Goal: Task Accomplishment & Management: Manage account settings

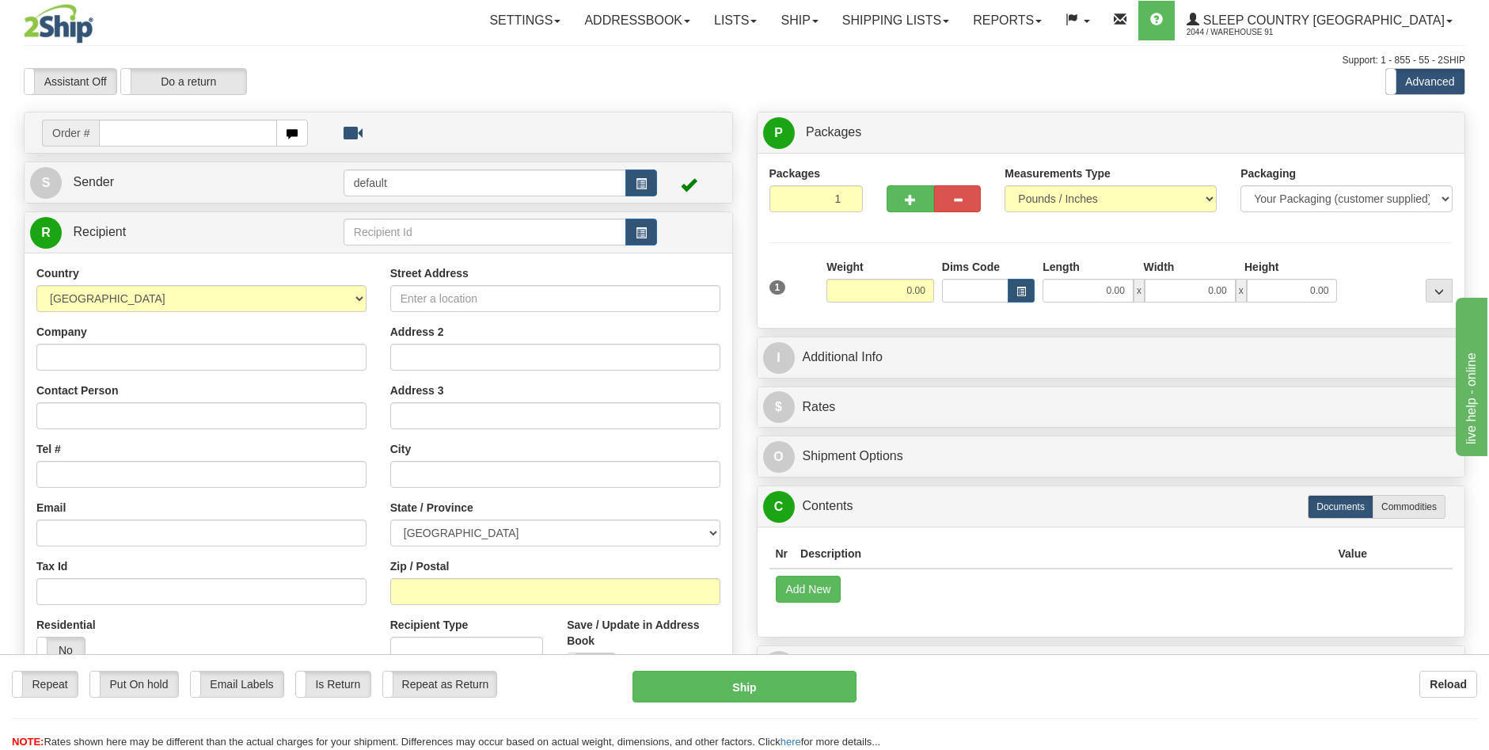
click at [189, 123] on input "text" at bounding box center [188, 133] width 178 height 27
type input "9000I123151"
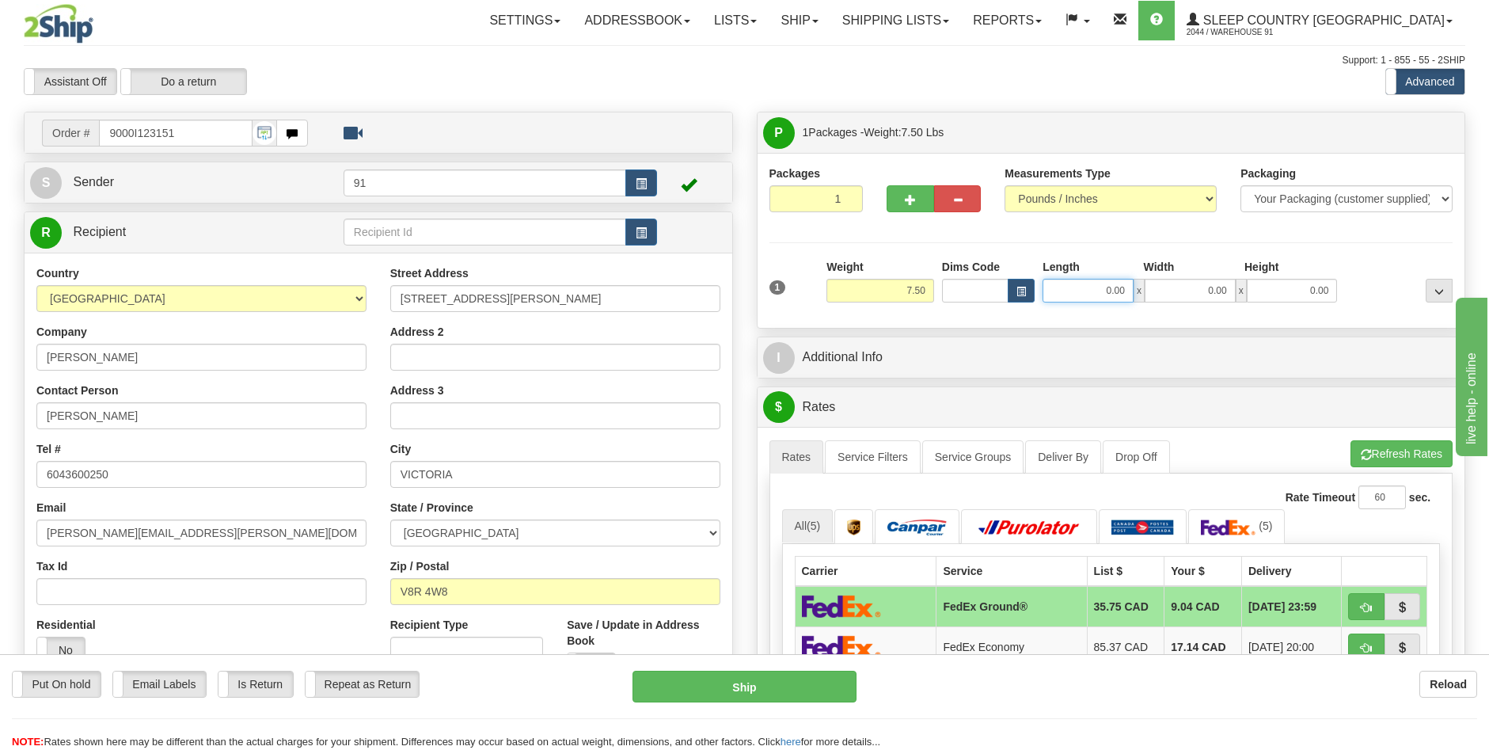
drag, startPoint x: 1112, startPoint y: 294, endPoint x: 1117, endPoint y: 266, distance: 28.1
click at [1112, 293] on input "0.00" at bounding box center [1088, 291] width 91 height 24
click at [1111, 297] on input "Length" at bounding box center [1088, 291] width 91 height 24
click at [1111, 291] on input "Length" at bounding box center [1088, 291] width 91 height 24
type input "12.00"
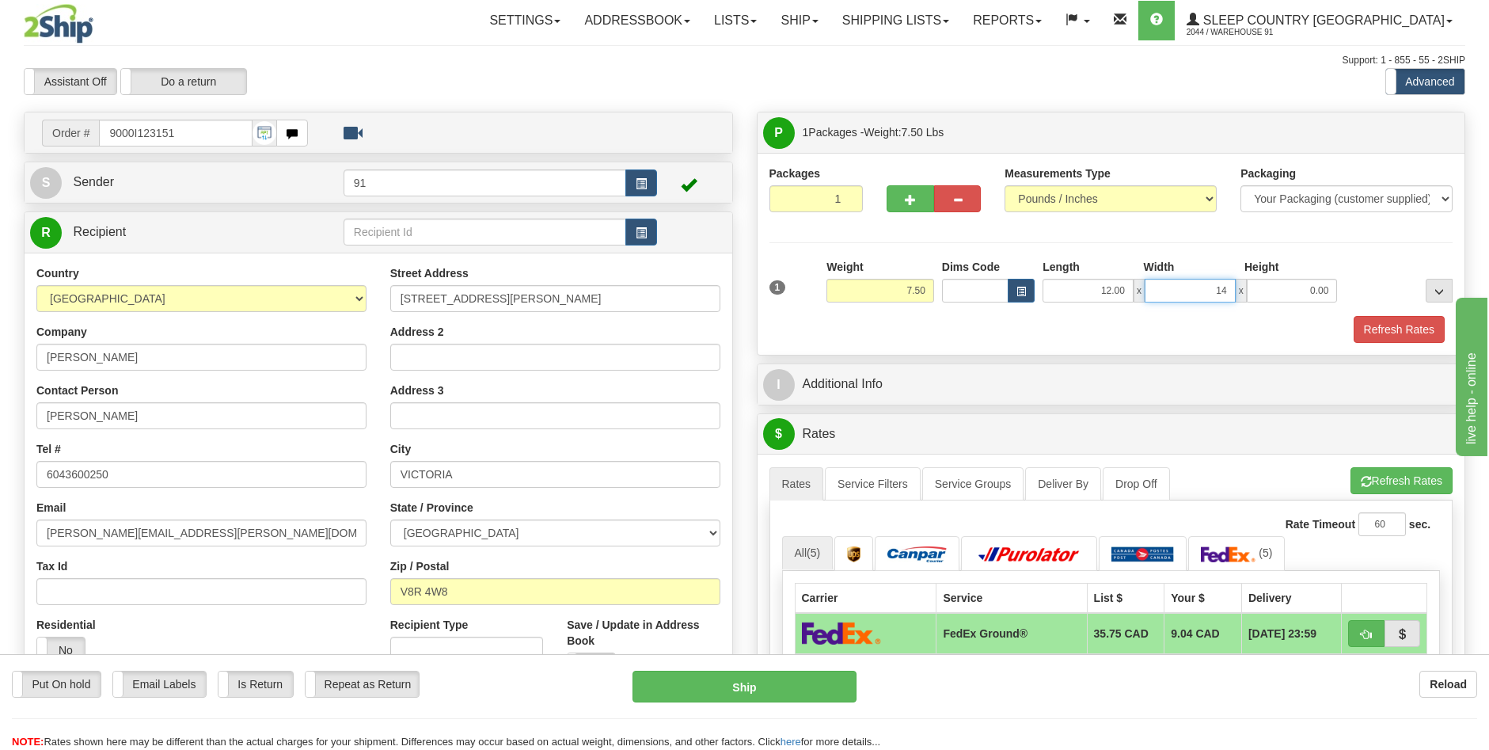
type input "14.00"
type input "6.00"
click at [1382, 340] on button "Refresh Rates" at bounding box center [1399, 329] width 91 height 27
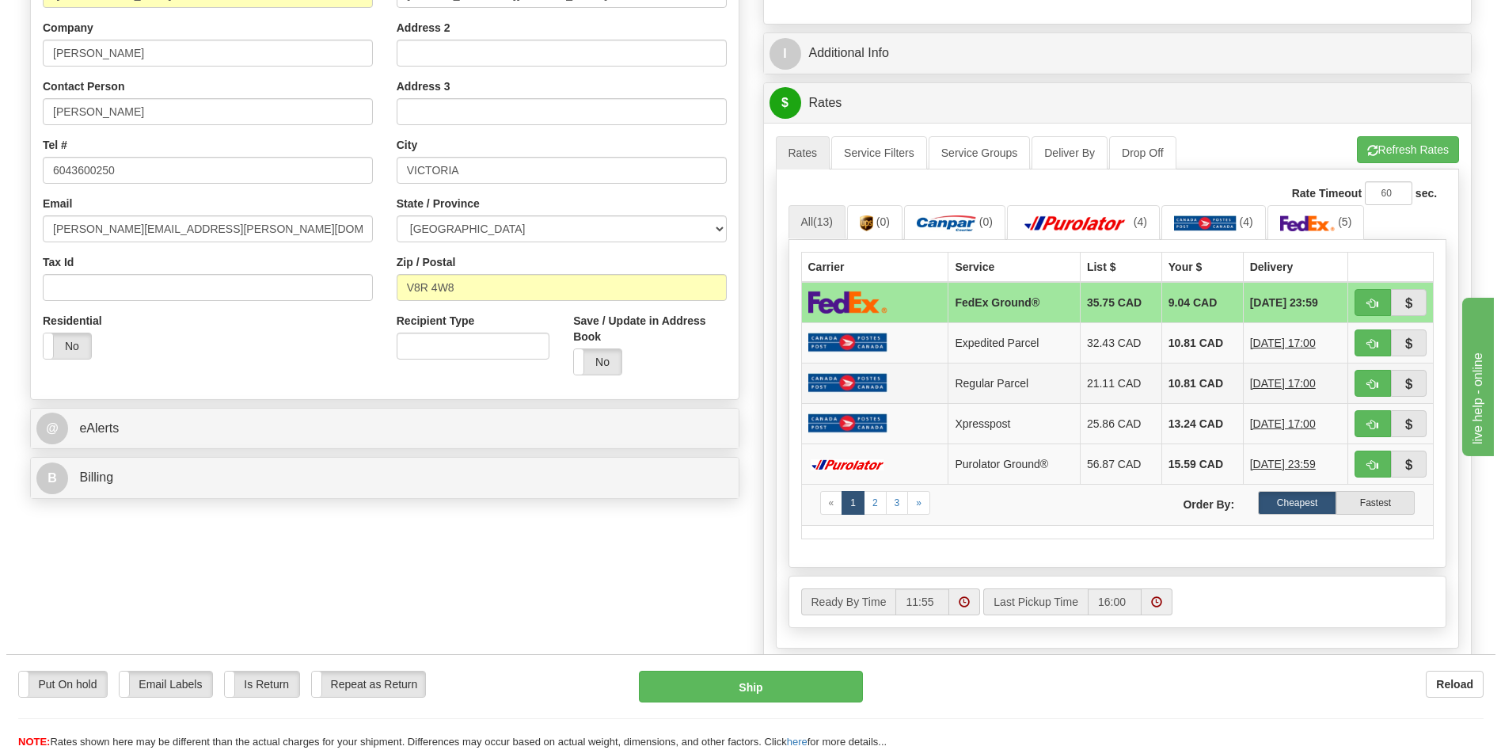
scroll to position [317, 0]
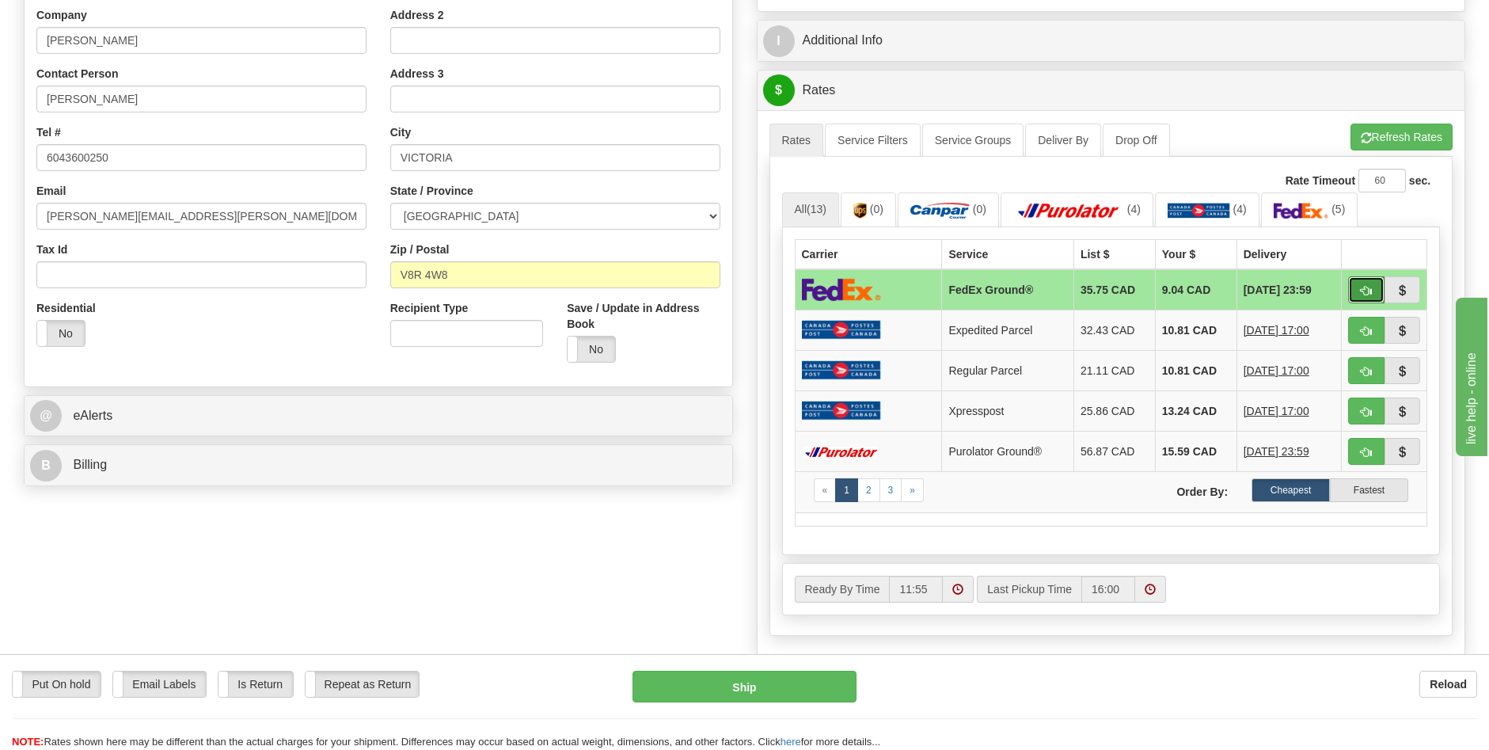
click at [1352, 287] on button "button" at bounding box center [1366, 289] width 36 height 27
type input "92"
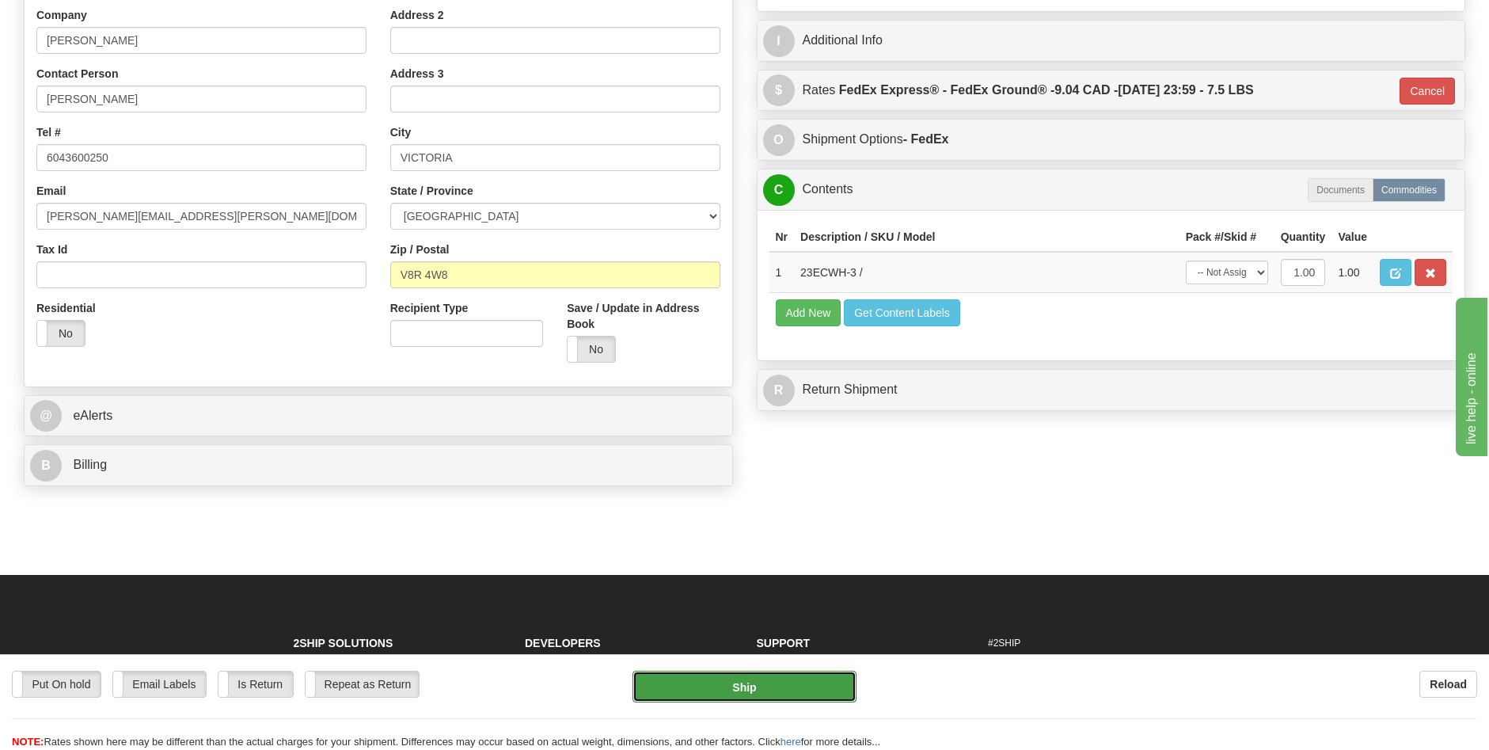
click at [776, 686] on button "Ship" at bounding box center [744, 686] width 224 height 32
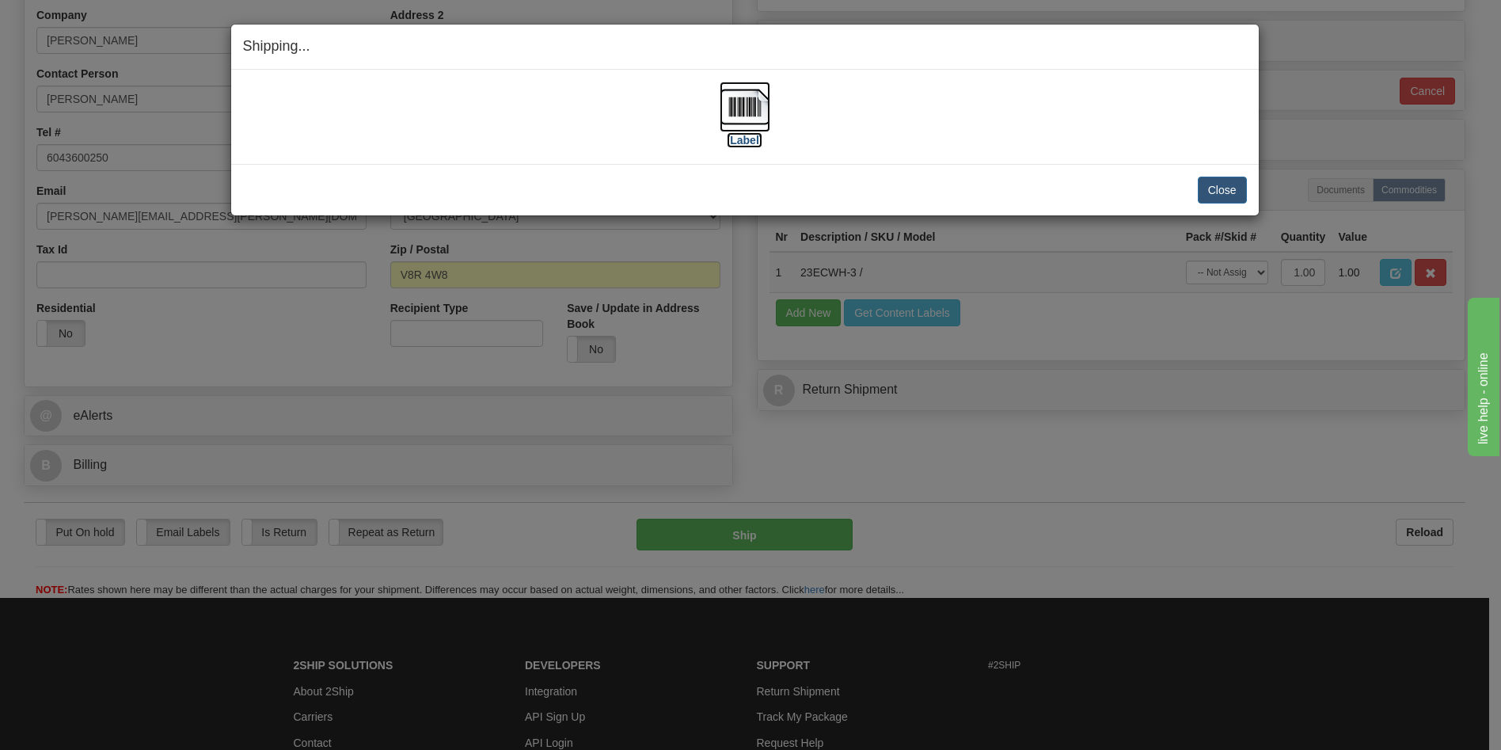
click at [753, 136] on label "[Label]" at bounding box center [745, 140] width 36 height 16
click at [1225, 187] on button "Close" at bounding box center [1222, 190] width 49 height 27
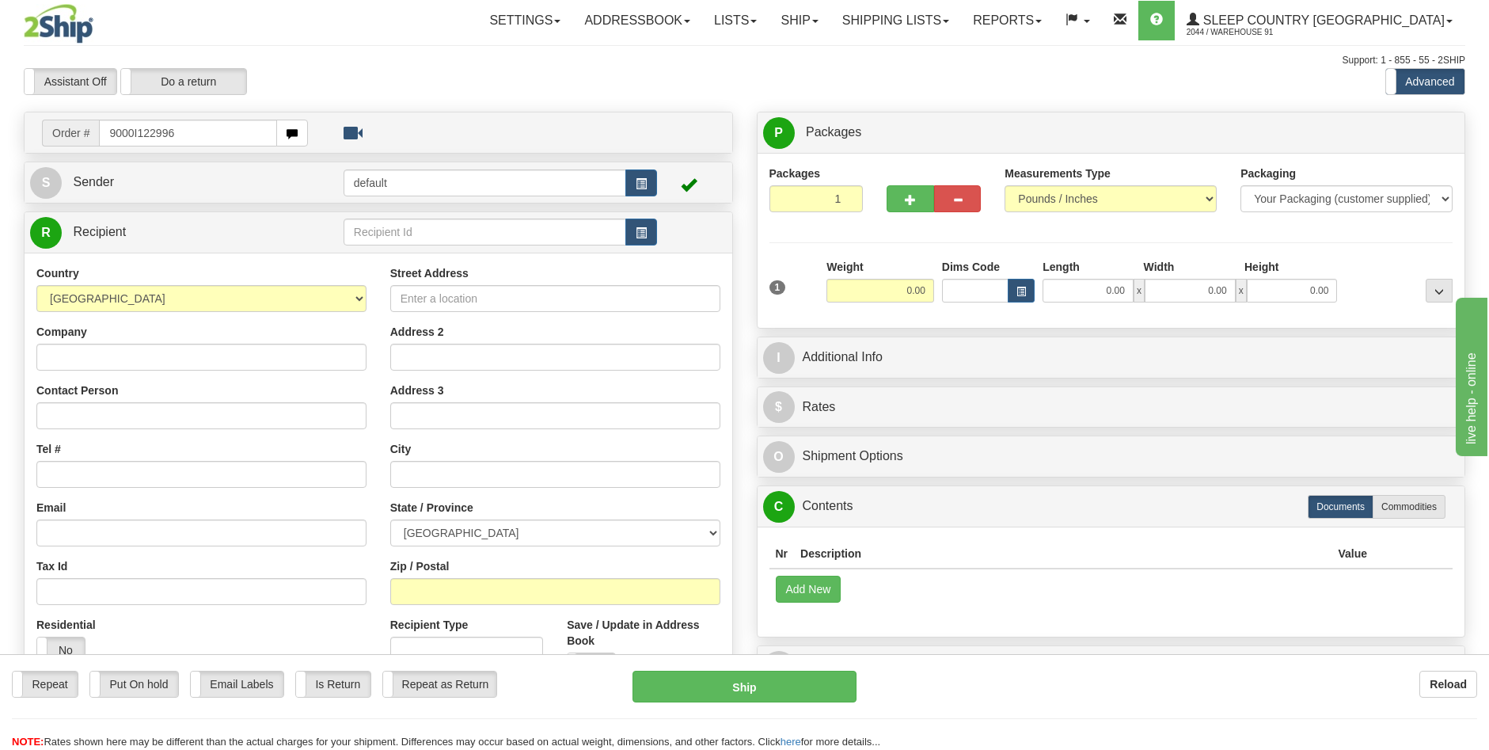
type input "9000I122996"
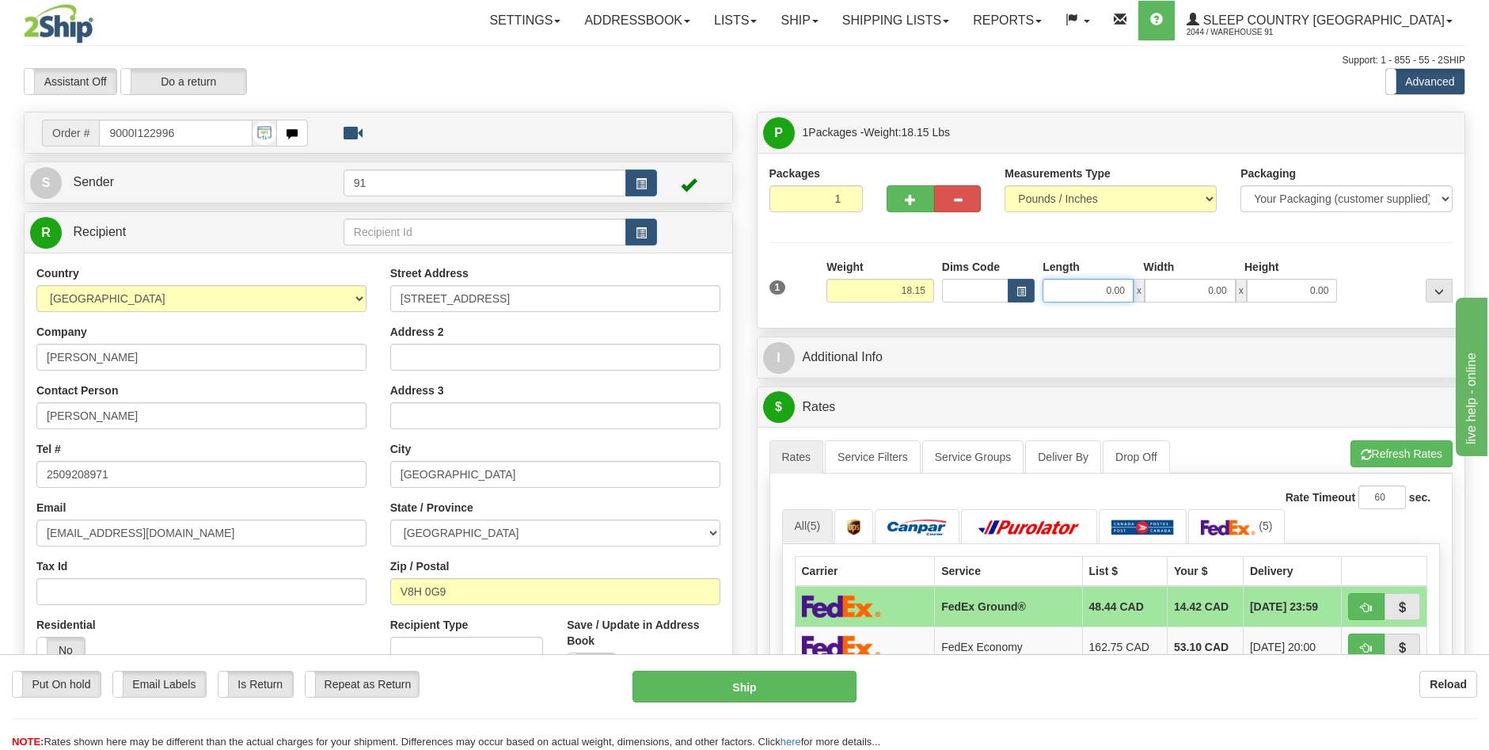
click at [1111, 291] on input "0.00" at bounding box center [1088, 291] width 91 height 24
type input "20.00"
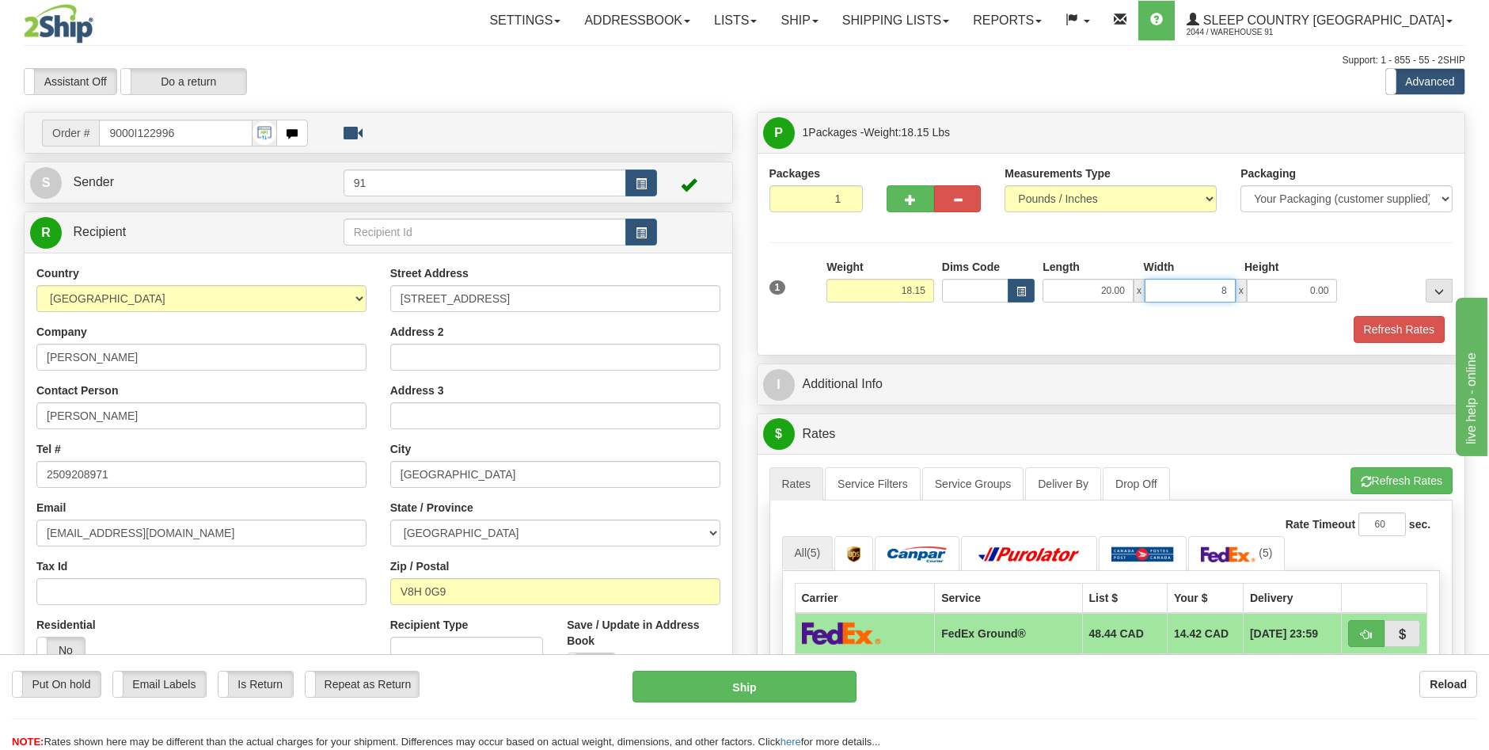
type input "8.00"
click at [1392, 331] on button "Refresh Rates" at bounding box center [1399, 329] width 91 height 27
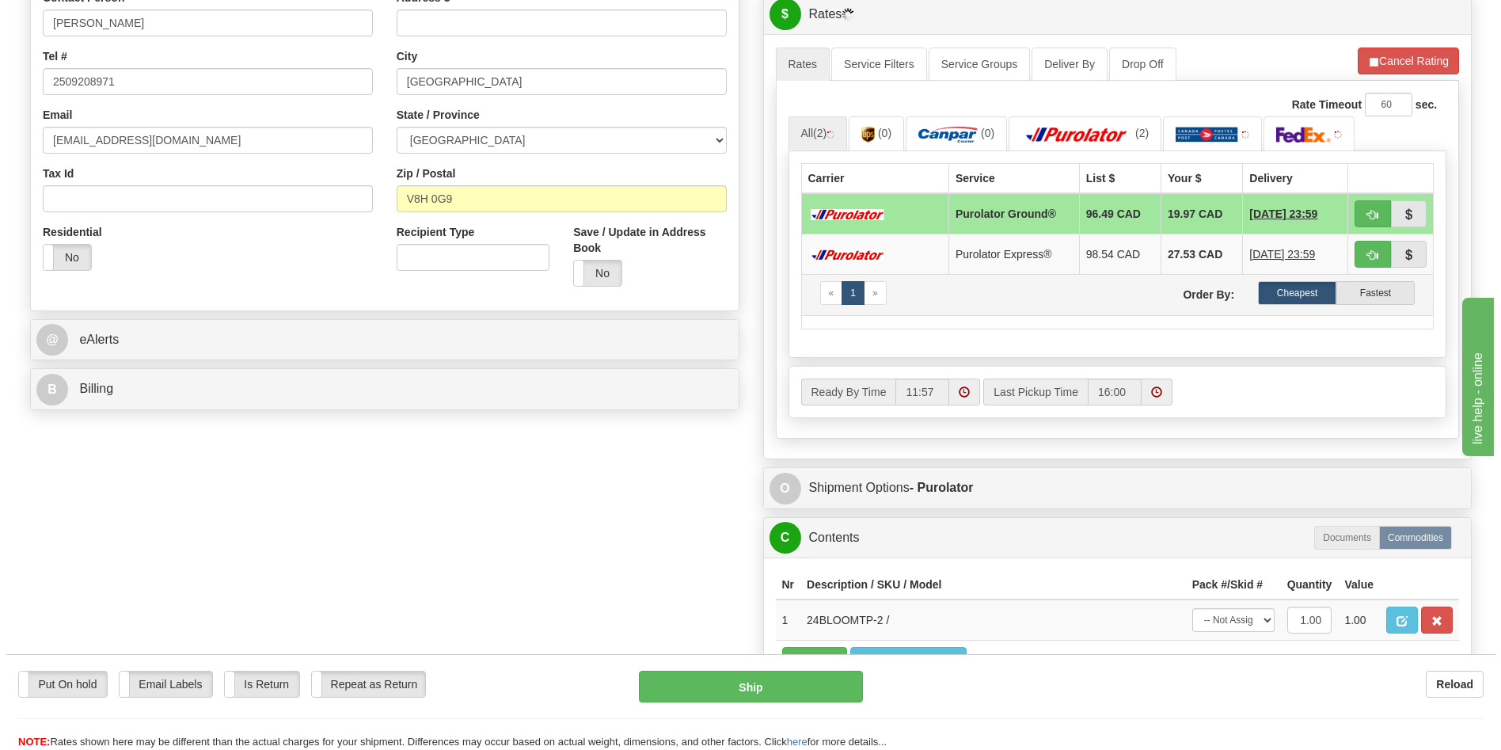
scroll to position [396, 0]
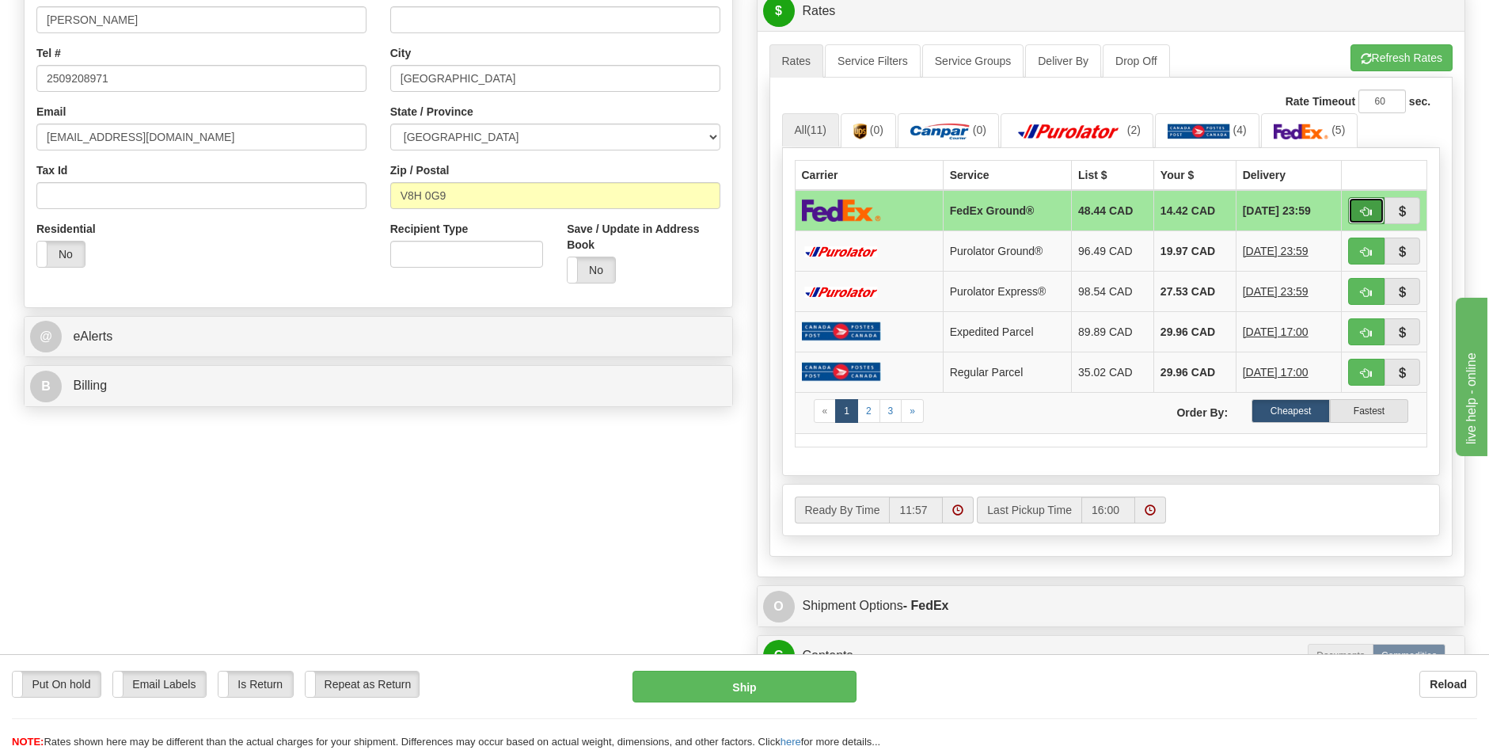
click at [1366, 204] on button "button" at bounding box center [1366, 210] width 36 height 27
type input "92"
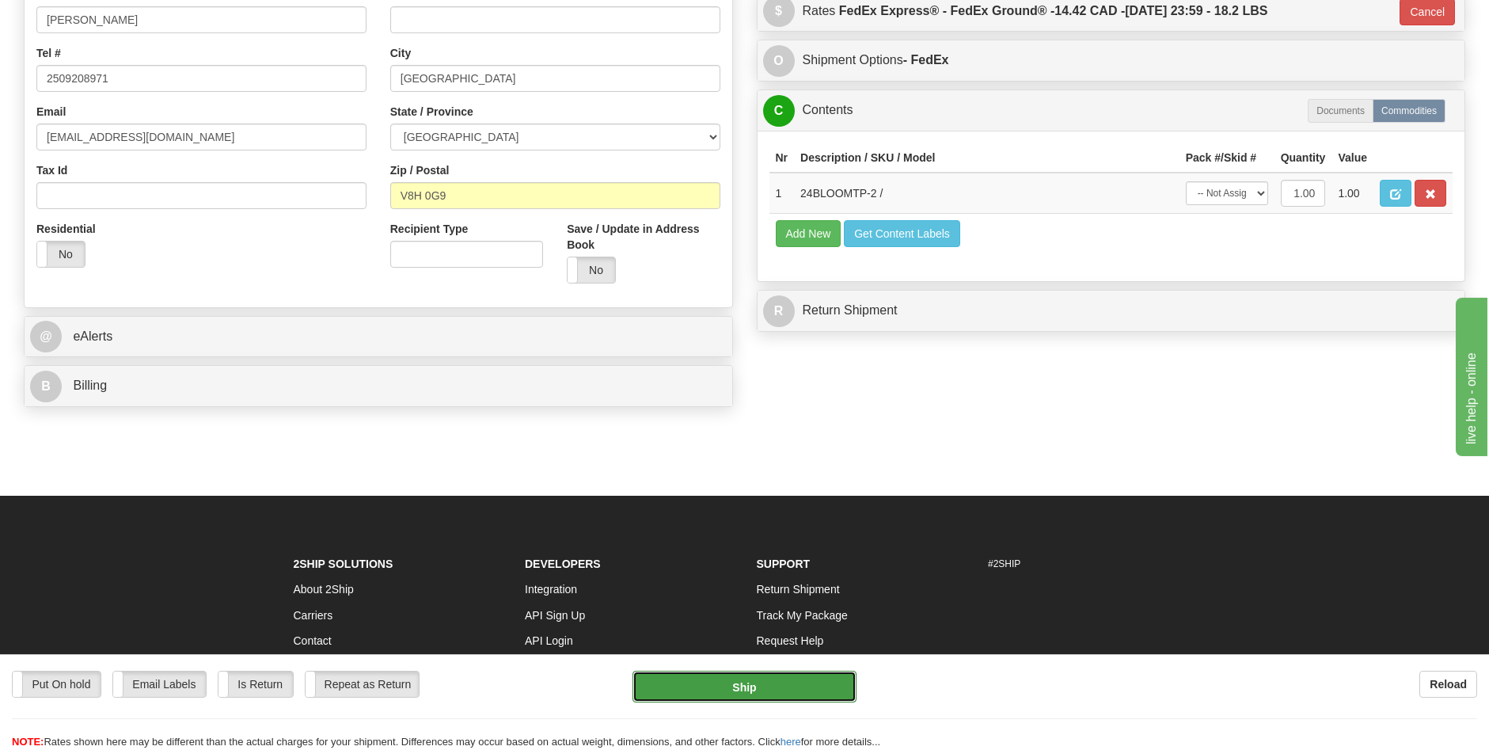
click at [808, 688] on button "Ship" at bounding box center [744, 686] width 224 height 32
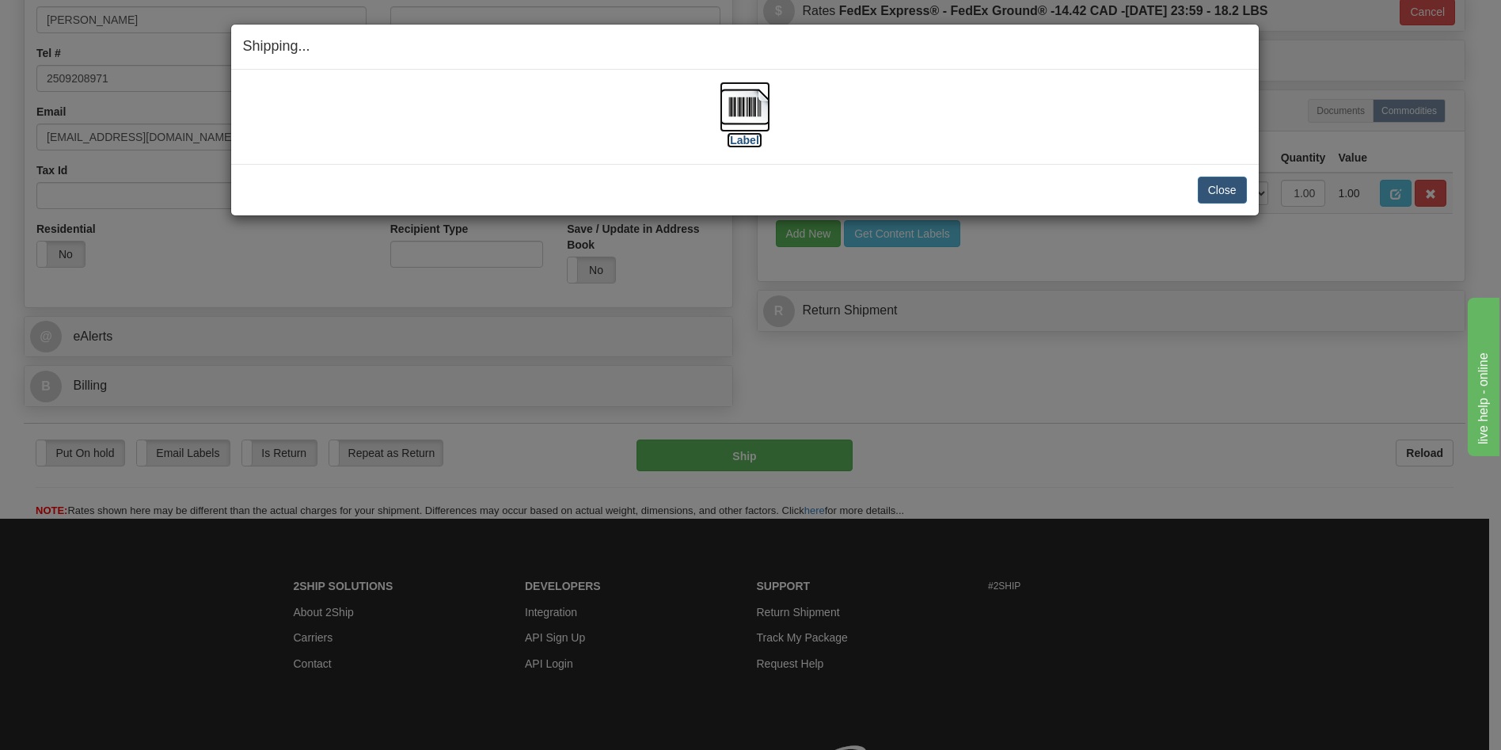
click at [749, 137] on label "[Label]" at bounding box center [745, 140] width 36 height 16
click at [1221, 195] on button "Close" at bounding box center [1222, 190] width 49 height 27
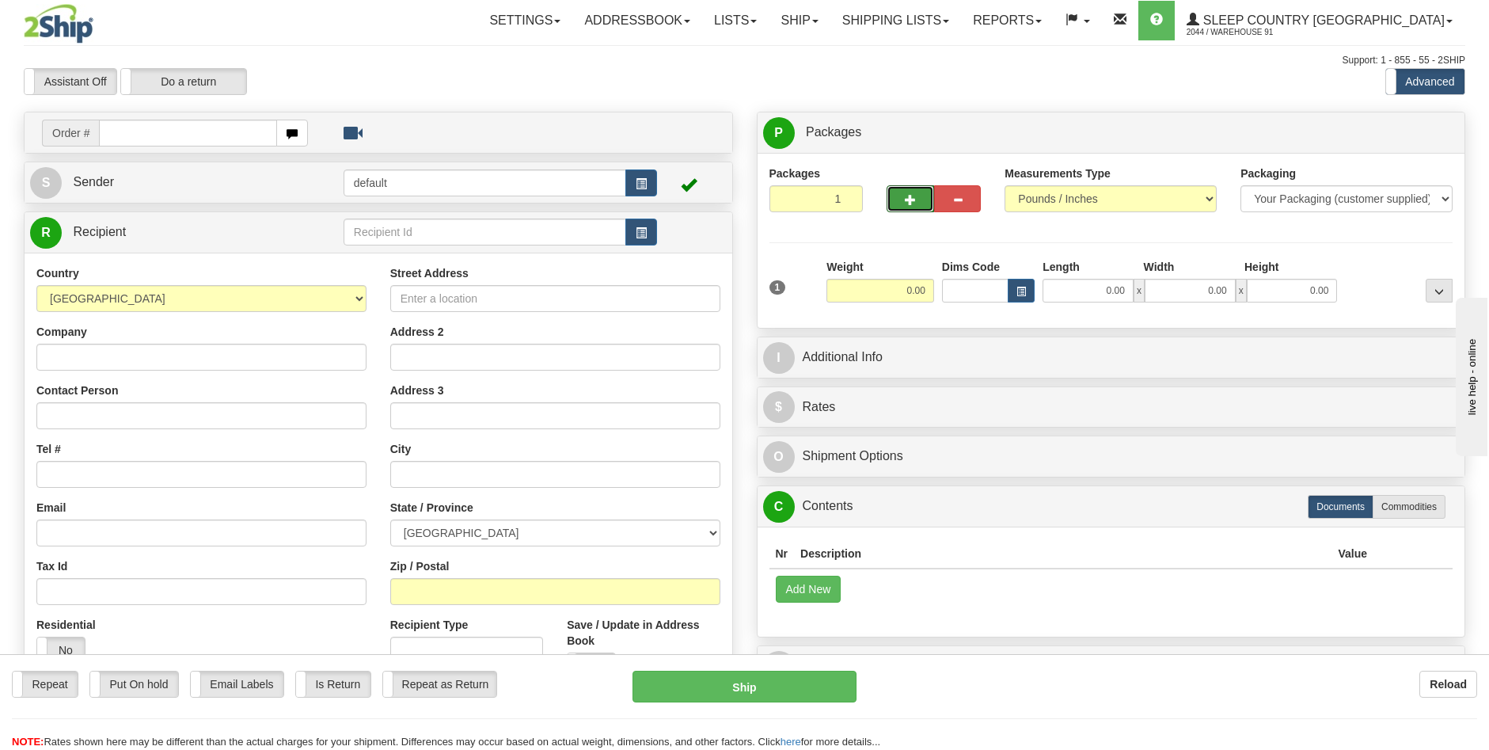
click at [912, 196] on span "button" at bounding box center [910, 200] width 11 height 10
type input "2"
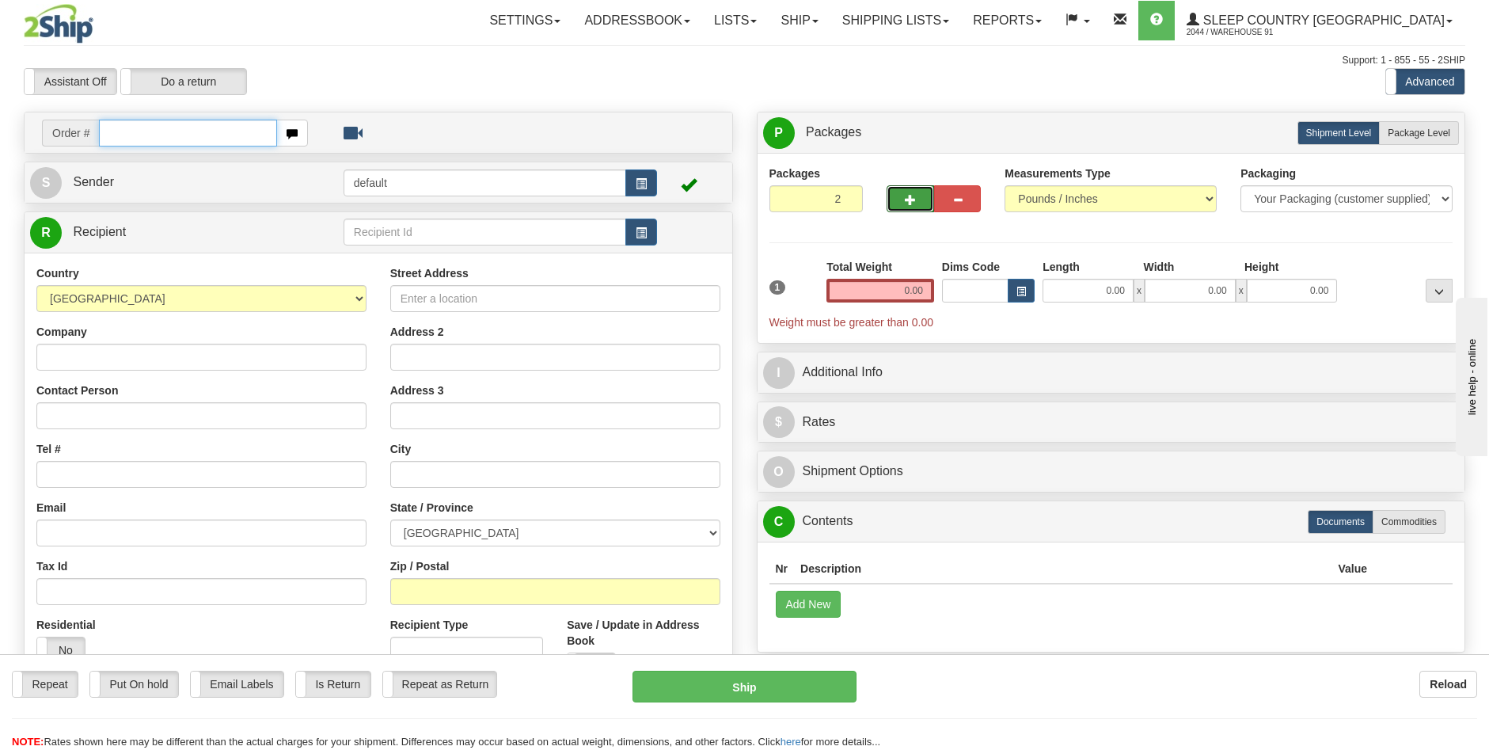
click at [169, 135] on input "text" at bounding box center [188, 133] width 178 height 27
type input "9000I122332"
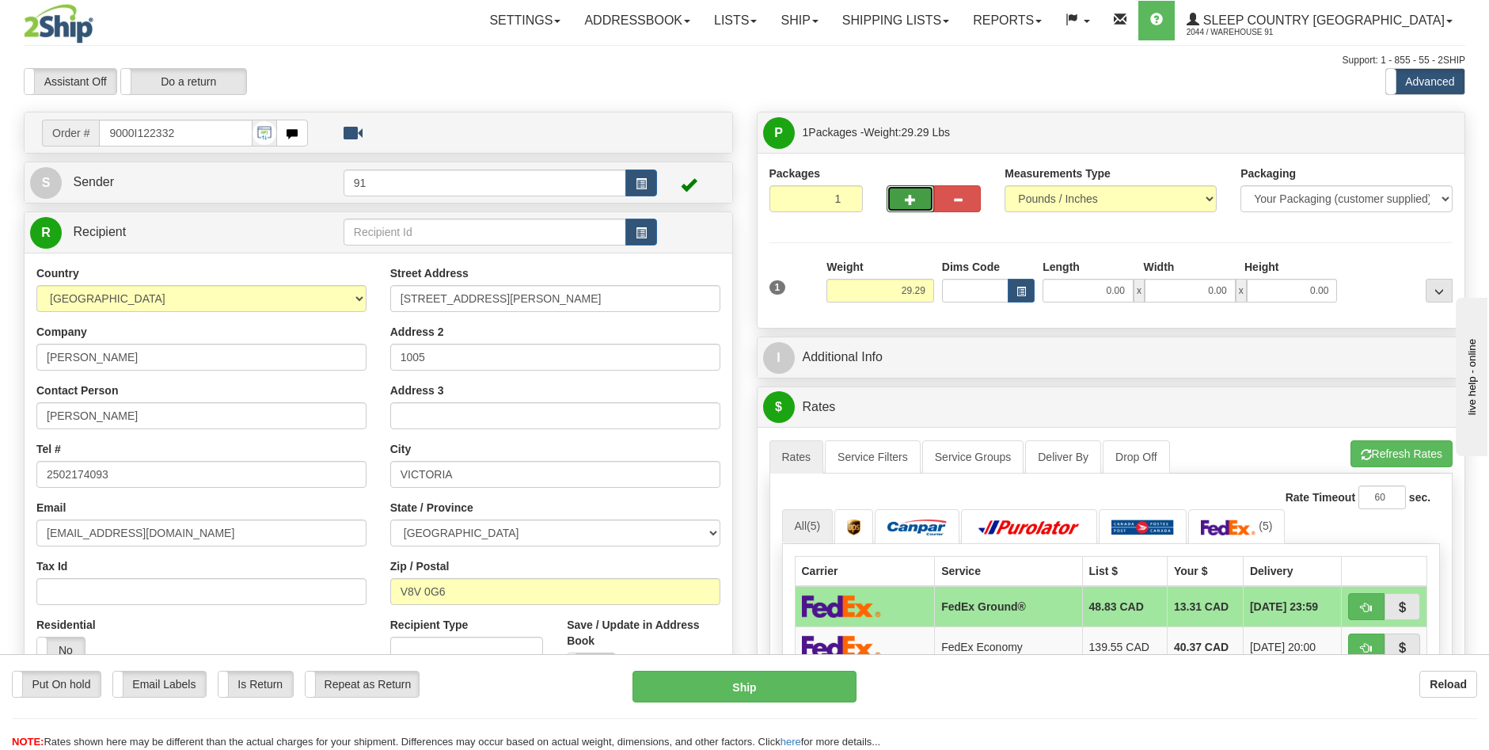
click at [904, 197] on button "button" at bounding box center [910, 198] width 47 height 27
type input "2"
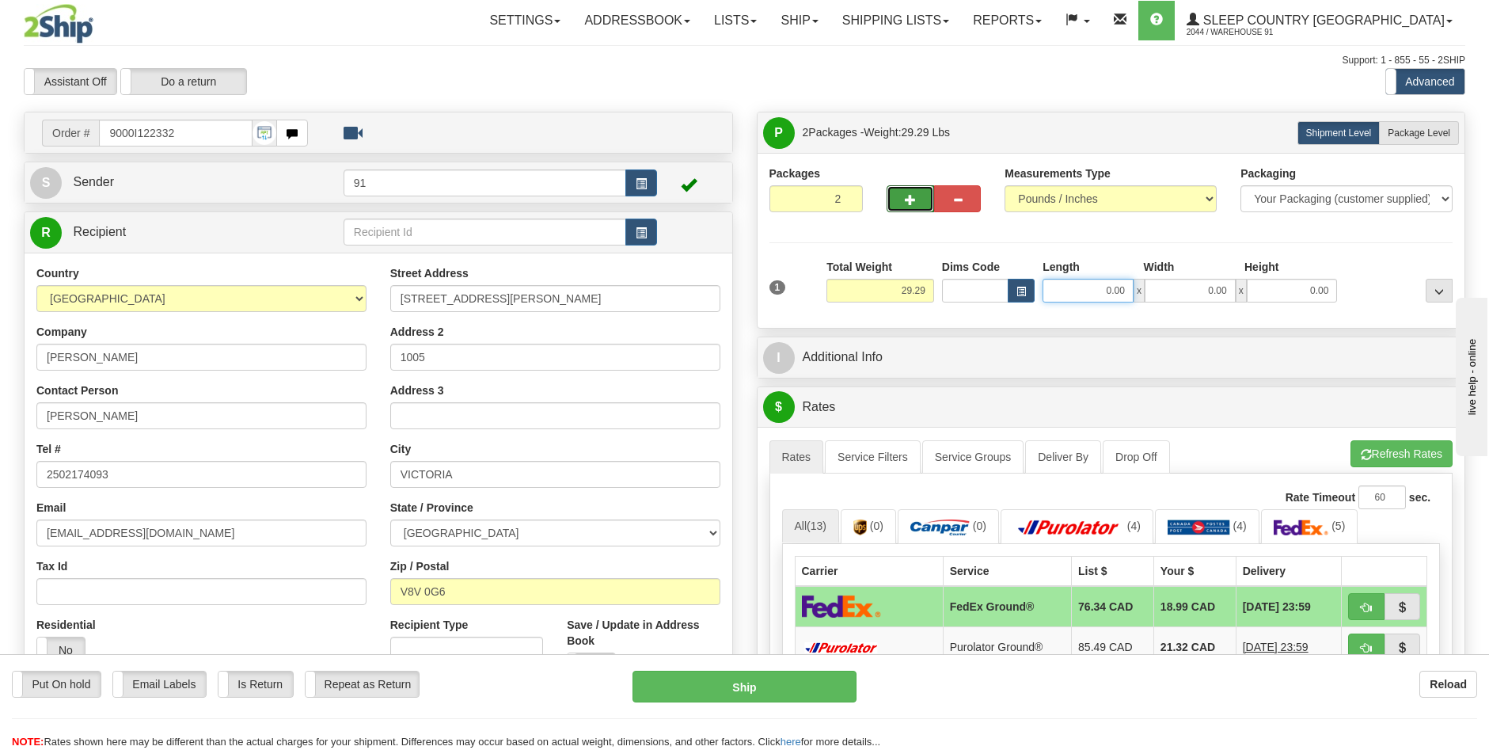
click at [1091, 294] on input "0.00" at bounding box center [1088, 291] width 91 height 24
type input "0.00"
drag, startPoint x: 1411, startPoint y: 123, endPoint x: 1414, endPoint y: 131, distance: 8.3
click at [1413, 123] on label "Package Level Pack.." at bounding box center [1419, 133] width 80 height 24
radio input "true"
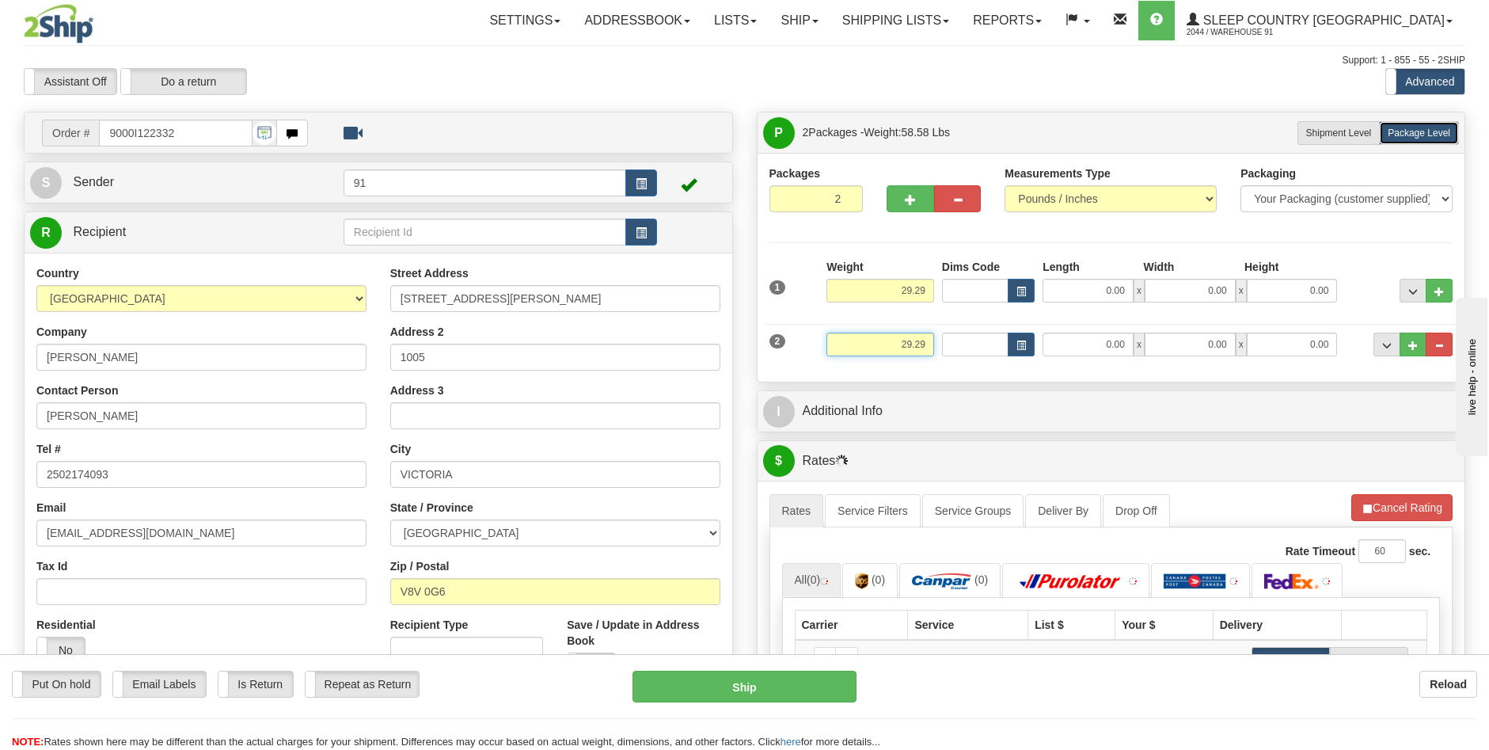
click at [910, 343] on input "29.29" at bounding box center [880, 344] width 108 height 24
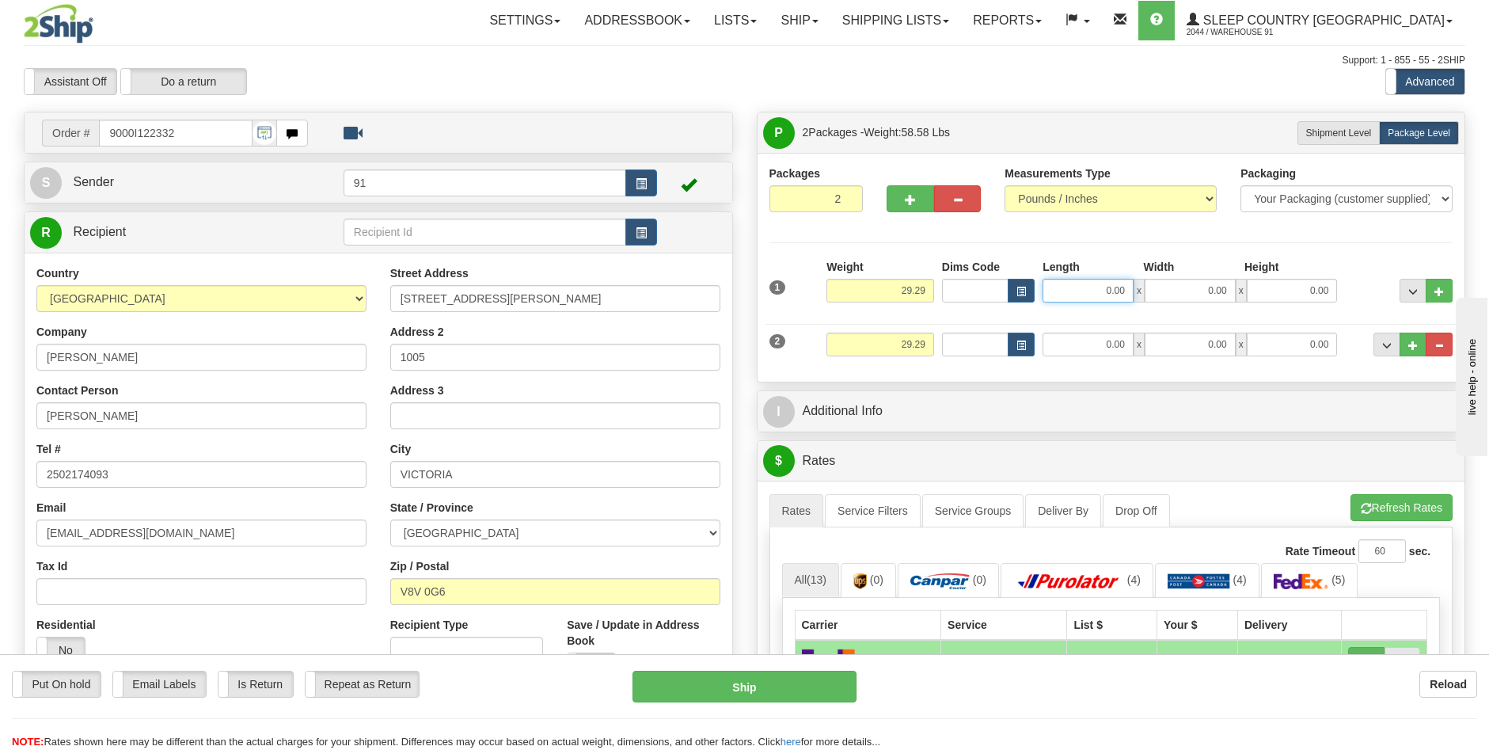
click at [1111, 291] on input "0.00" at bounding box center [1088, 291] width 91 height 24
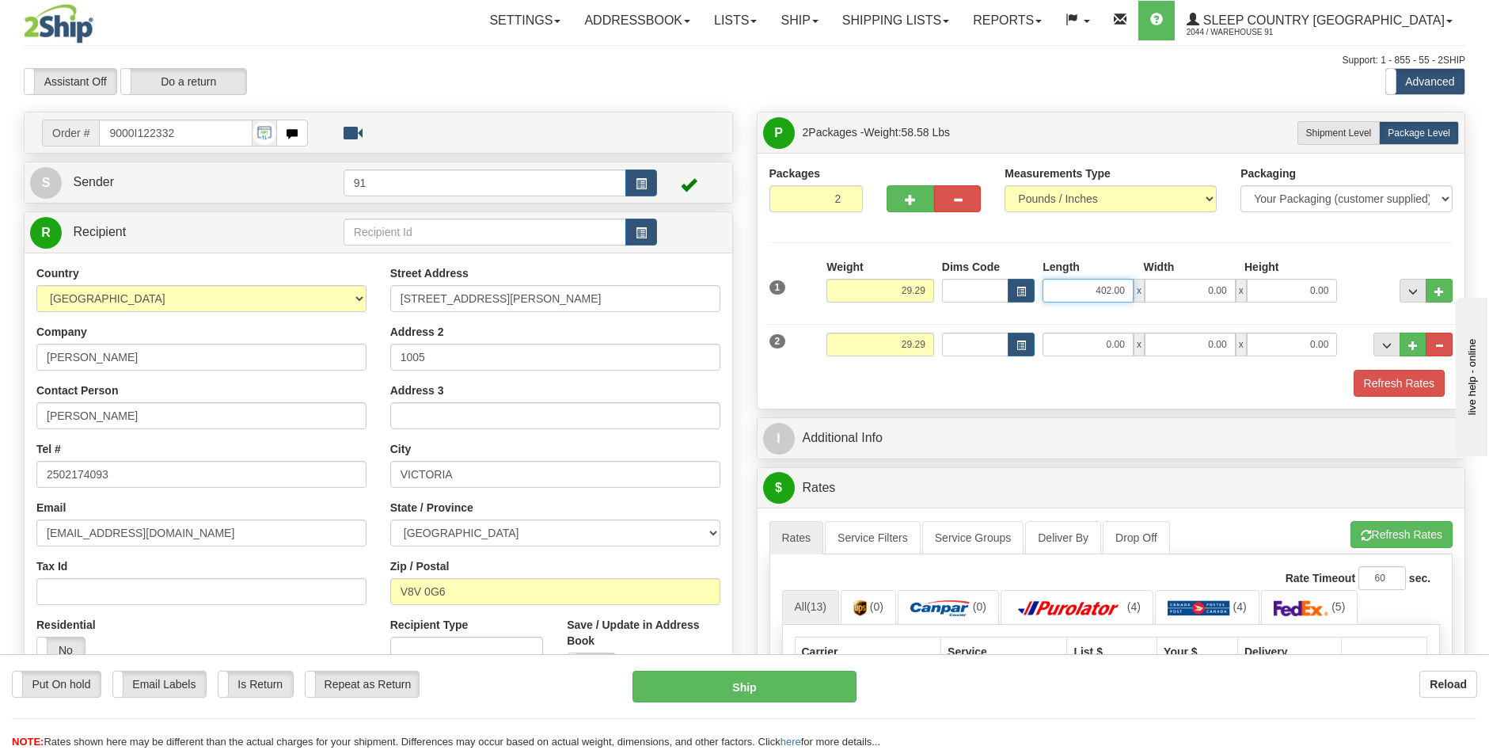
click at [1109, 293] on input "402.00" at bounding box center [1088, 291] width 91 height 24
type input "42.00"
type input "12.00"
drag, startPoint x: 997, startPoint y: 378, endPoint x: 980, endPoint y: 370, distance: 18.1
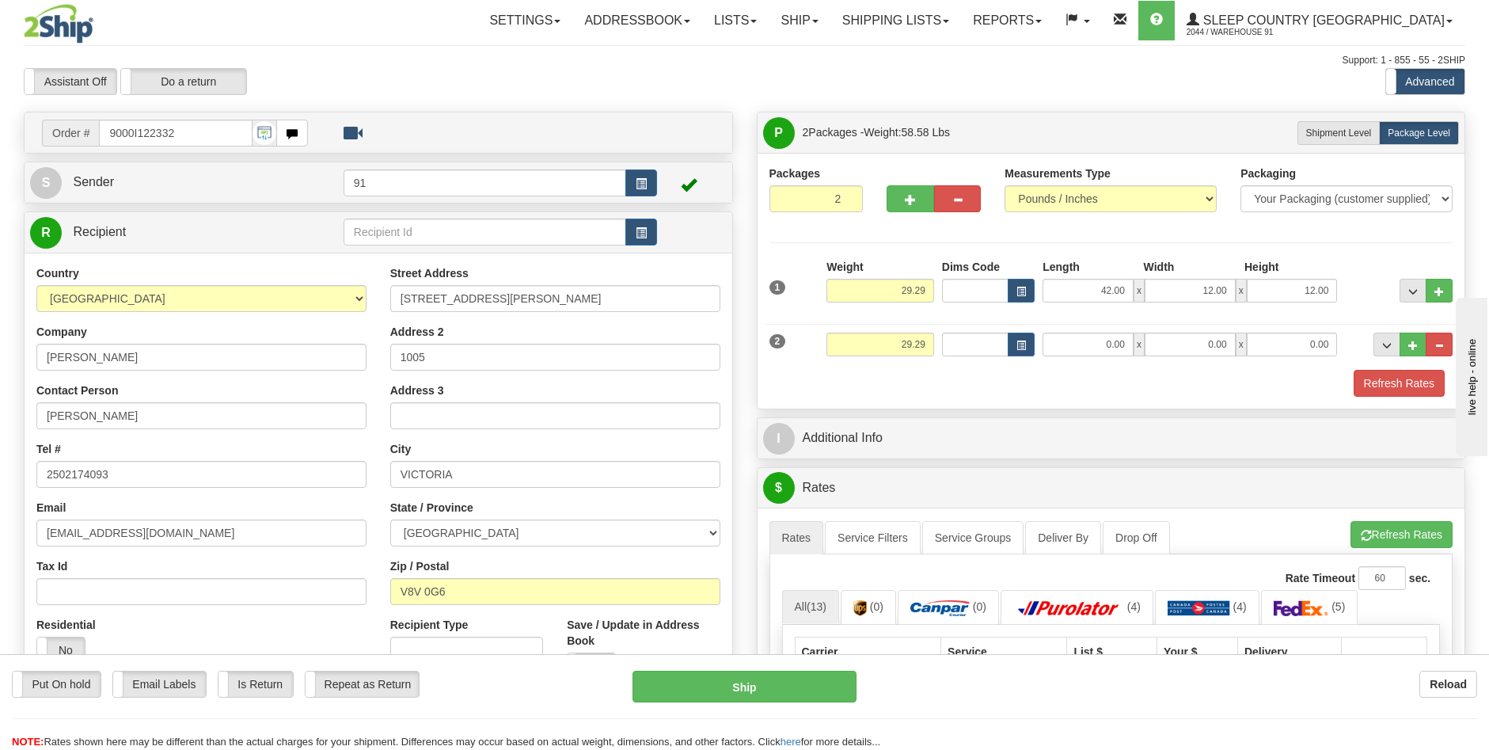
click at [996, 378] on div "Refresh Rates" at bounding box center [1111, 383] width 692 height 27
click at [910, 288] on input "29.29" at bounding box center [880, 291] width 108 height 24
type input "27.29"
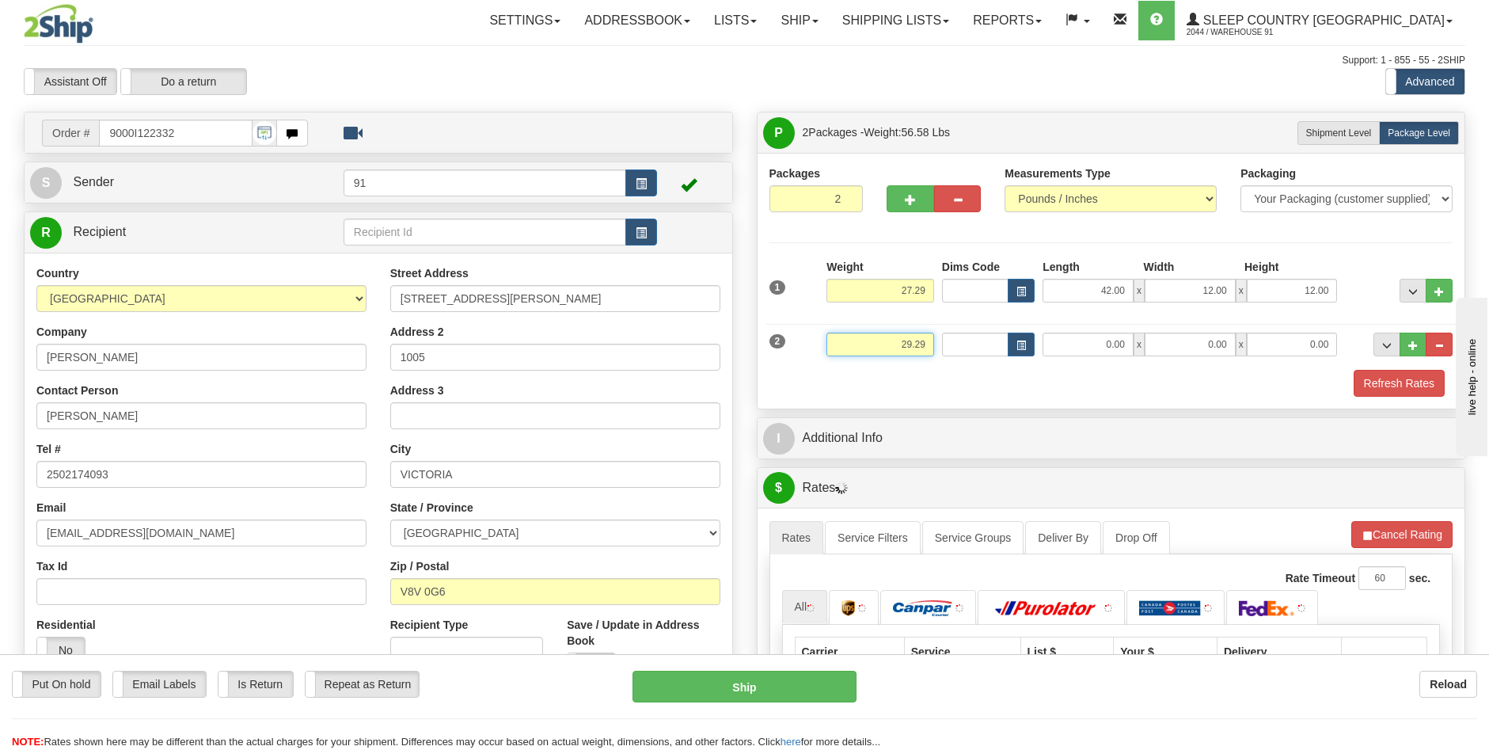
drag, startPoint x: 926, startPoint y: 343, endPoint x: 834, endPoint y: 336, distance: 92.8
click at [834, 336] on input "29.29" at bounding box center [880, 344] width 108 height 24
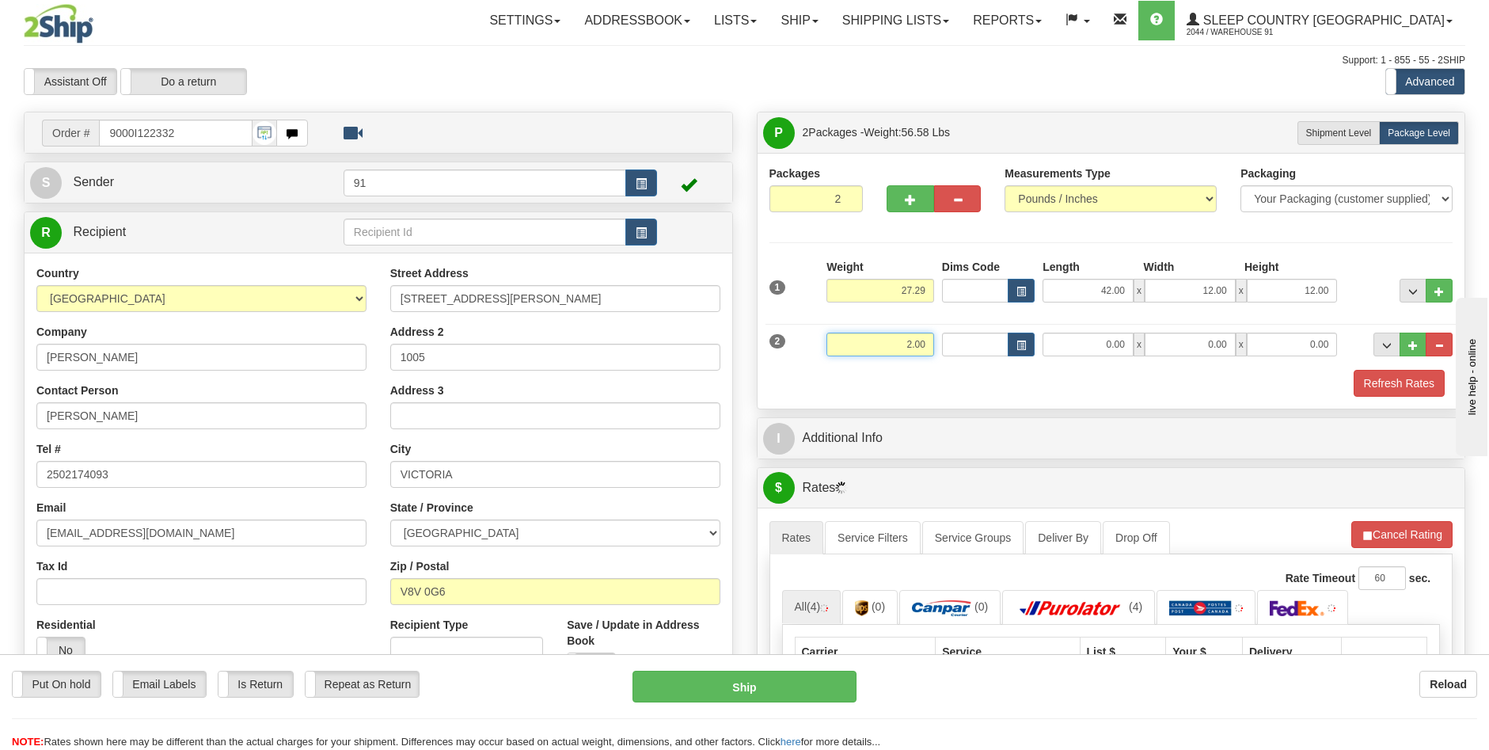
type input "2.00"
type input "1214.00"
type input "5.00"
click at [1103, 342] on input "1214.00" at bounding box center [1088, 344] width 91 height 24
type input "12.00"
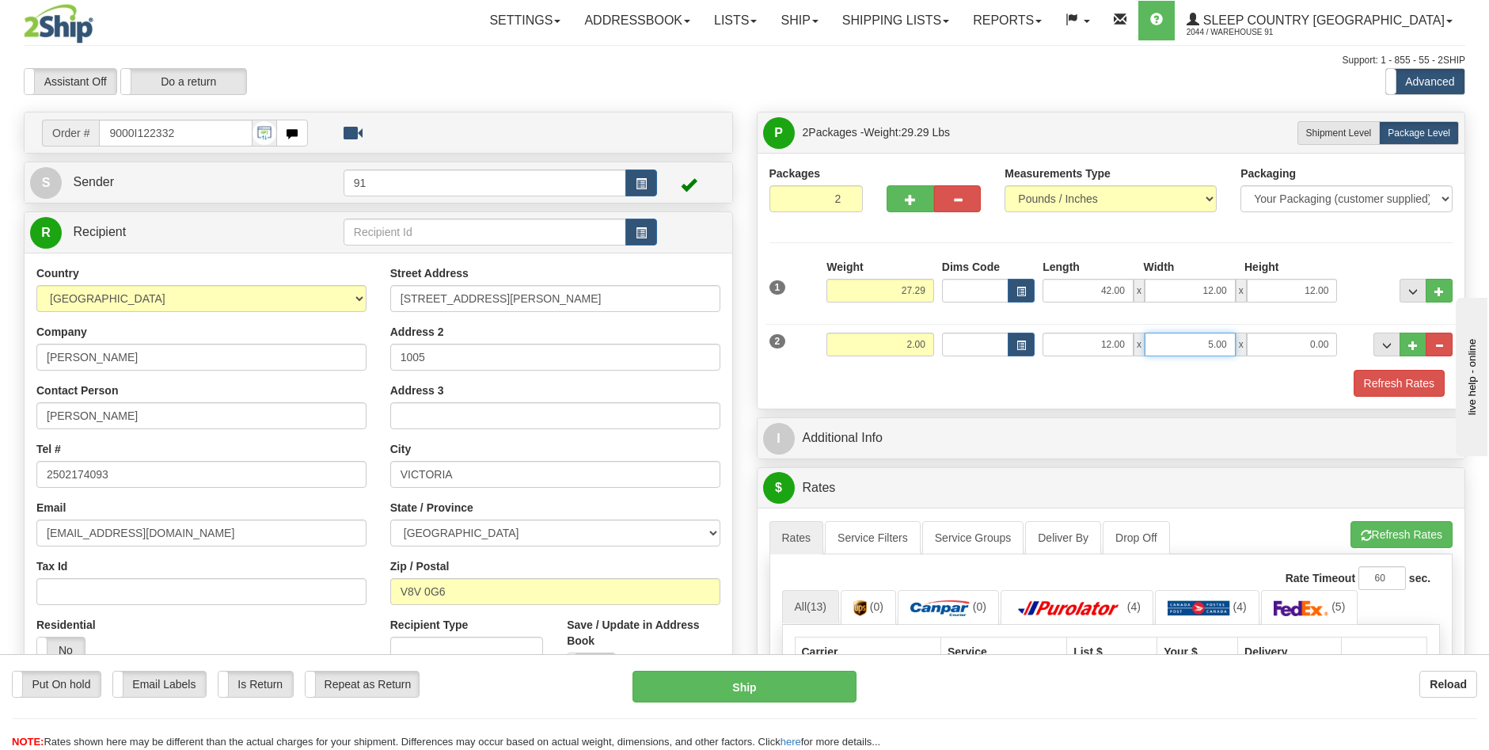
click at [1212, 341] on input "5.00" at bounding box center [1190, 344] width 91 height 24
type input "14.00"
type input "5.00"
click at [1373, 380] on button "Refresh Rates" at bounding box center [1399, 383] width 91 height 27
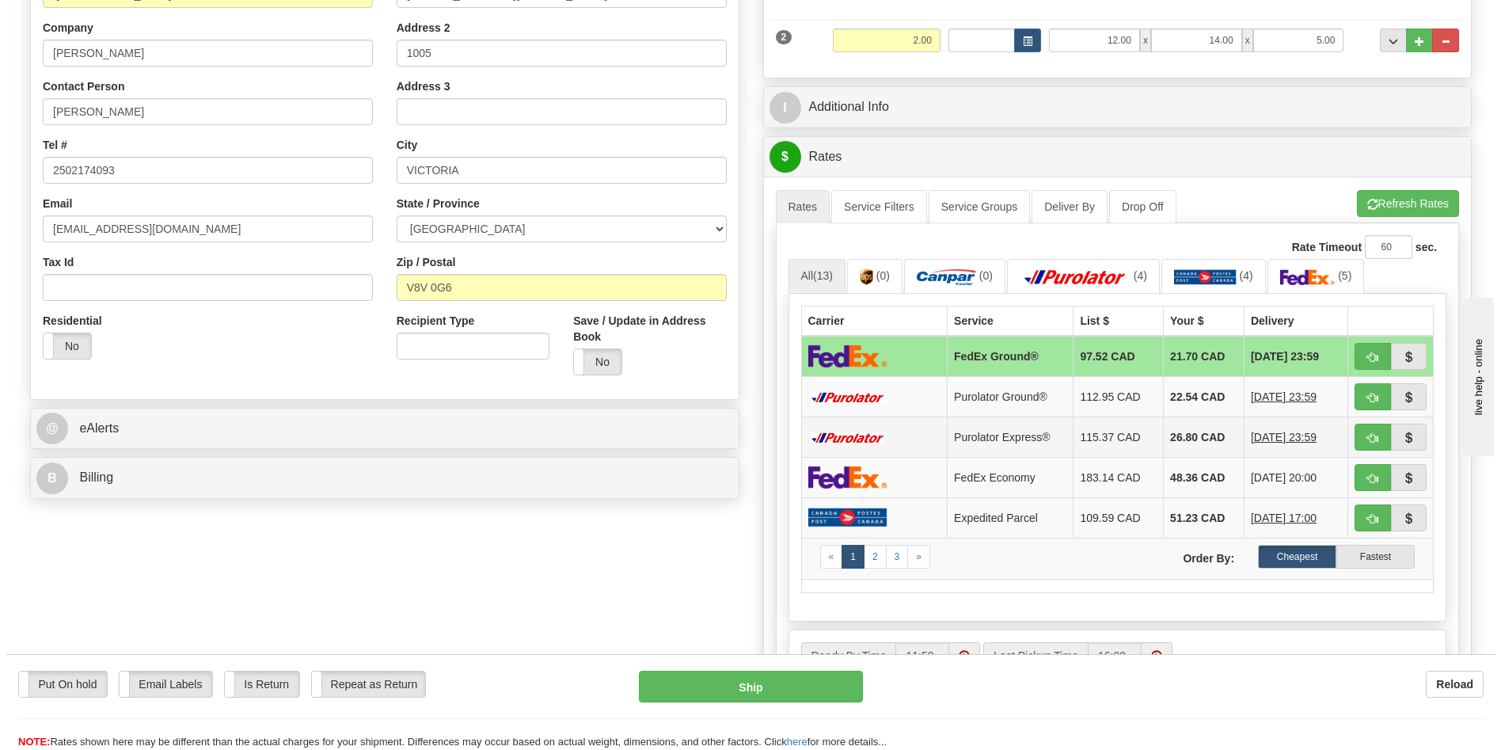
scroll to position [317, 0]
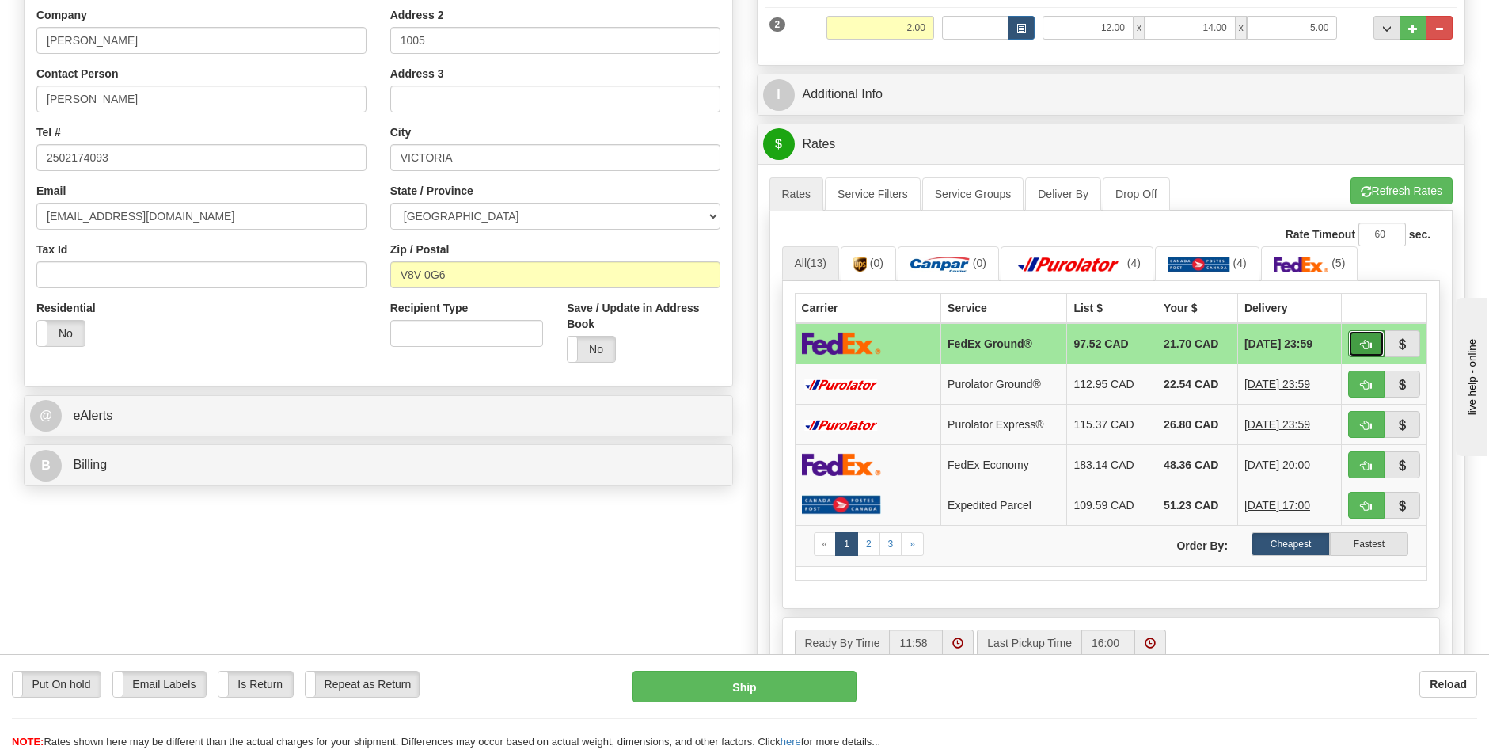
click at [1362, 346] on span "button" at bounding box center [1366, 345] width 11 height 10
type input "92"
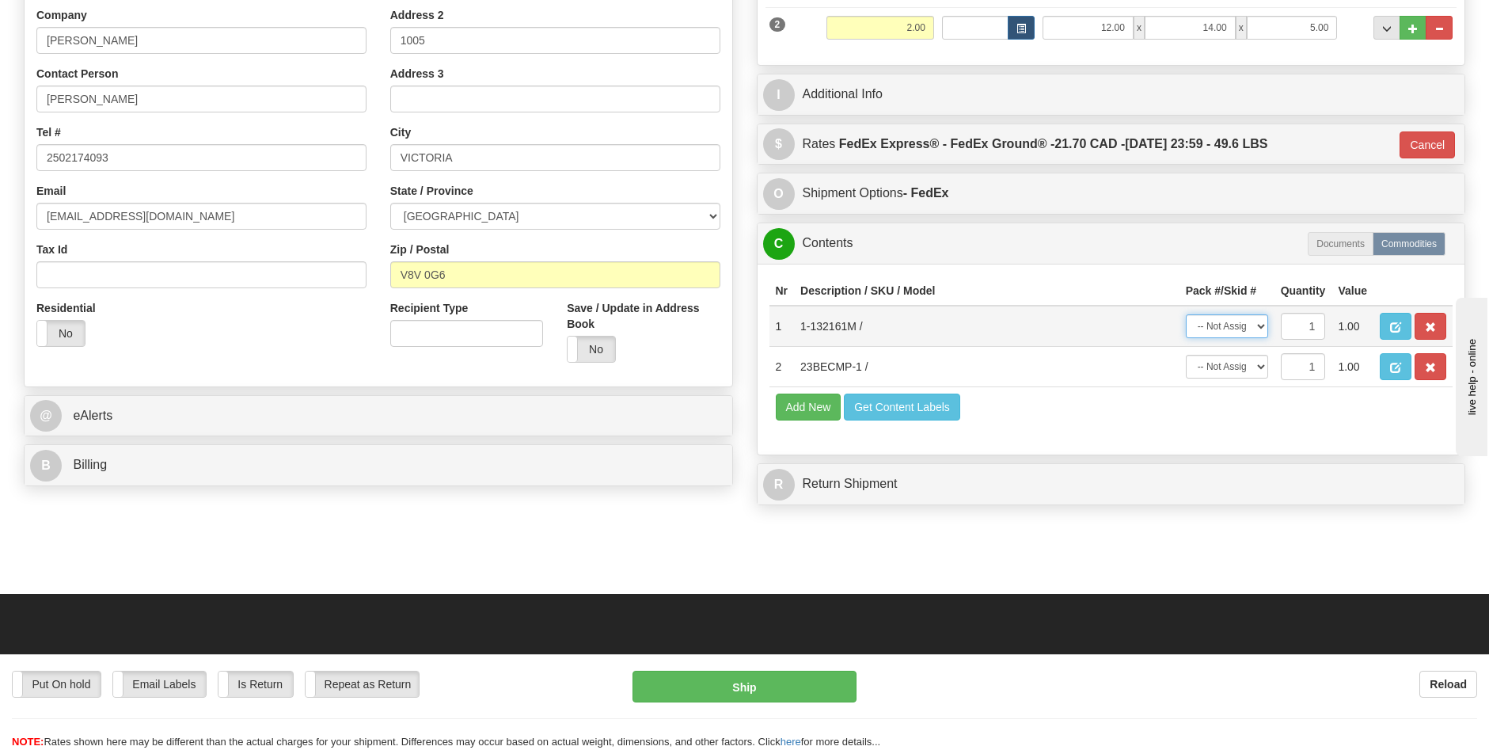
click at [1259, 323] on select "-- Not Assigned -- Package 1 Package 2" at bounding box center [1227, 326] width 82 height 24
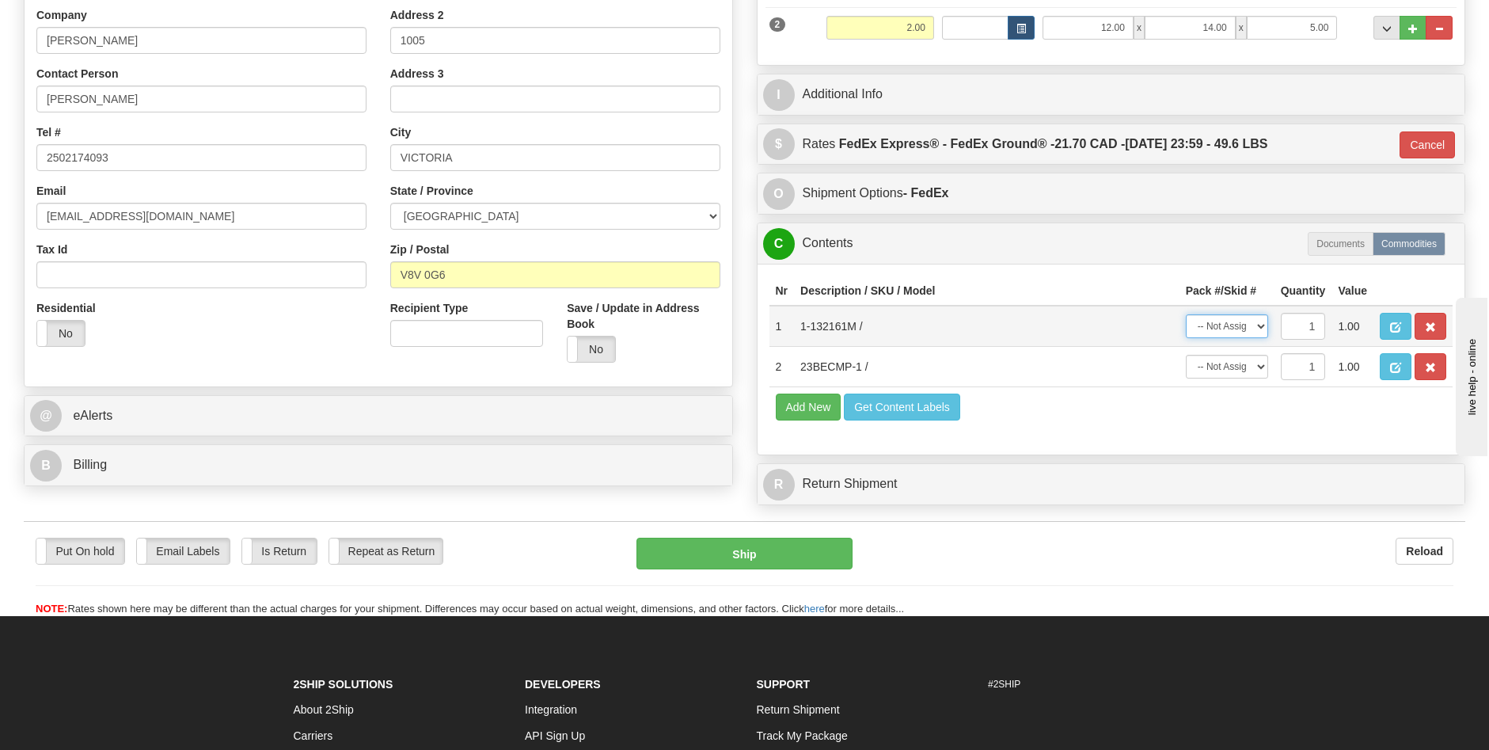
select select "0"
click at [1186, 314] on select "-- Not Assigned -- Package 1 Package 2" at bounding box center [1227, 326] width 82 height 24
click at [1259, 366] on select "-- Not Assigned -- Package 1 Package 2" at bounding box center [1227, 367] width 82 height 24
select select "1"
click at [1186, 355] on select "-- Not Assigned -- Package 1 Package 2" at bounding box center [1227, 367] width 82 height 24
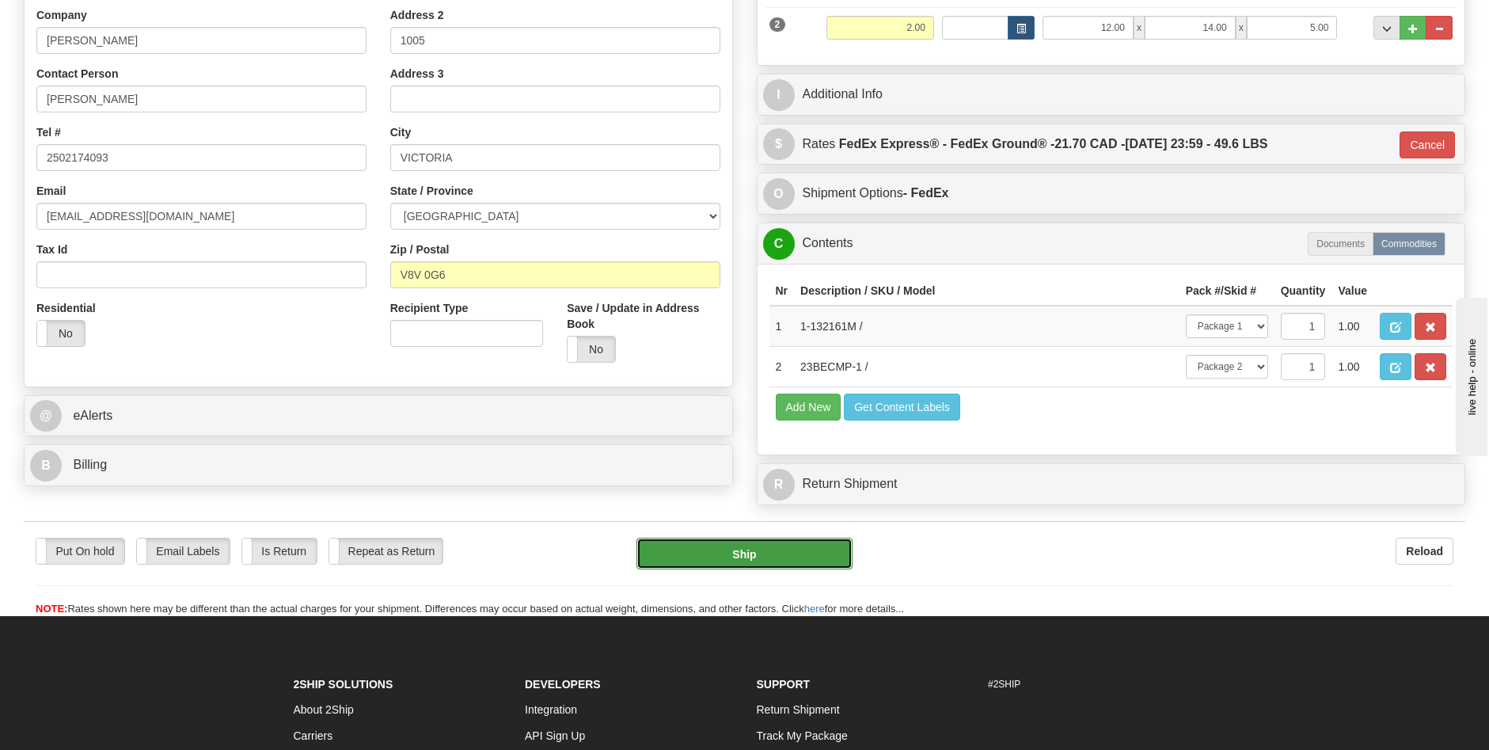
click at [815, 548] on button "Ship" at bounding box center [744, 554] width 216 height 32
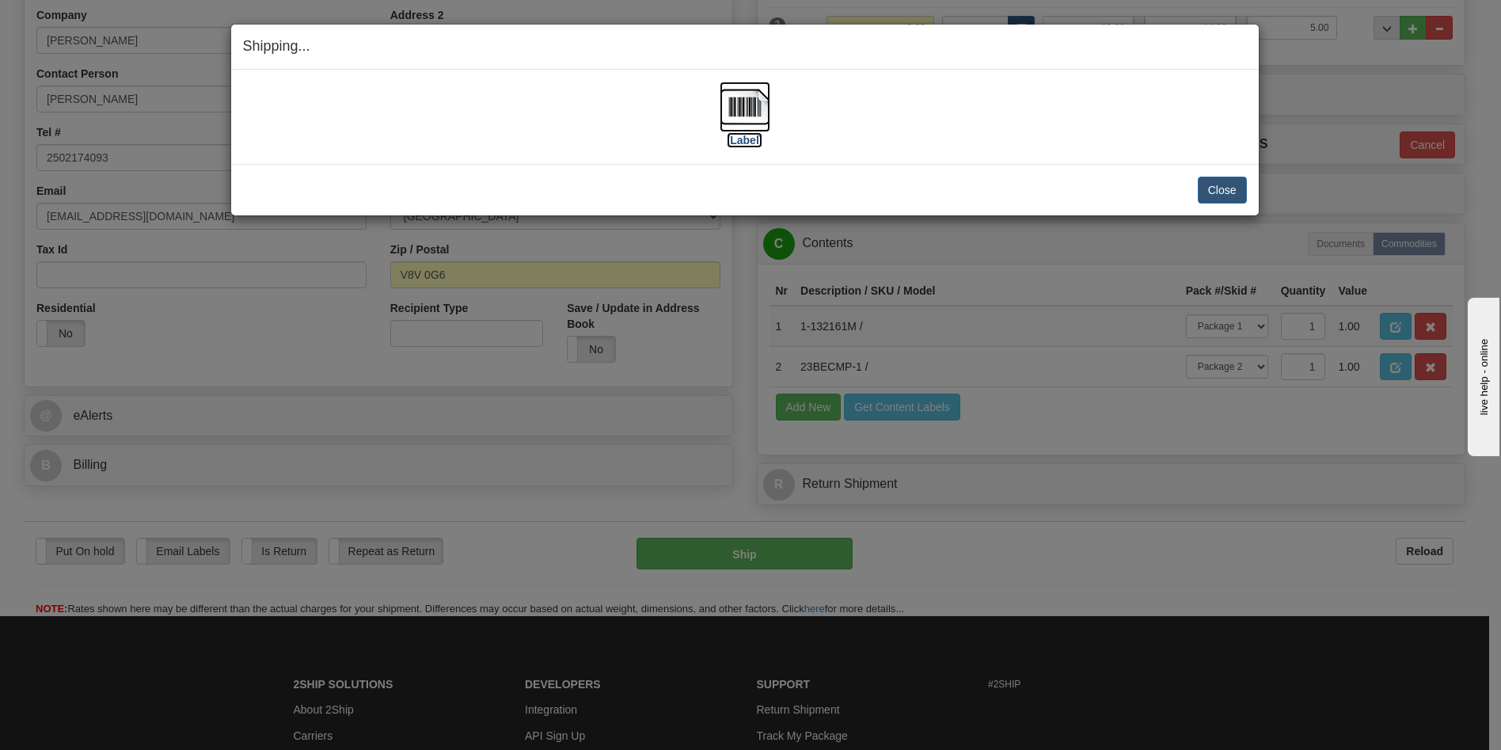
click at [746, 140] on label "[Label]" at bounding box center [745, 140] width 36 height 16
click at [750, 136] on label "[Label]" at bounding box center [745, 140] width 36 height 16
click at [1220, 196] on button "Close" at bounding box center [1222, 190] width 49 height 27
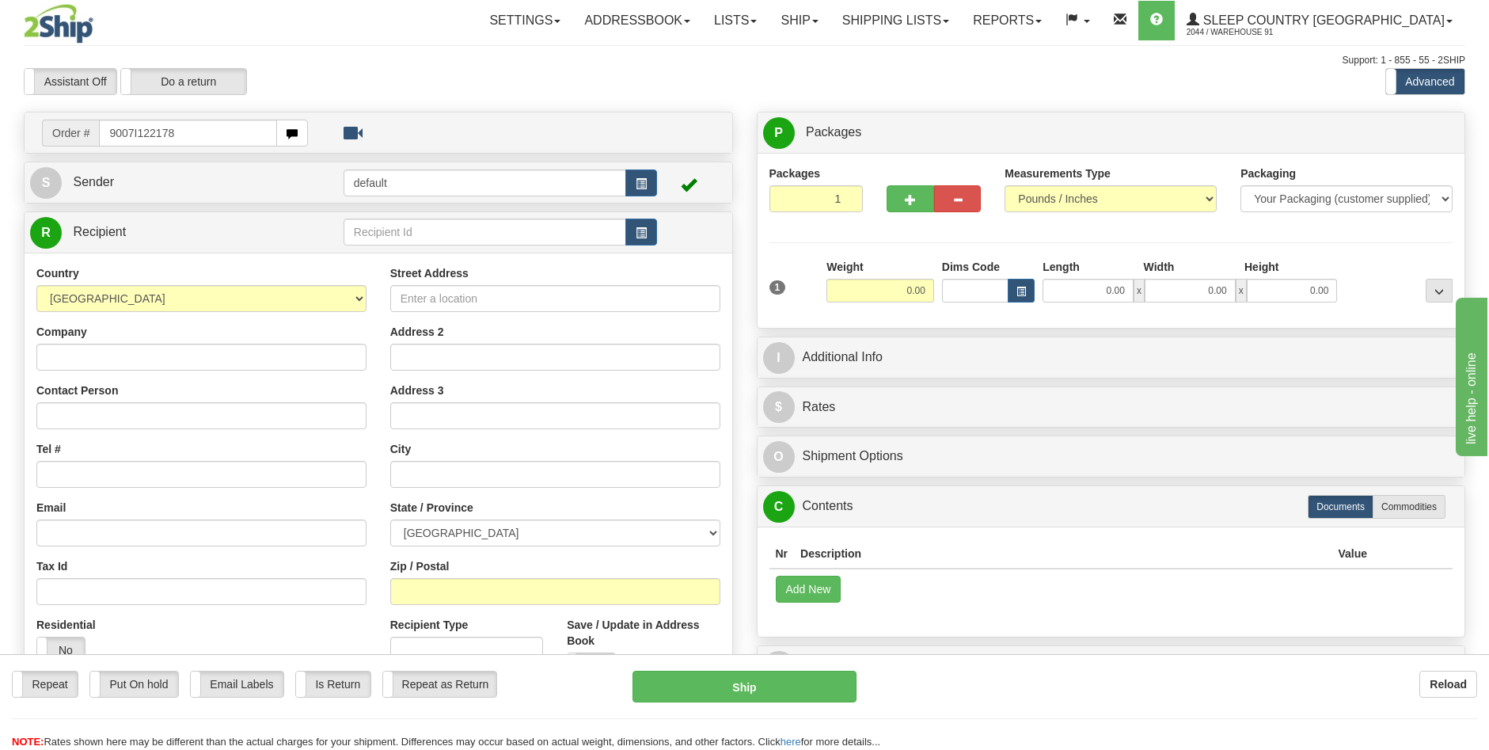
type input "9007I122178"
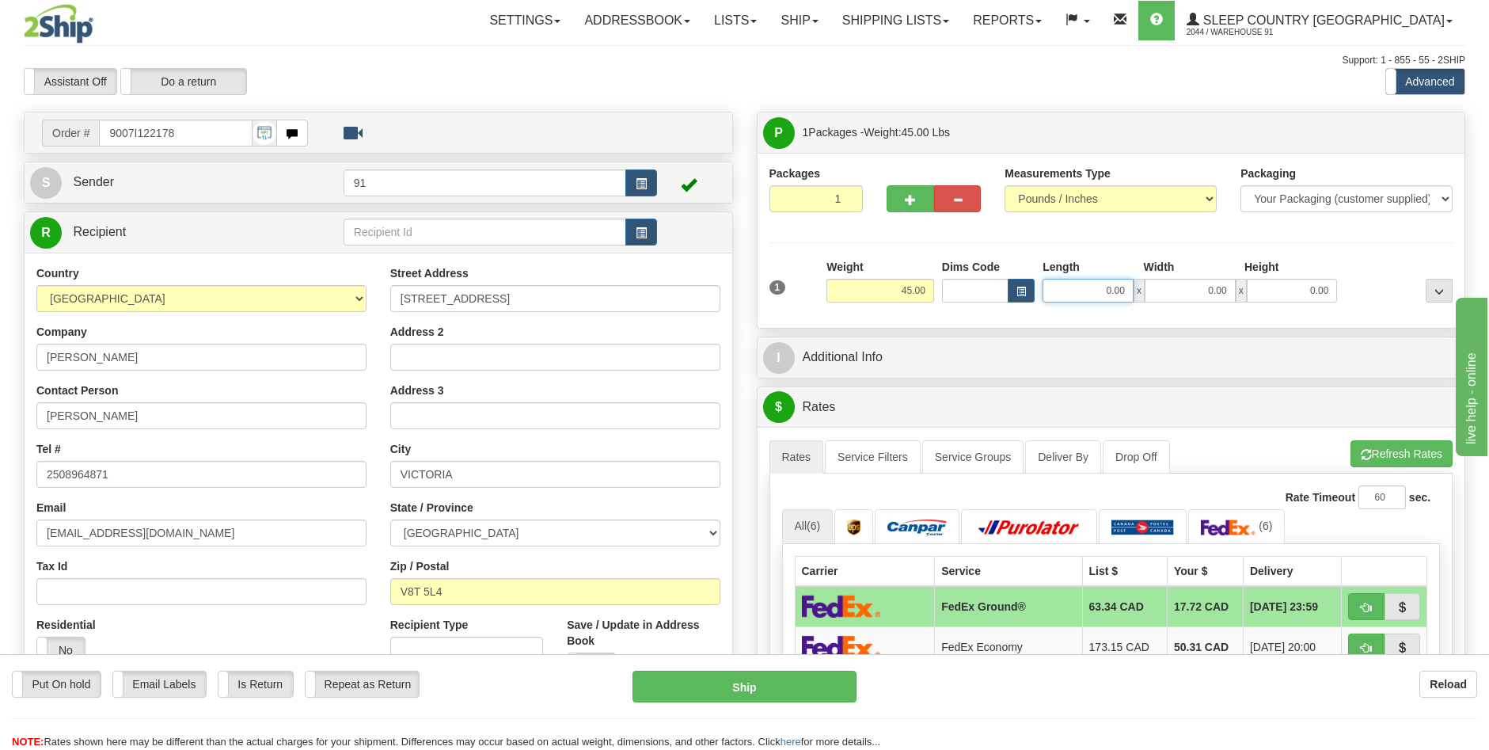
drag, startPoint x: 1110, startPoint y: 289, endPoint x: 1132, endPoint y: 245, distance: 49.6
click at [1110, 289] on input "0.00" at bounding box center [1088, 291] width 91 height 24
type input "1"
type input "44.00"
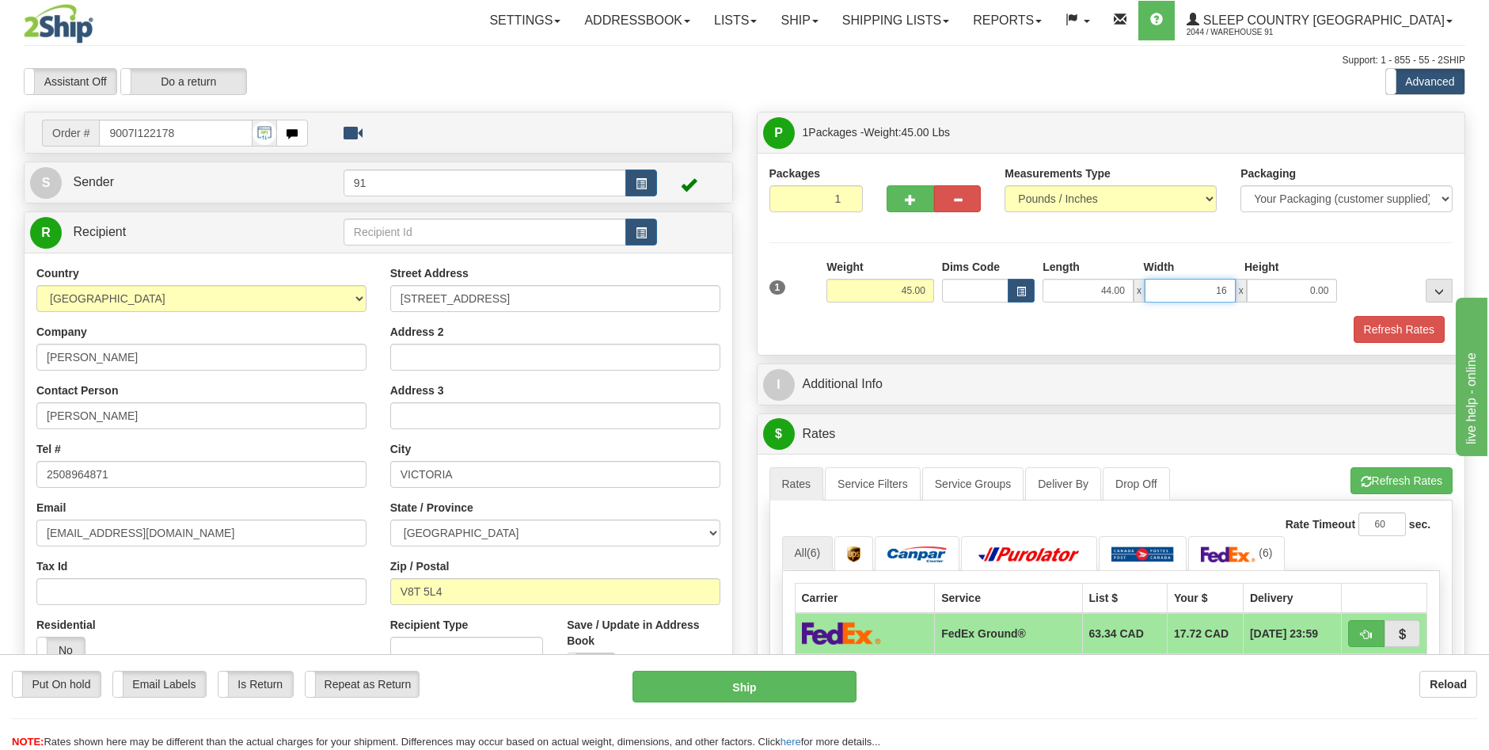
type input "16.00"
click at [1373, 332] on button "Refresh Rates" at bounding box center [1399, 329] width 91 height 27
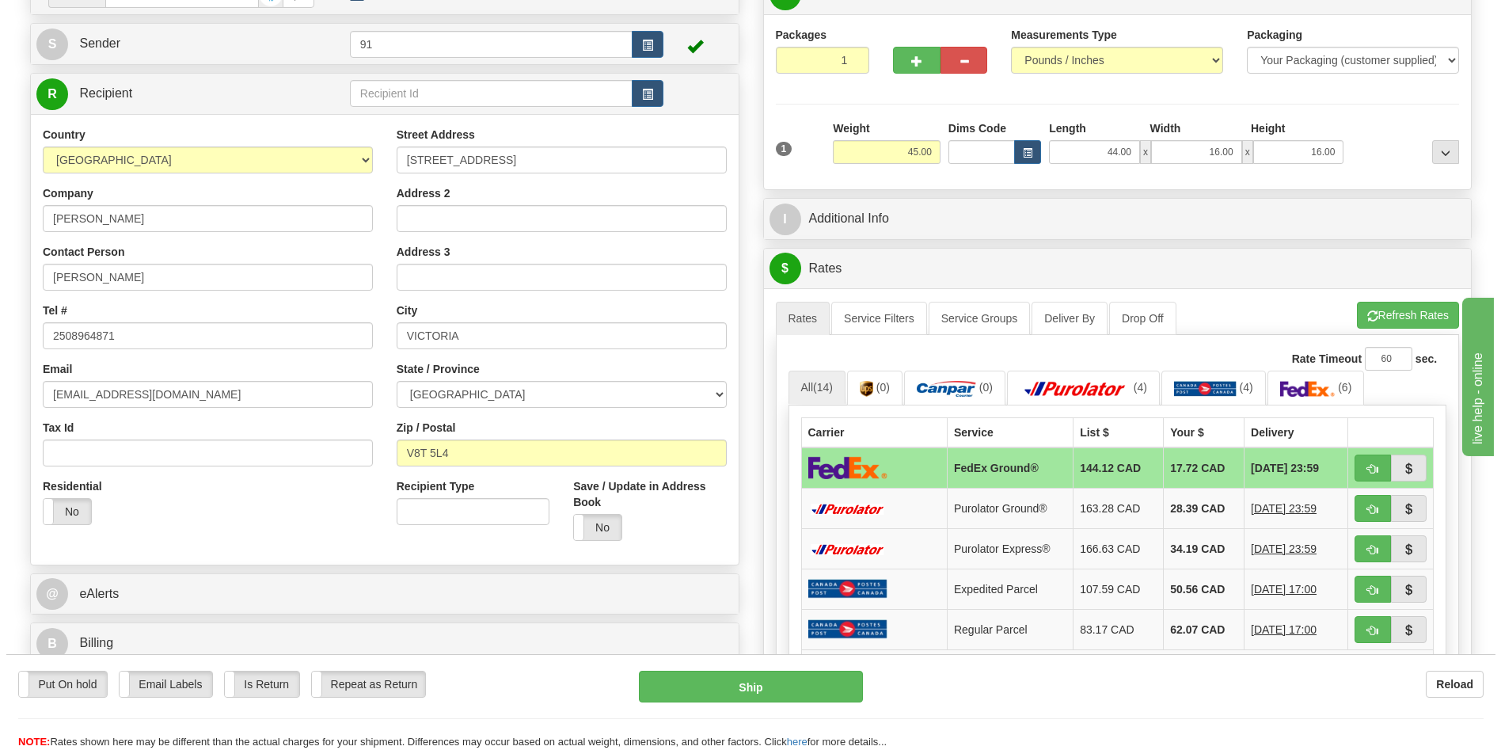
scroll to position [158, 0]
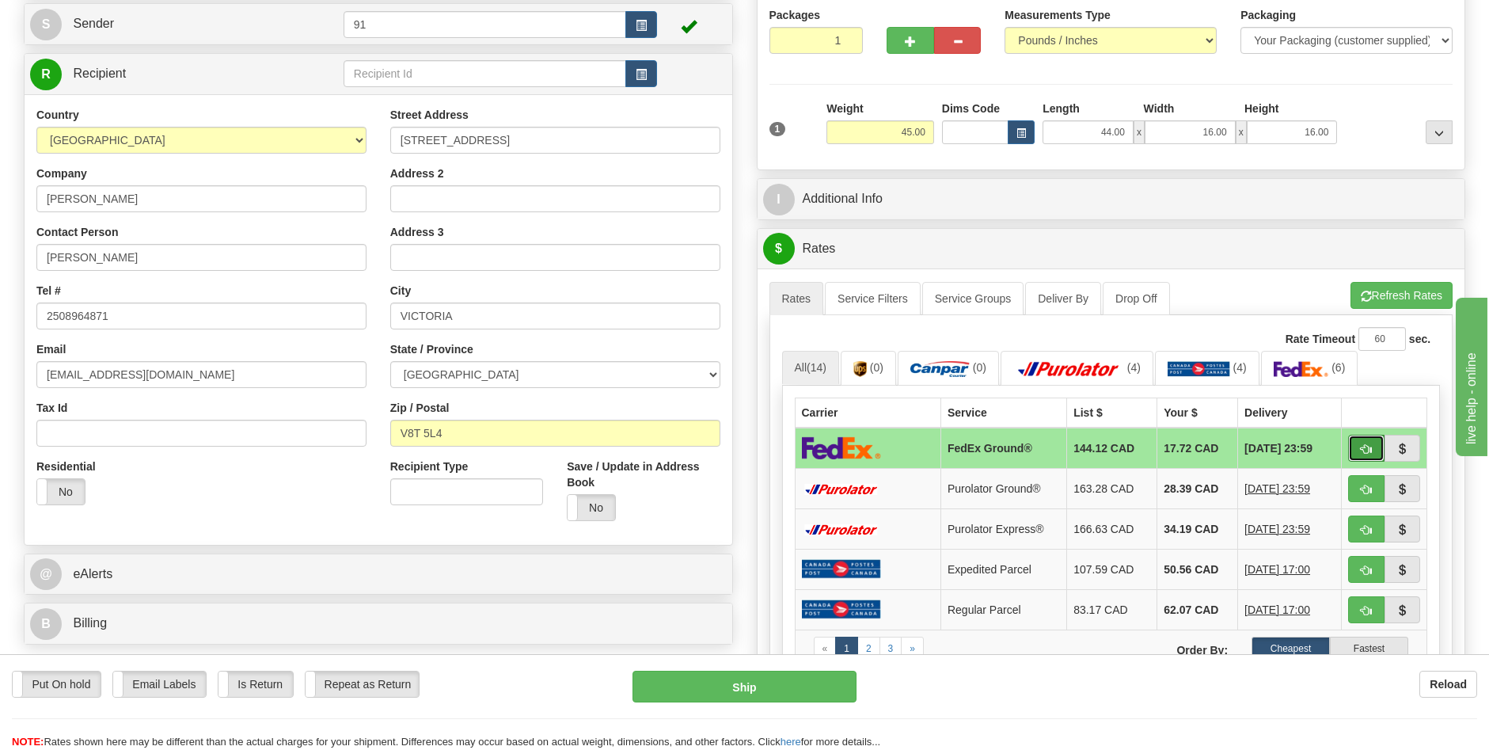
click at [1359, 443] on button "button" at bounding box center [1366, 448] width 36 height 27
type input "92"
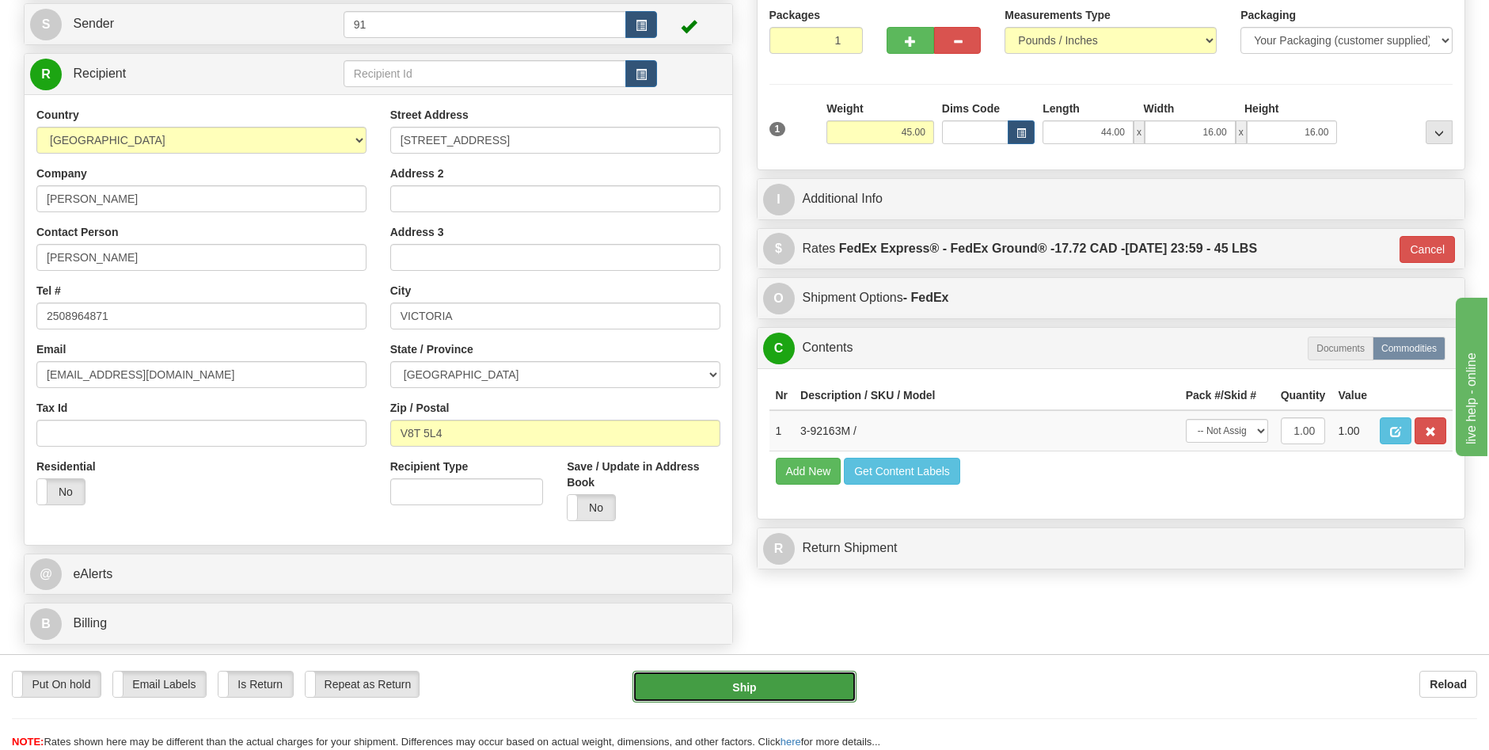
click at [753, 682] on button "Ship" at bounding box center [744, 686] width 224 height 32
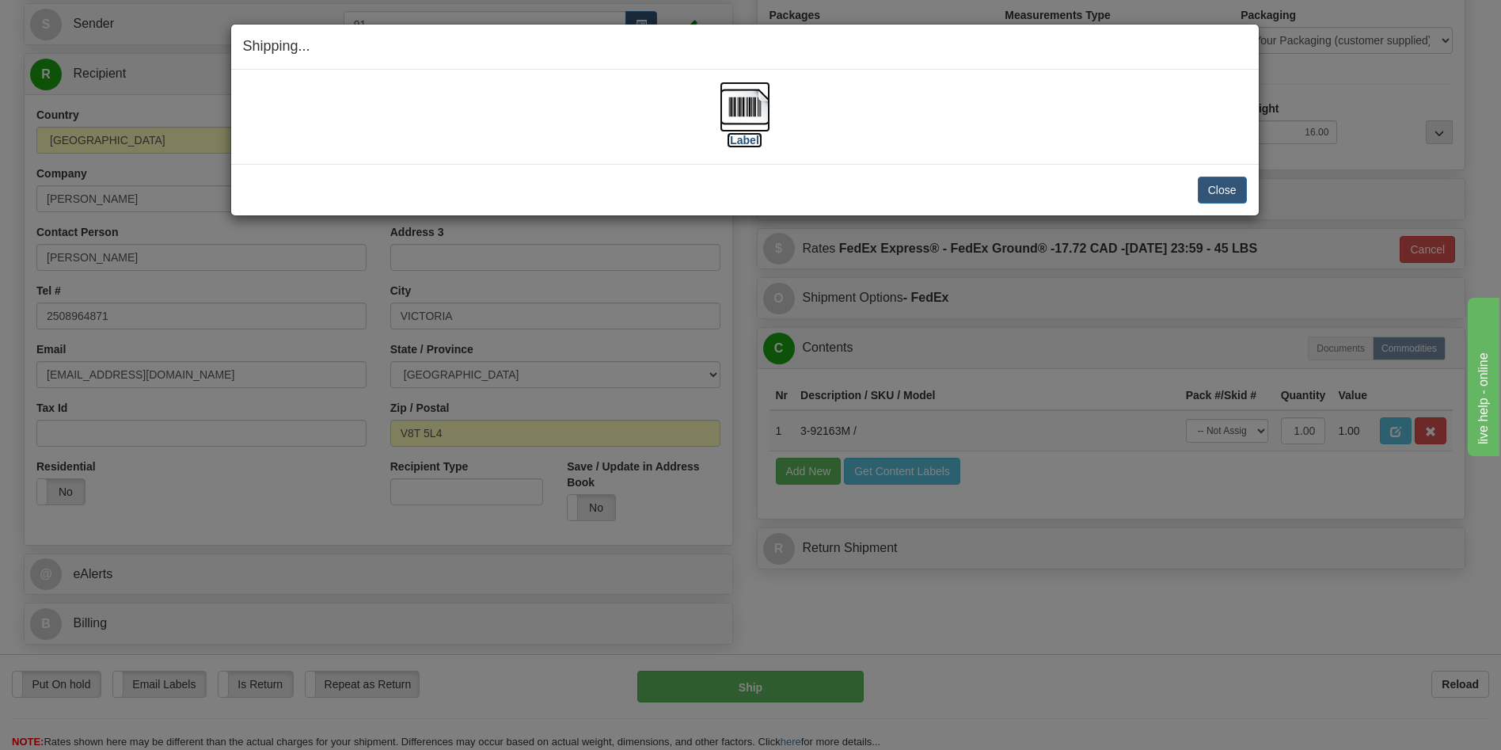
click at [738, 142] on label "[Label]" at bounding box center [745, 140] width 36 height 16
click at [892, 149] on div "[Label]" at bounding box center [745, 117] width 1004 height 70
click at [1209, 192] on button "Close" at bounding box center [1222, 190] width 49 height 27
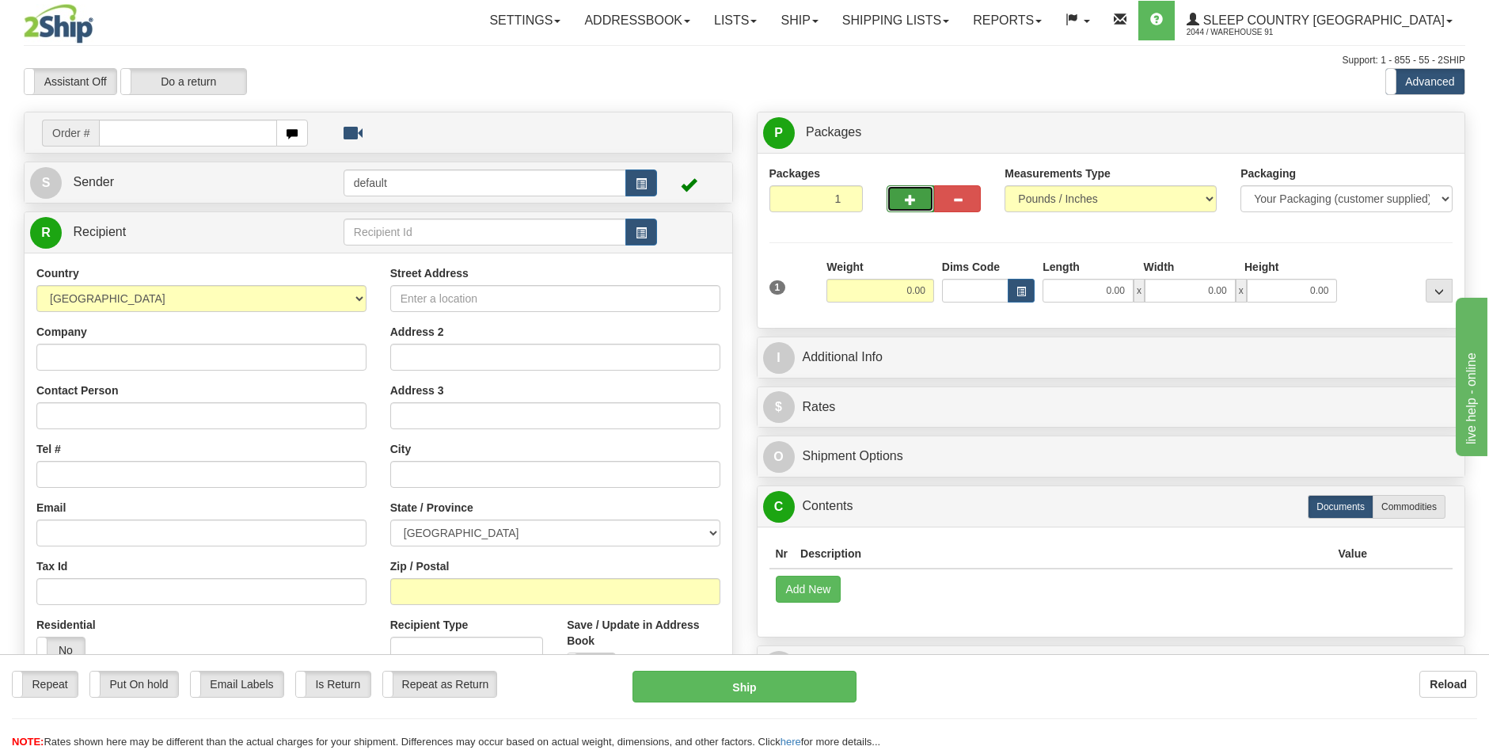
click at [910, 205] on span "button" at bounding box center [910, 200] width 11 height 10
type input "2"
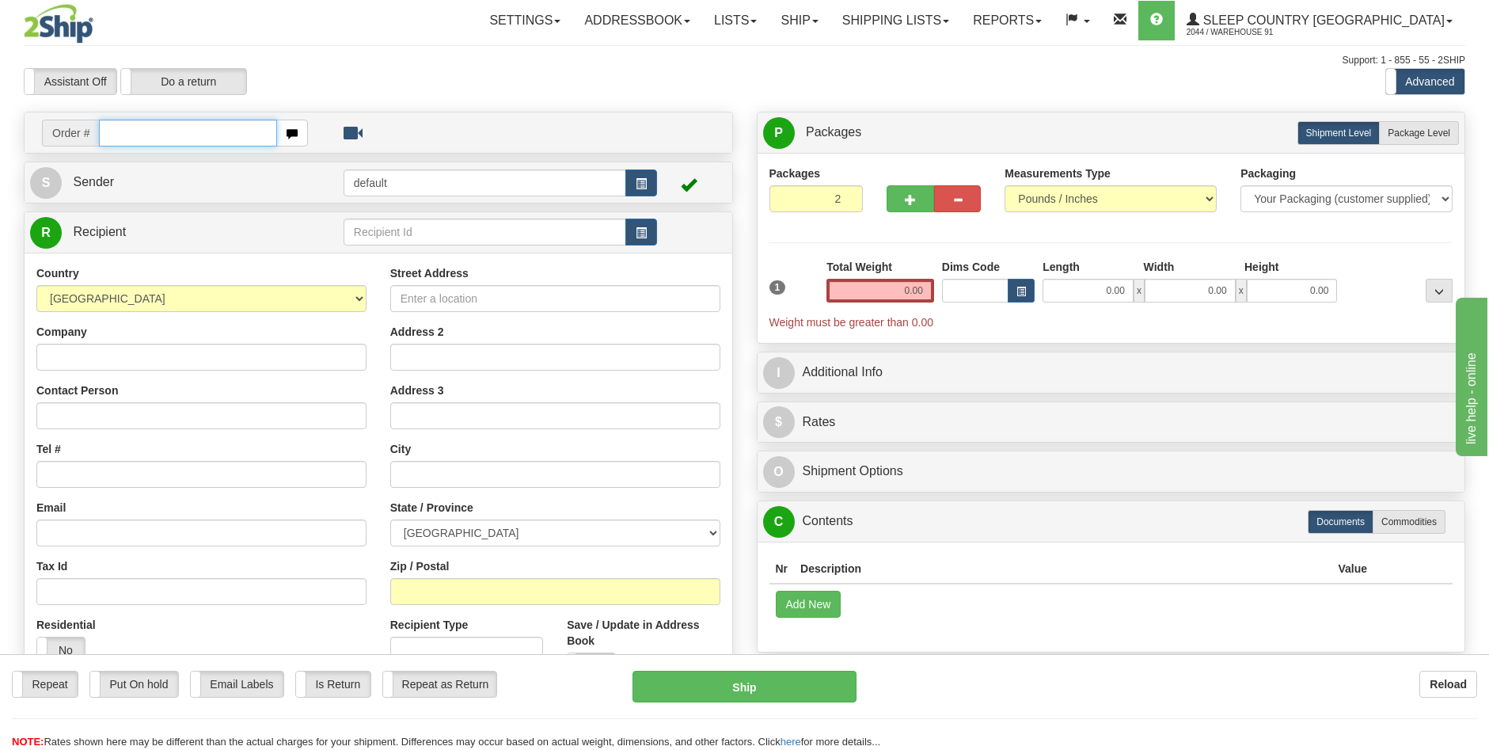
drag, startPoint x: 227, startPoint y: 142, endPoint x: 190, endPoint y: 142, distance: 37.2
click at [225, 142] on input "text" at bounding box center [188, 133] width 178 height 27
type input "9000I121977"
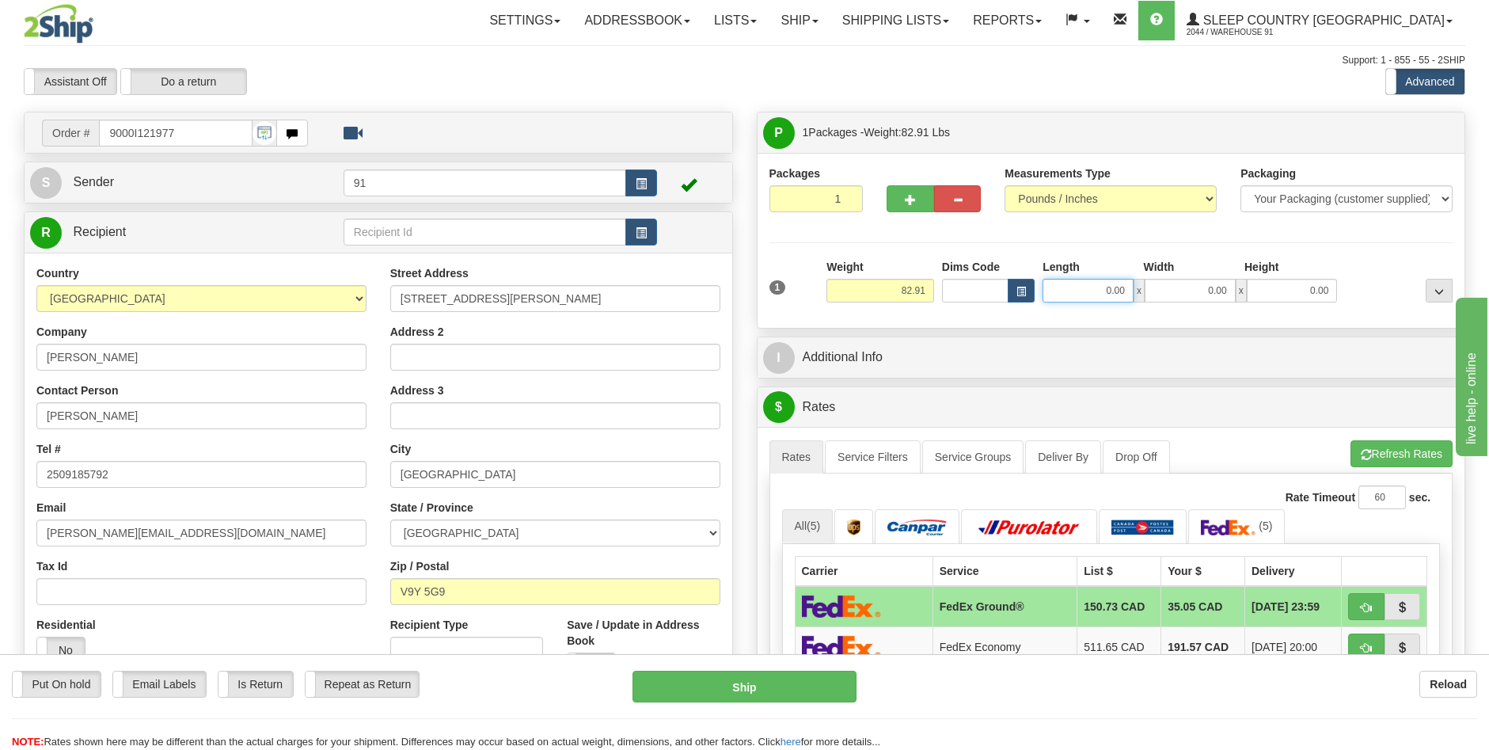
click at [1107, 289] on input "0.00" at bounding box center [1088, 291] width 91 height 24
type input "46.00"
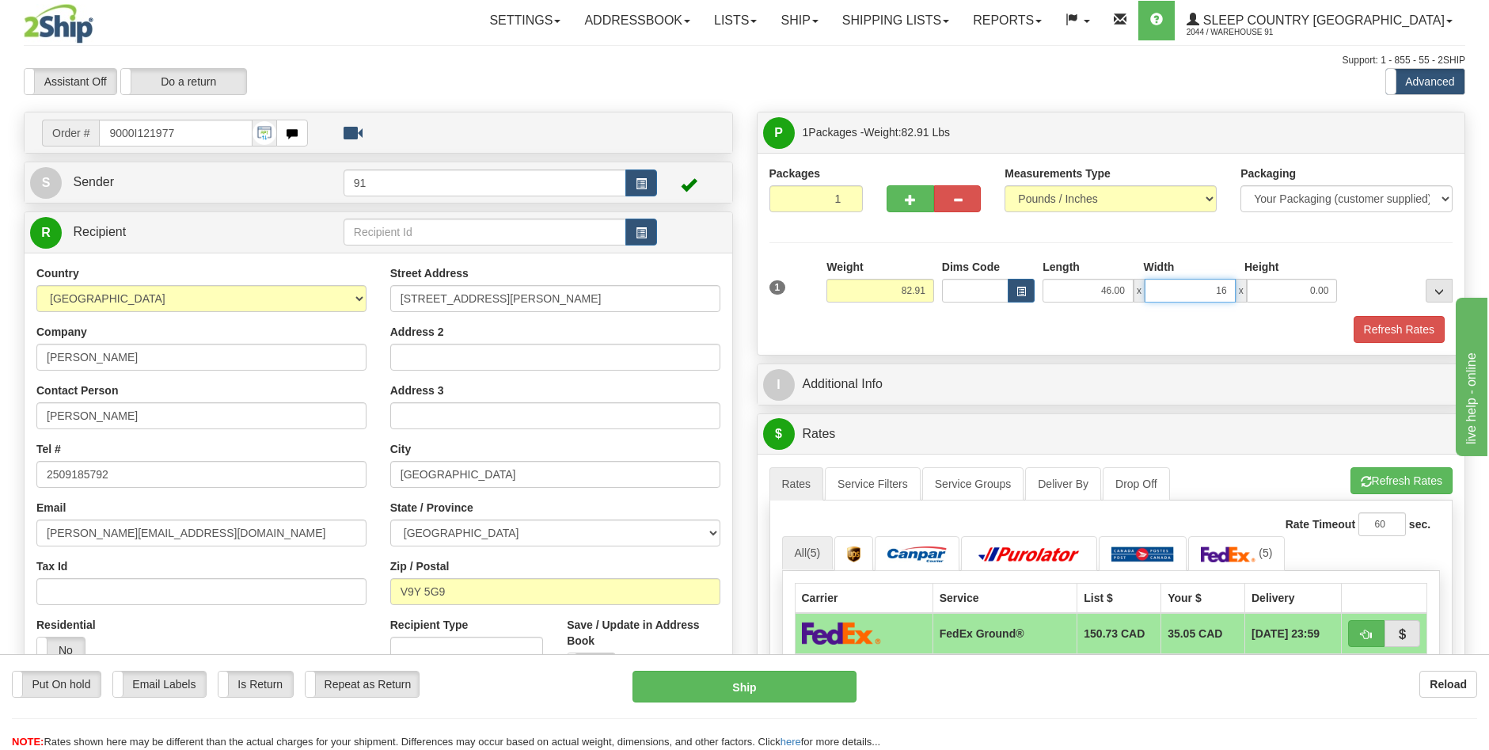
type input "16.00"
click at [1390, 332] on button "Refresh Rates" at bounding box center [1399, 329] width 91 height 27
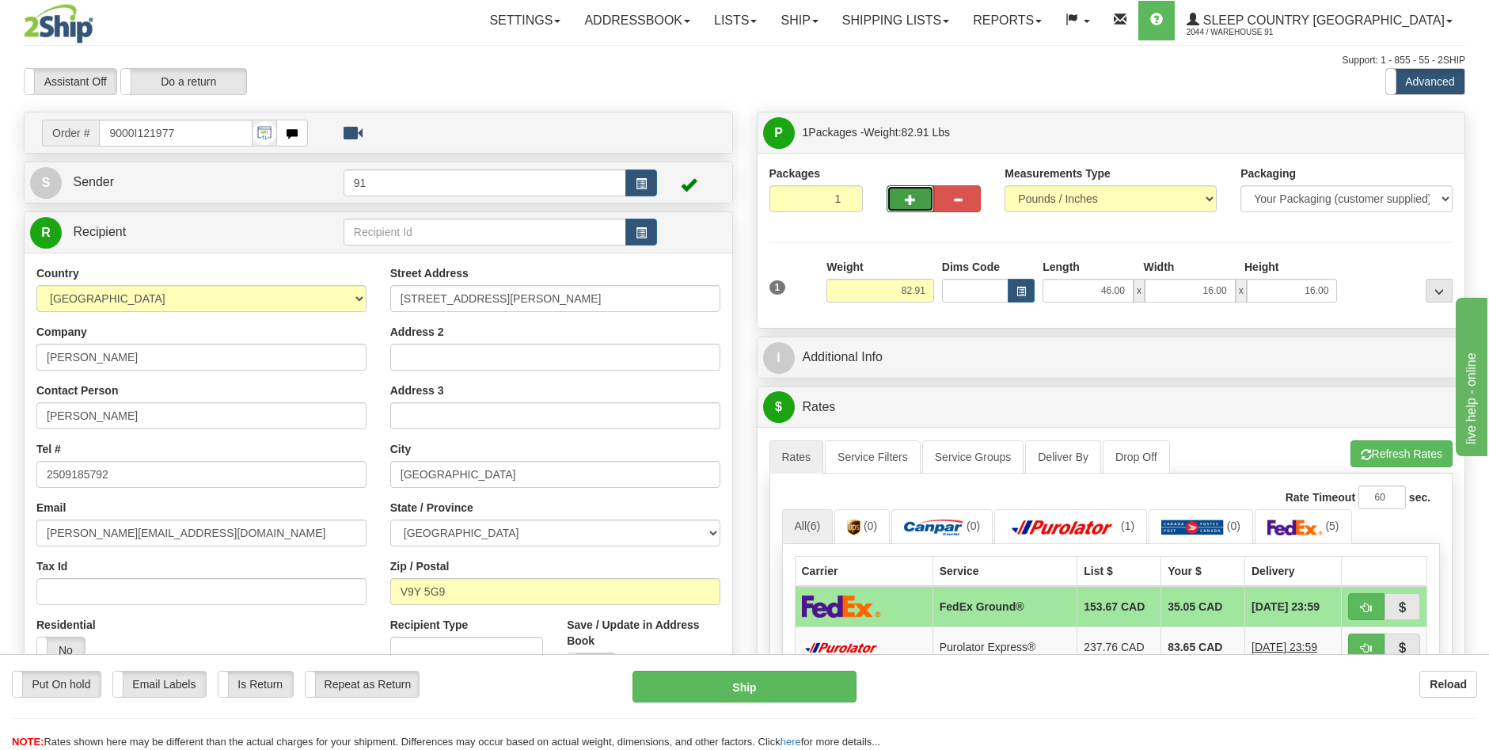
click at [908, 195] on span "button" at bounding box center [910, 200] width 11 height 10
type input "2"
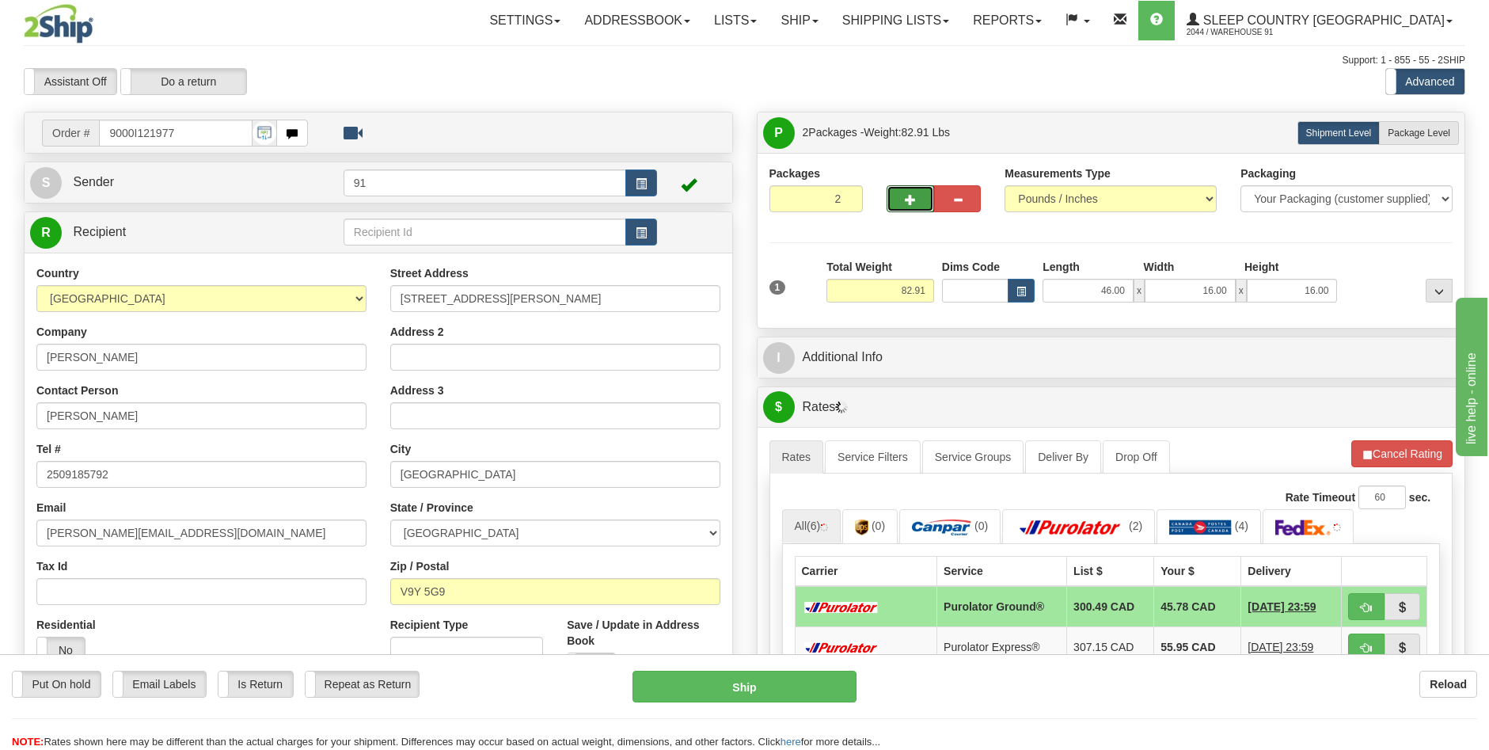
click at [1396, 149] on div "P Packages 2 Packages - Weight: 82.91 Lbs Shipment Level Shipm. Package Level P…" at bounding box center [1112, 132] width 708 height 40
click at [1413, 142] on label "Package Level Pack.." at bounding box center [1419, 133] width 80 height 24
radio input "true"
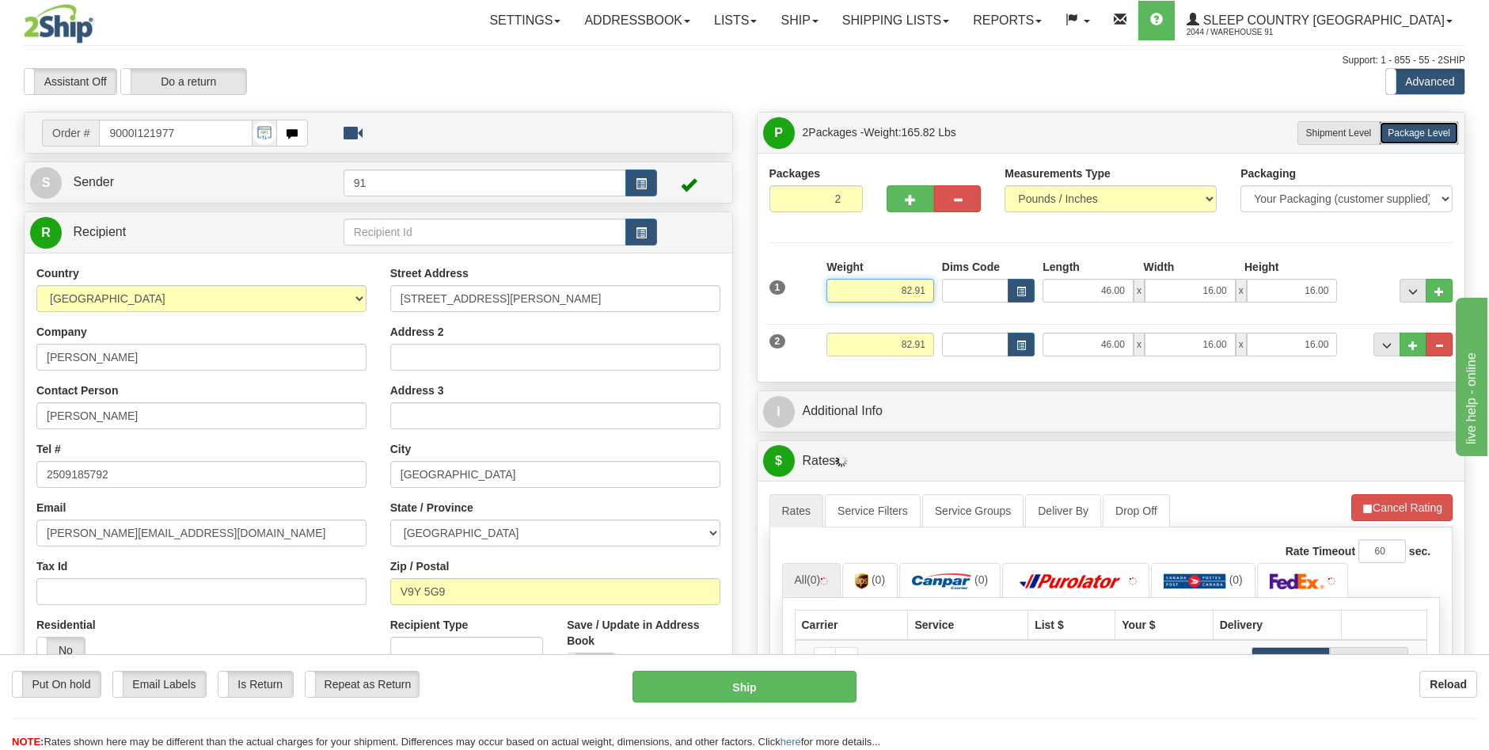
click at [928, 294] on input "82.91" at bounding box center [880, 291] width 108 height 24
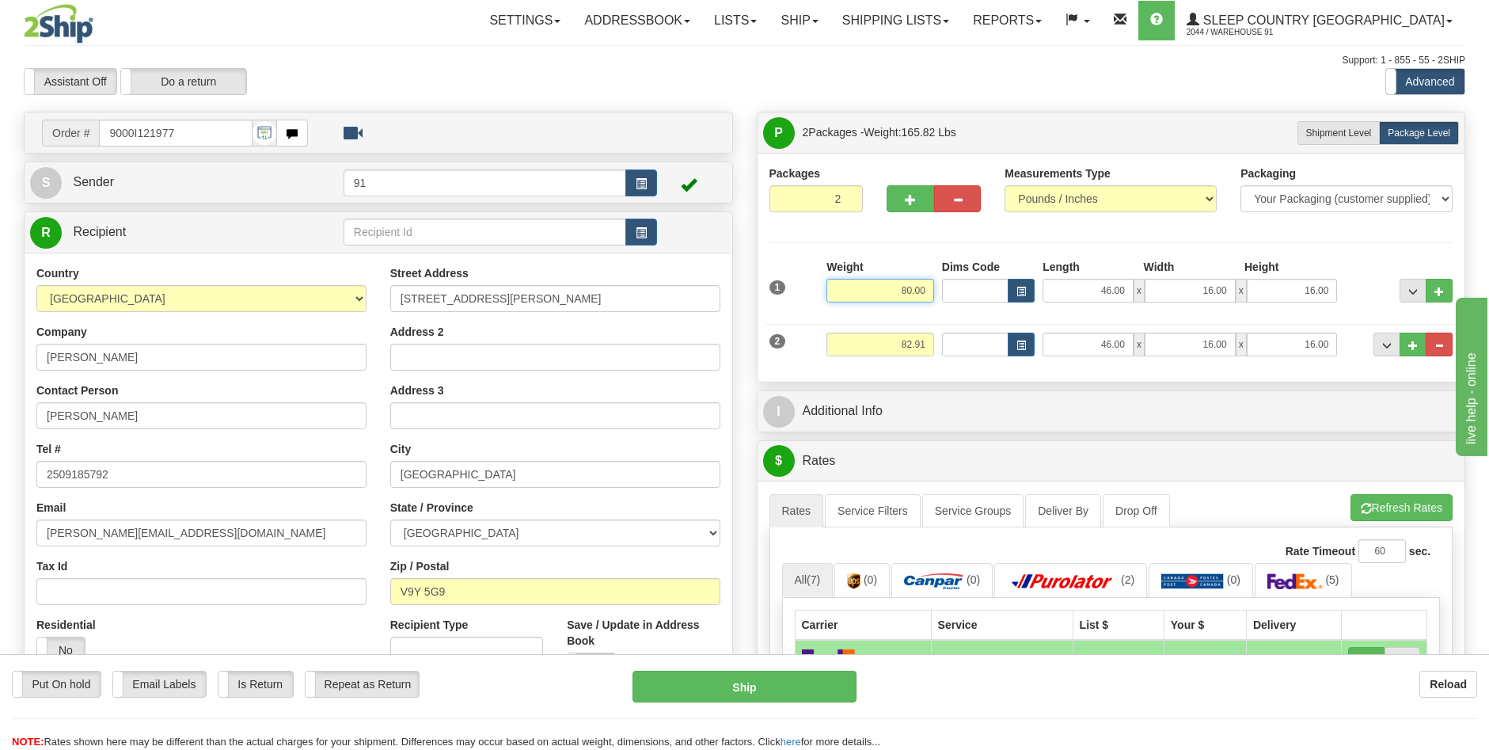
type input "80.00"
click at [907, 343] on input "82.91" at bounding box center [880, 344] width 108 height 24
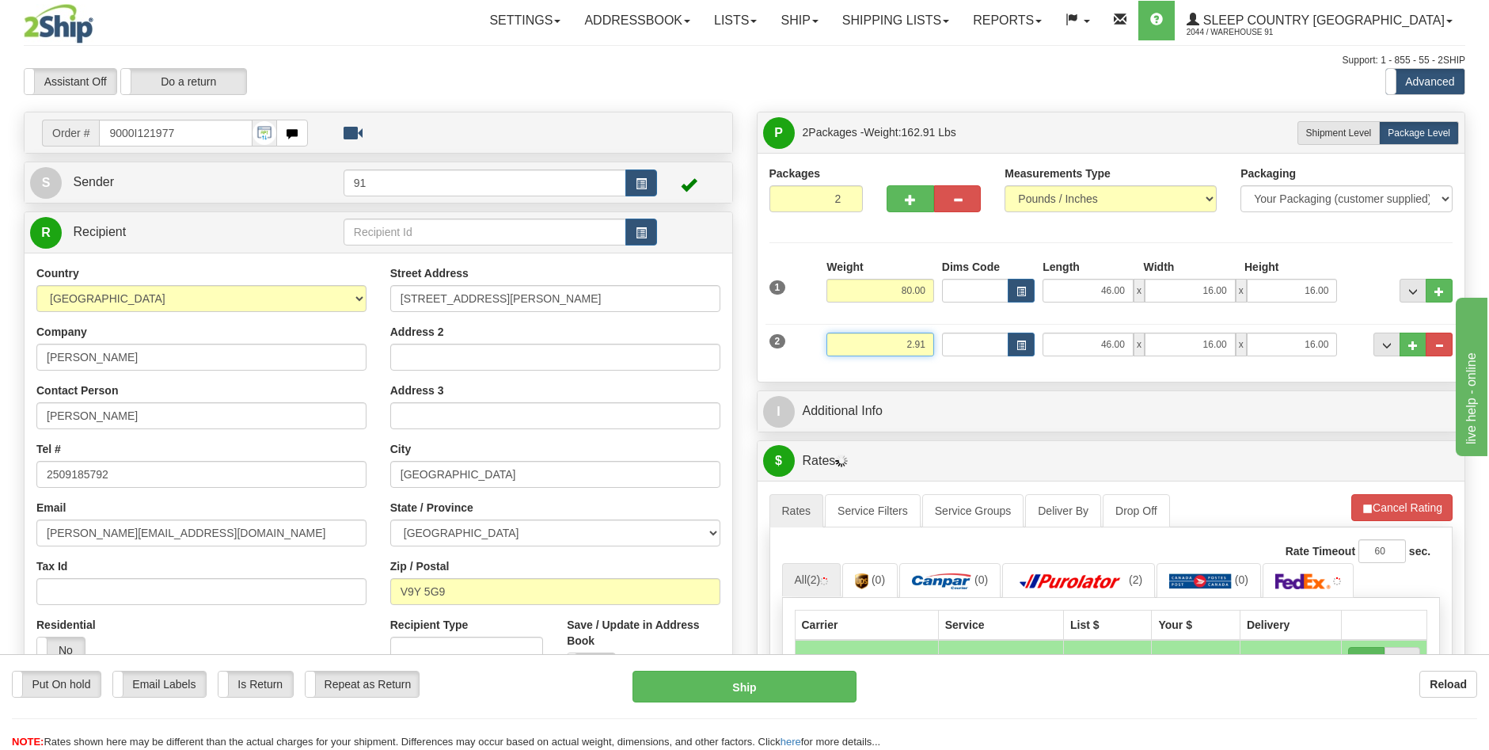
type input "2.91"
click at [1107, 344] on input "46.00" at bounding box center [1088, 344] width 91 height 24
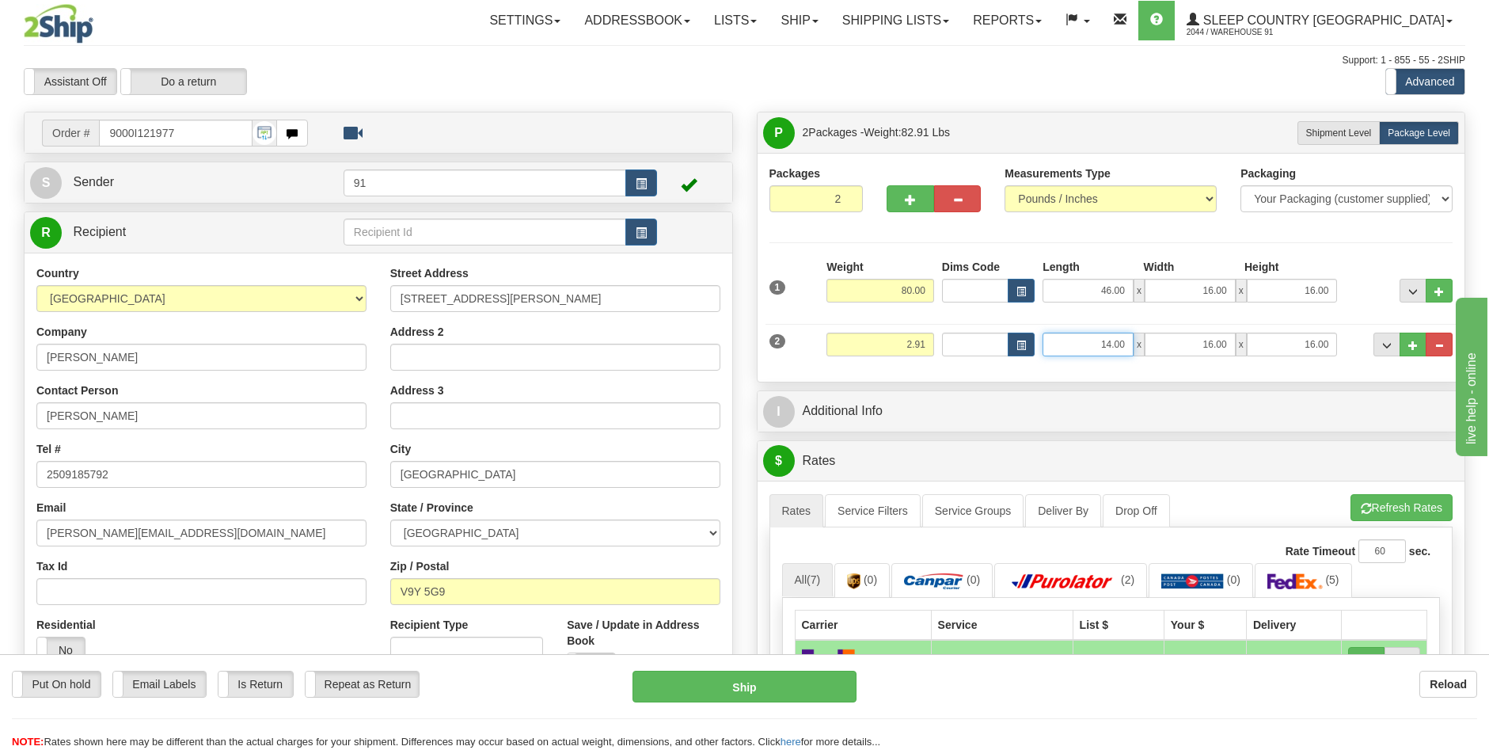
type input "14.00"
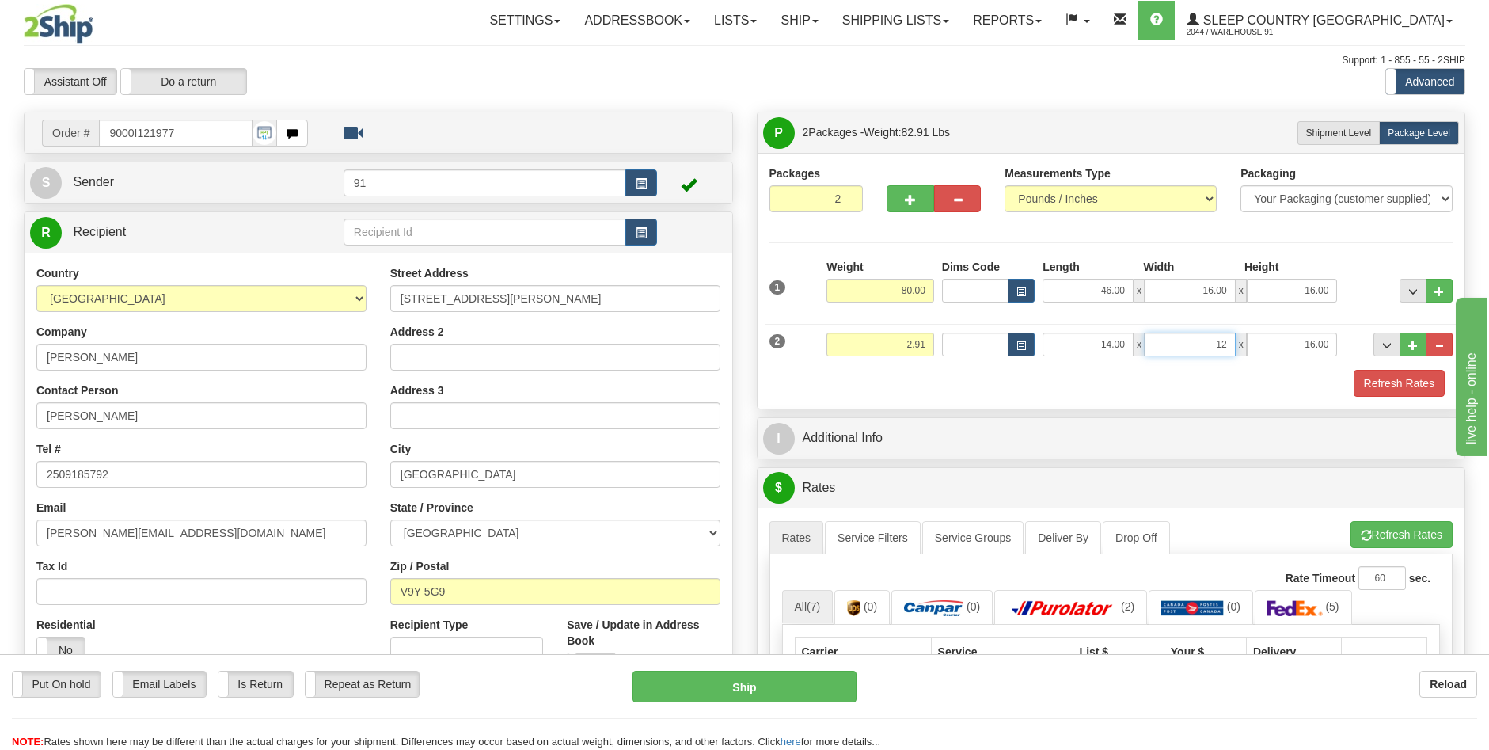
type input "12.00"
type input "5.00"
click at [1414, 388] on button "Refresh Rates" at bounding box center [1399, 383] width 91 height 27
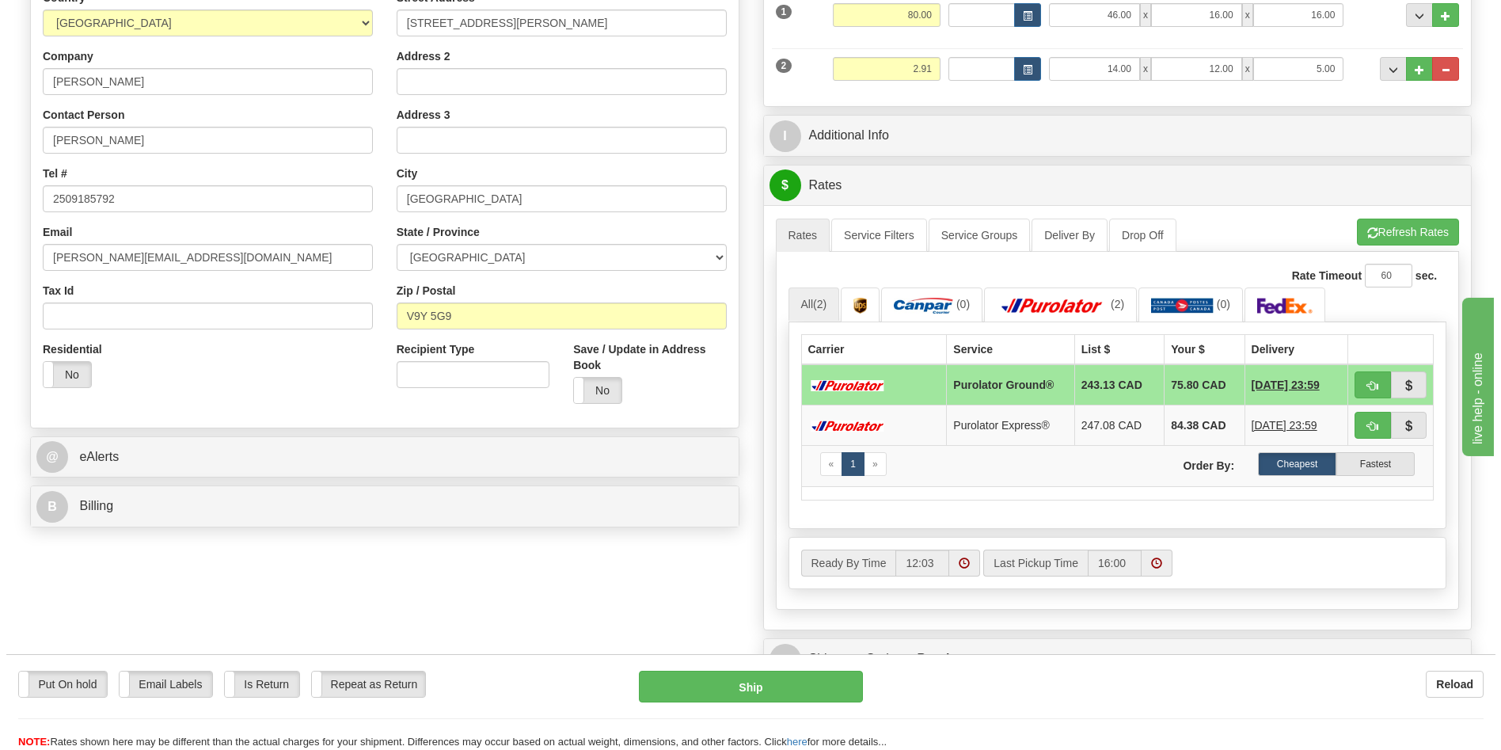
scroll to position [237, 0]
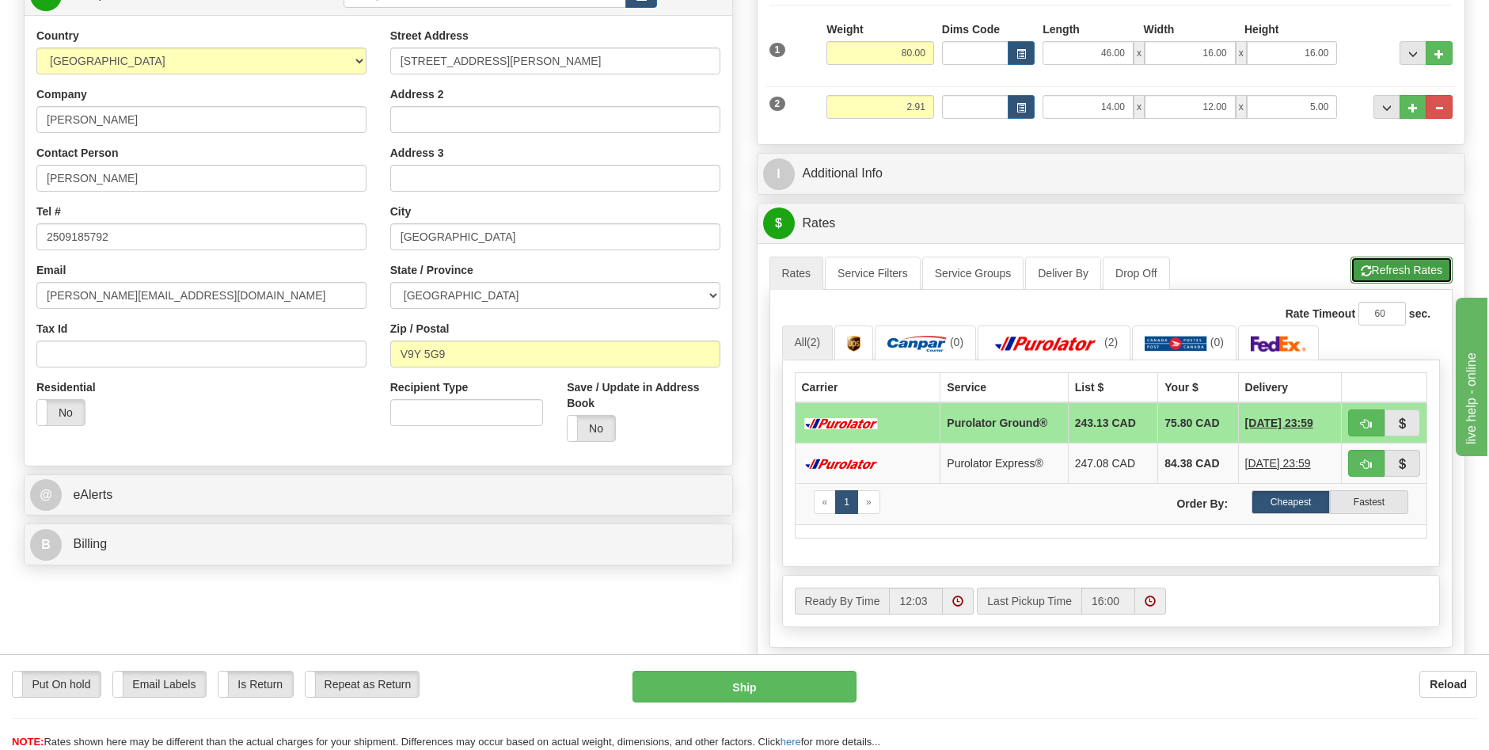
click at [1378, 262] on button "Refresh Rates" at bounding box center [1401, 269] width 102 height 27
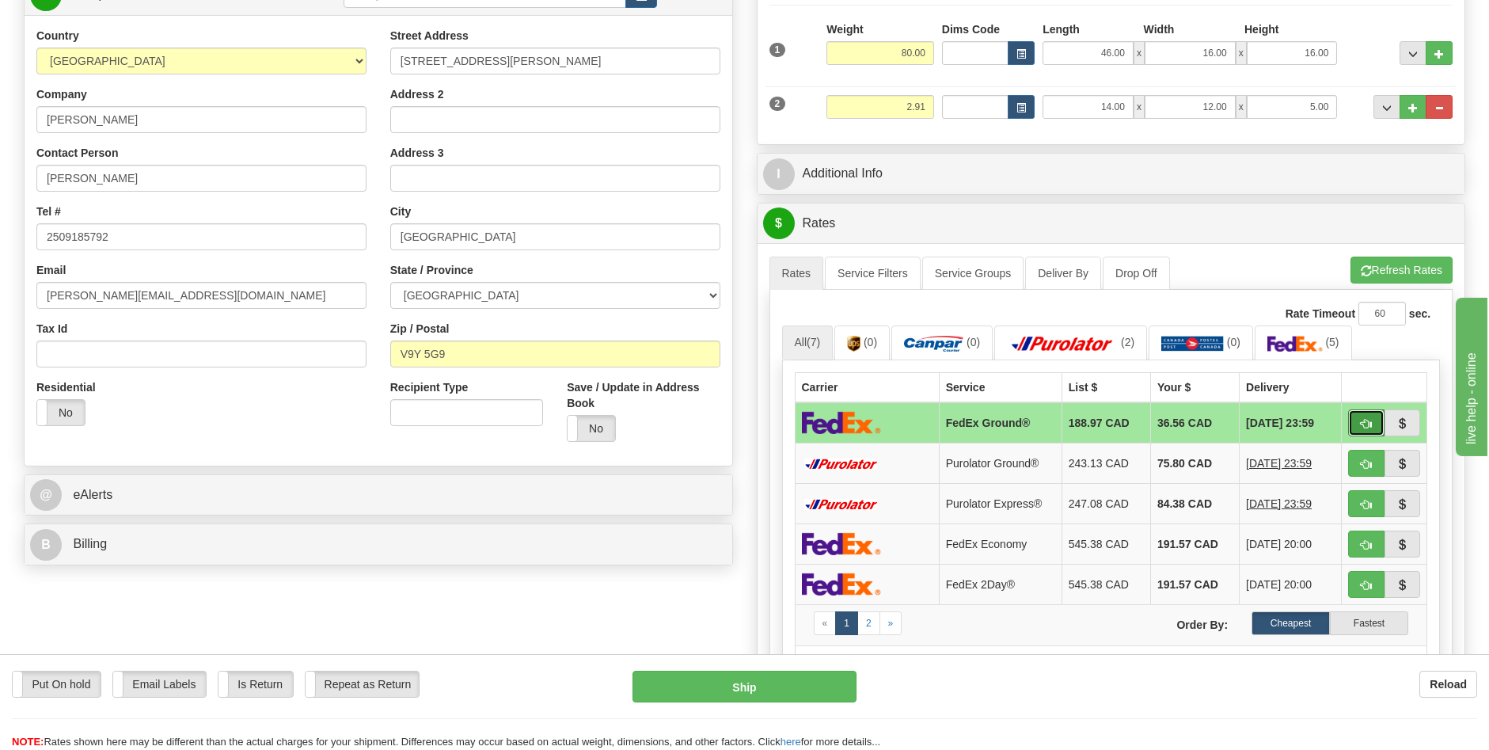
click at [1361, 420] on span "button" at bounding box center [1366, 424] width 11 height 10
type input "92"
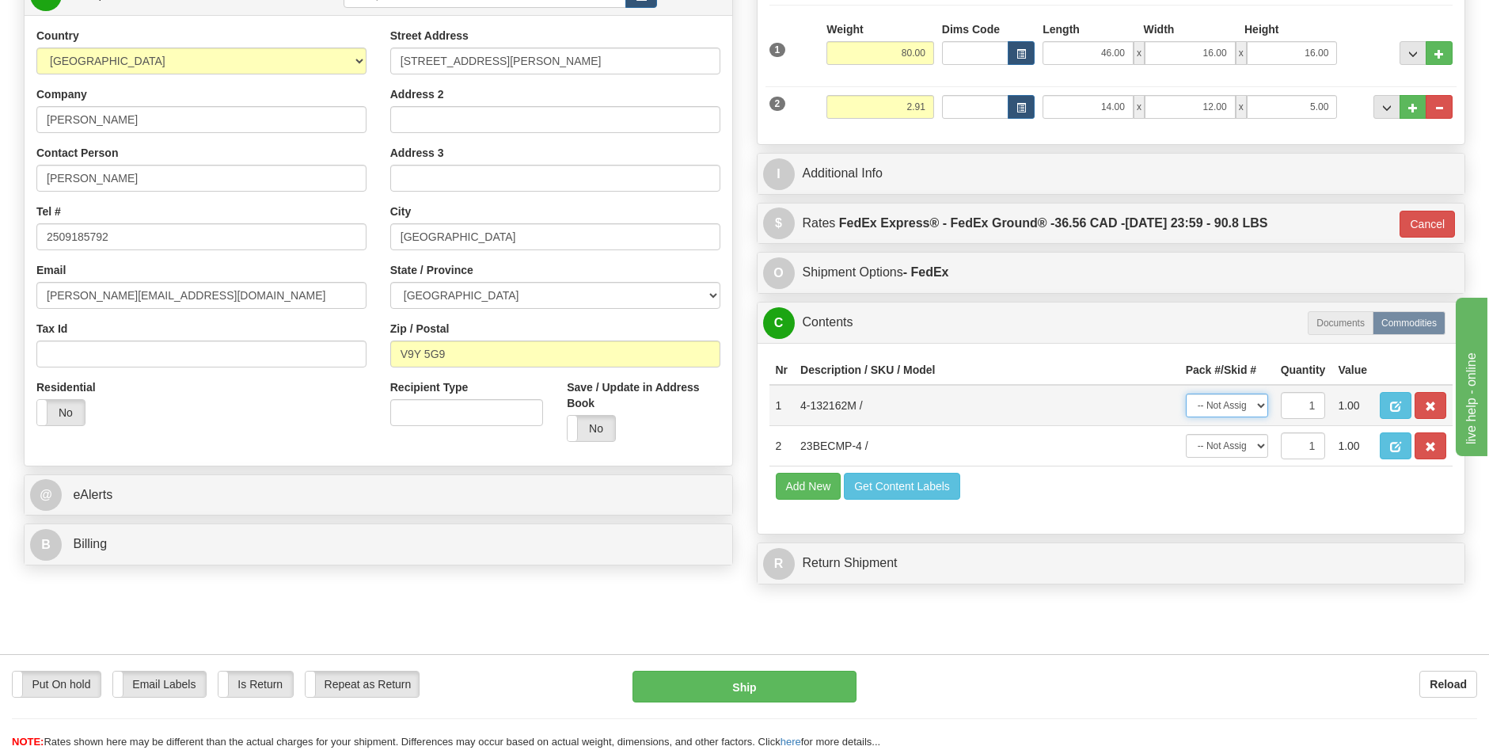
click at [1260, 407] on select "-- Not Assigned -- Package 1 Package 2" at bounding box center [1227, 405] width 82 height 24
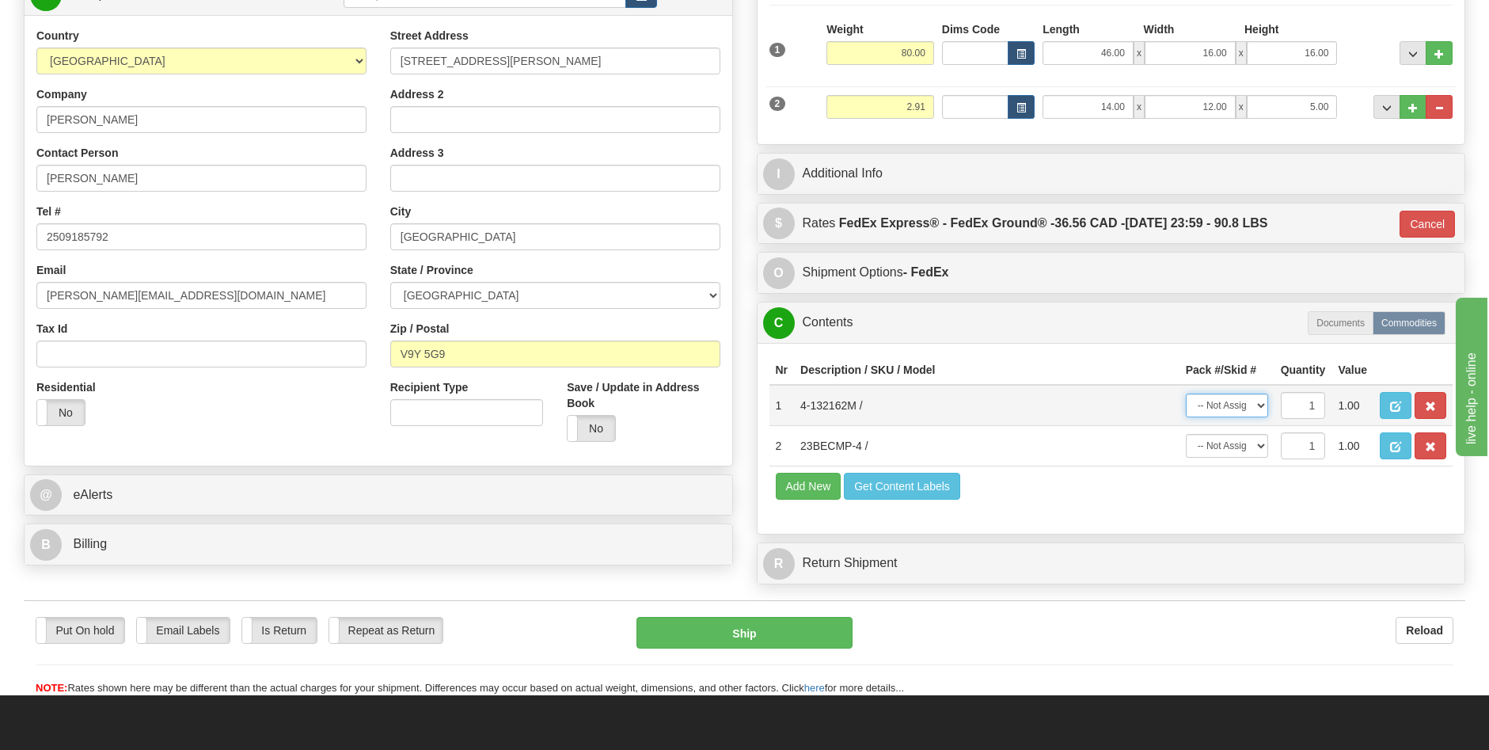
select select "0"
click at [1186, 393] on select "-- Not Assigned -- Package 1 Package 2" at bounding box center [1227, 405] width 82 height 24
click at [1261, 446] on select "-- Not Assigned -- Package 1 Package 2" at bounding box center [1227, 446] width 82 height 24
select select "1"
click at [1186, 434] on select "-- Not Assigned -- Package 1 Package 2" at bounding box center [1227, 446] width 82 height 24
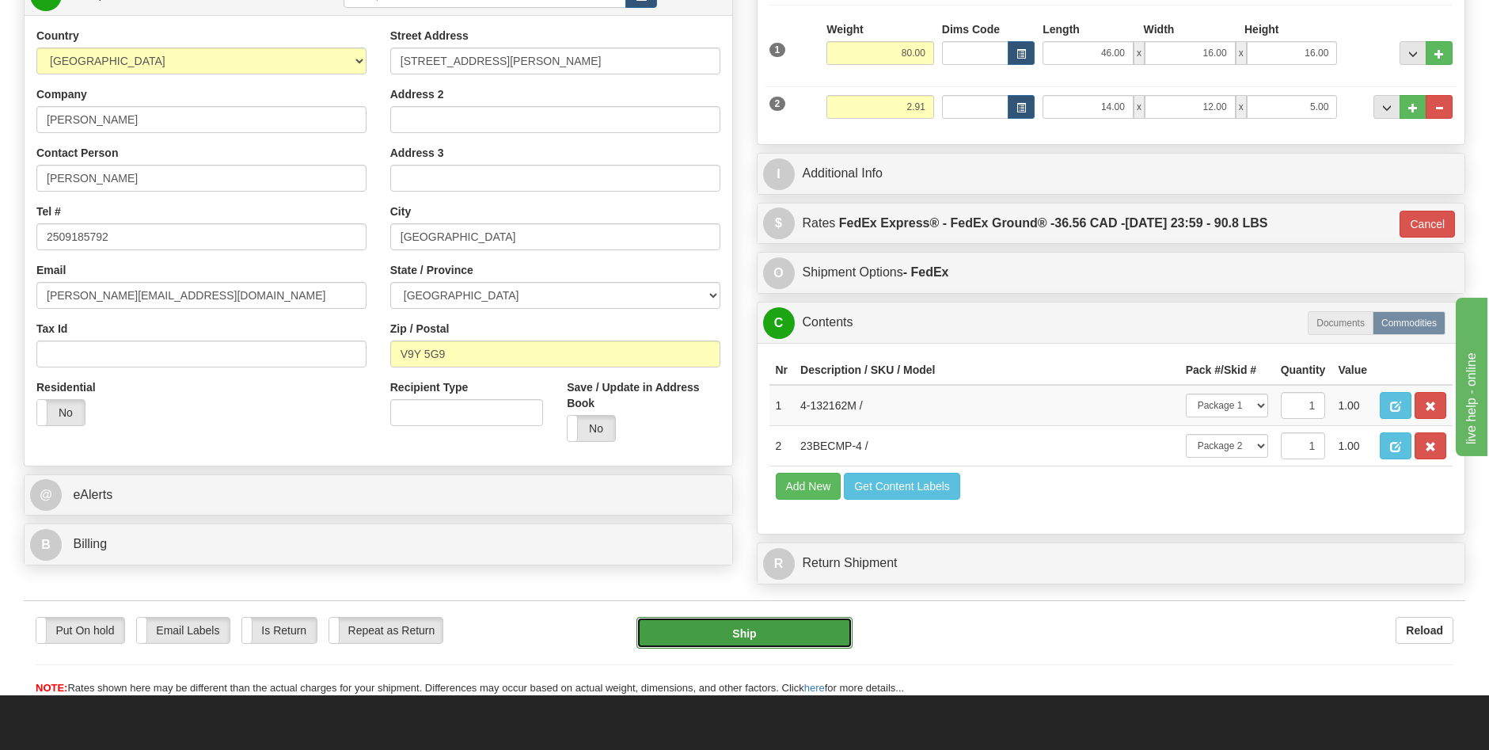
click at [731, 635] on button "Ship" at bounding box center [744, 633] width 216 height 32
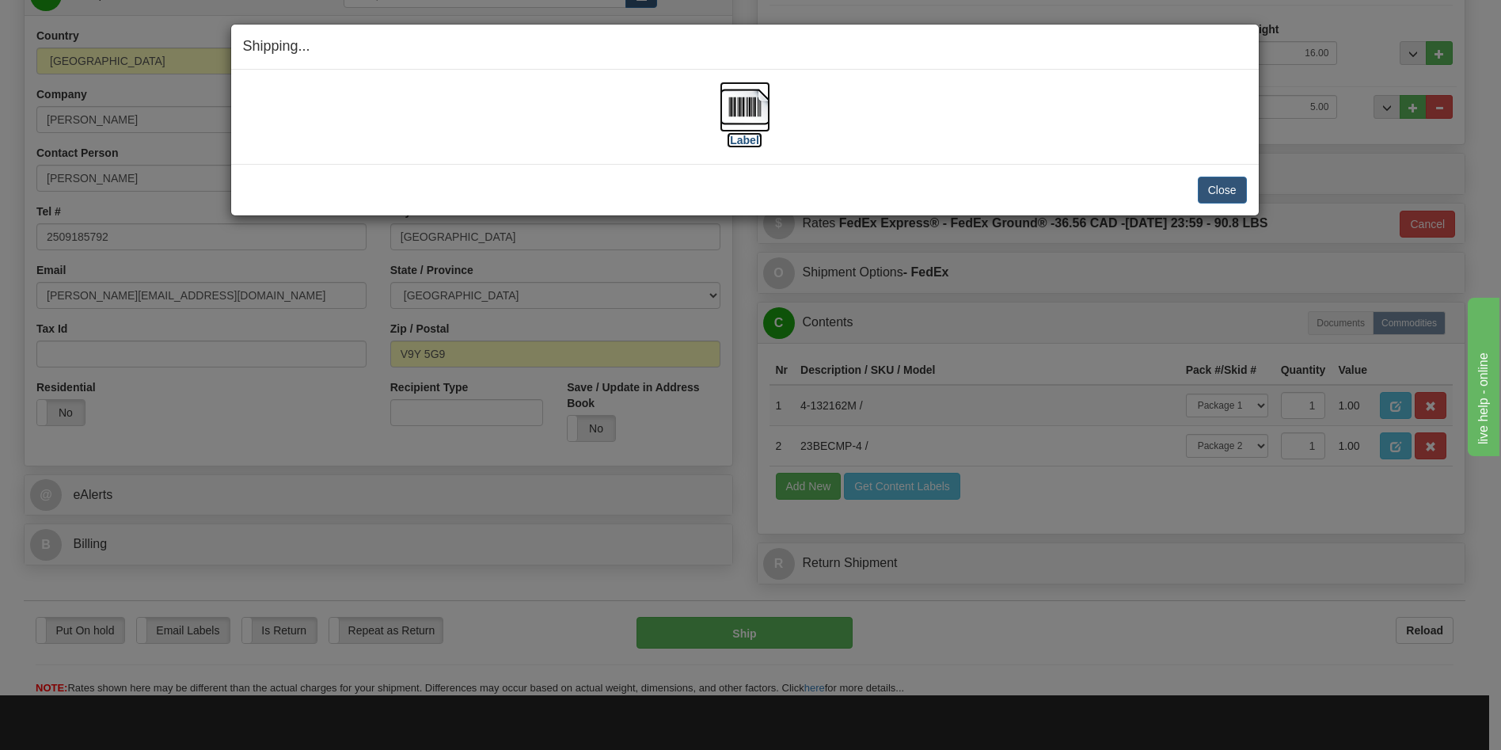
click at [750, 143] on label "[Label]" at bounding box center [745, 140] width 36 height 16
click at [1025, 190] on div "Close Cancel" at bounding box center [745, 190] width 1004 height 27
click at [1208, 184] on button "Close" at bounding box center [1222, 190] width 49 height 27
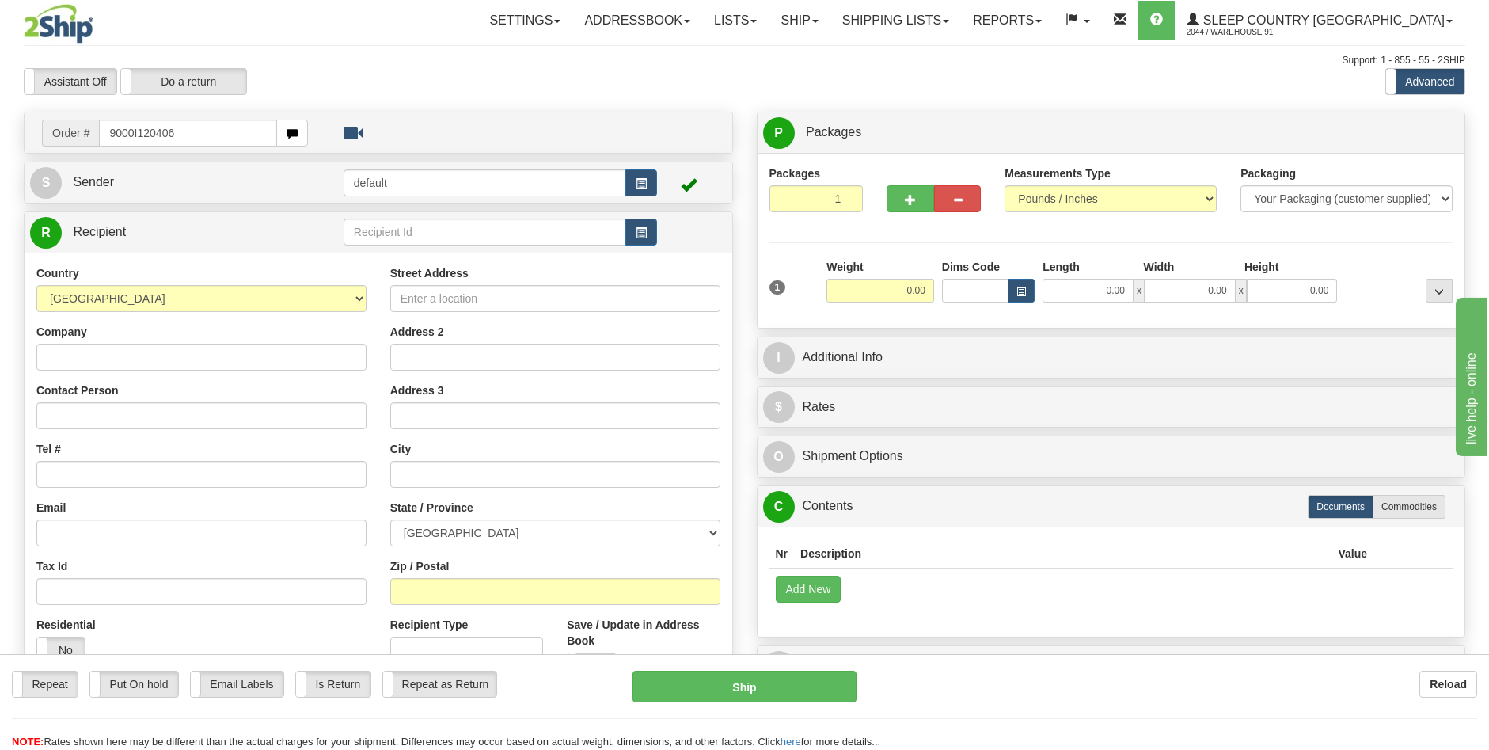
type input "9000I120406"
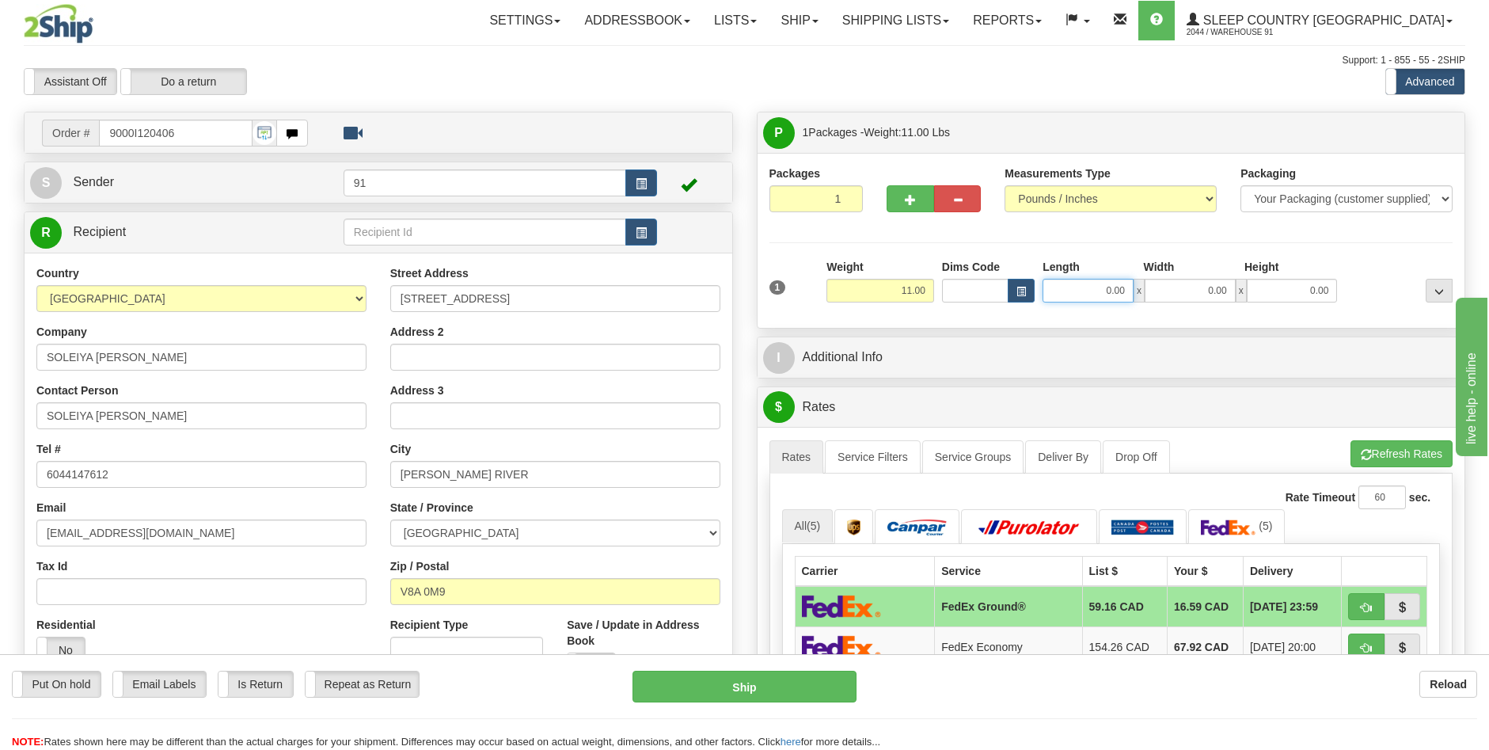
click at [1110, 293] on input "0.00" at bounding box center [1088, 291] width 91 height 24
type input "14.00"
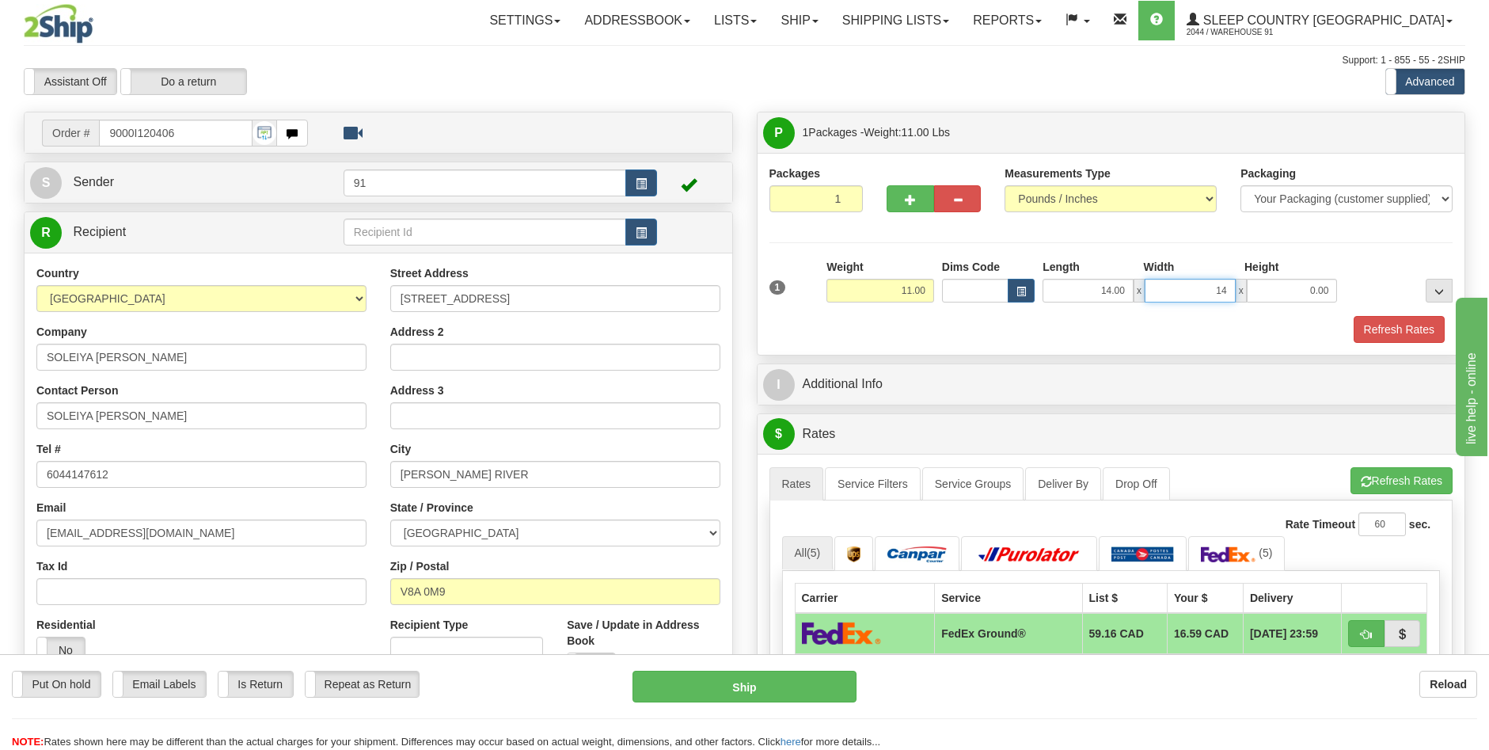
type input "14.00"
type input "6.00"
drag, startPoint x: 1388, startPoint y: 324, endPoint x: 1409, endPoint y: 348, distance: 31.4
click at [1388, 324] on button "Refresh Rates" at bounding box center [1399, 329] width 91 height 27
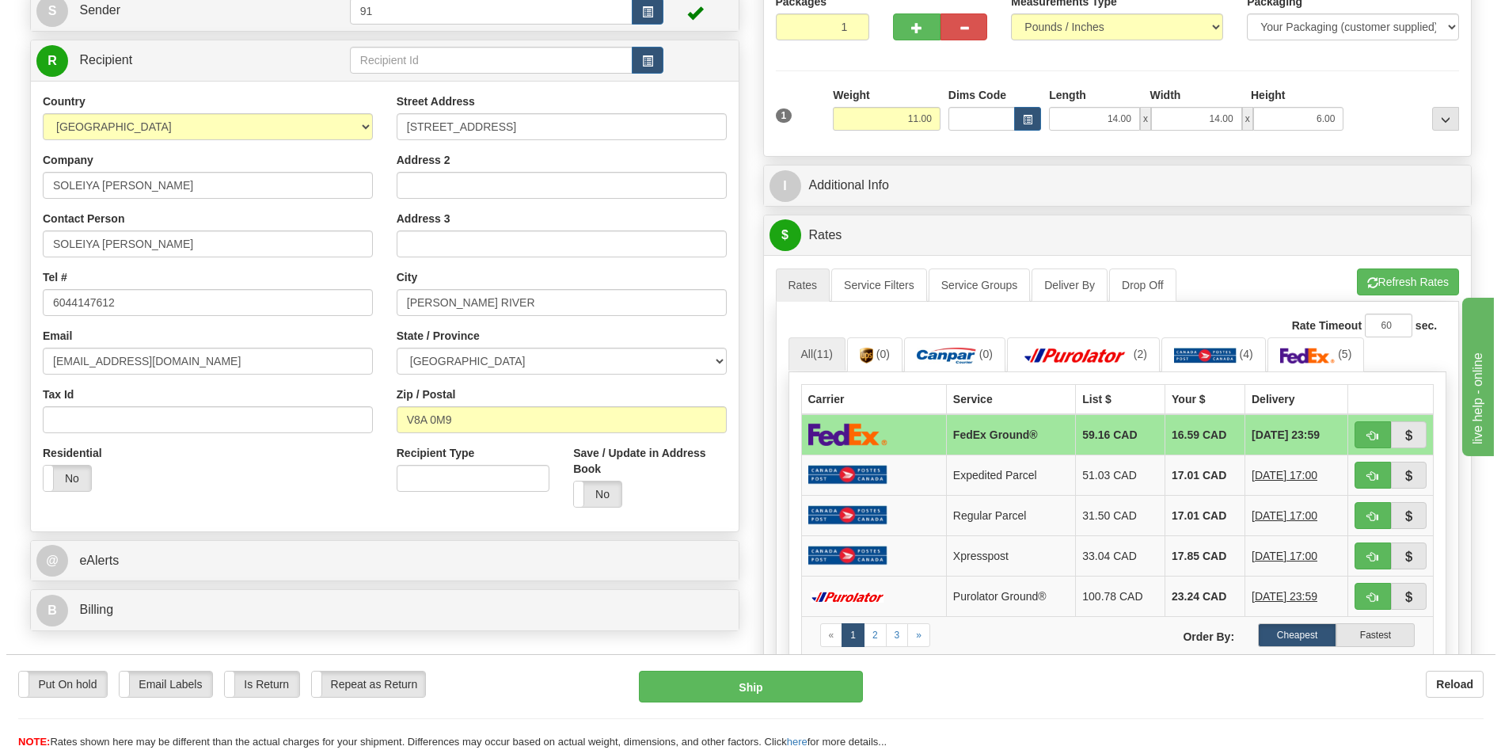
scroll to position [237, 0]
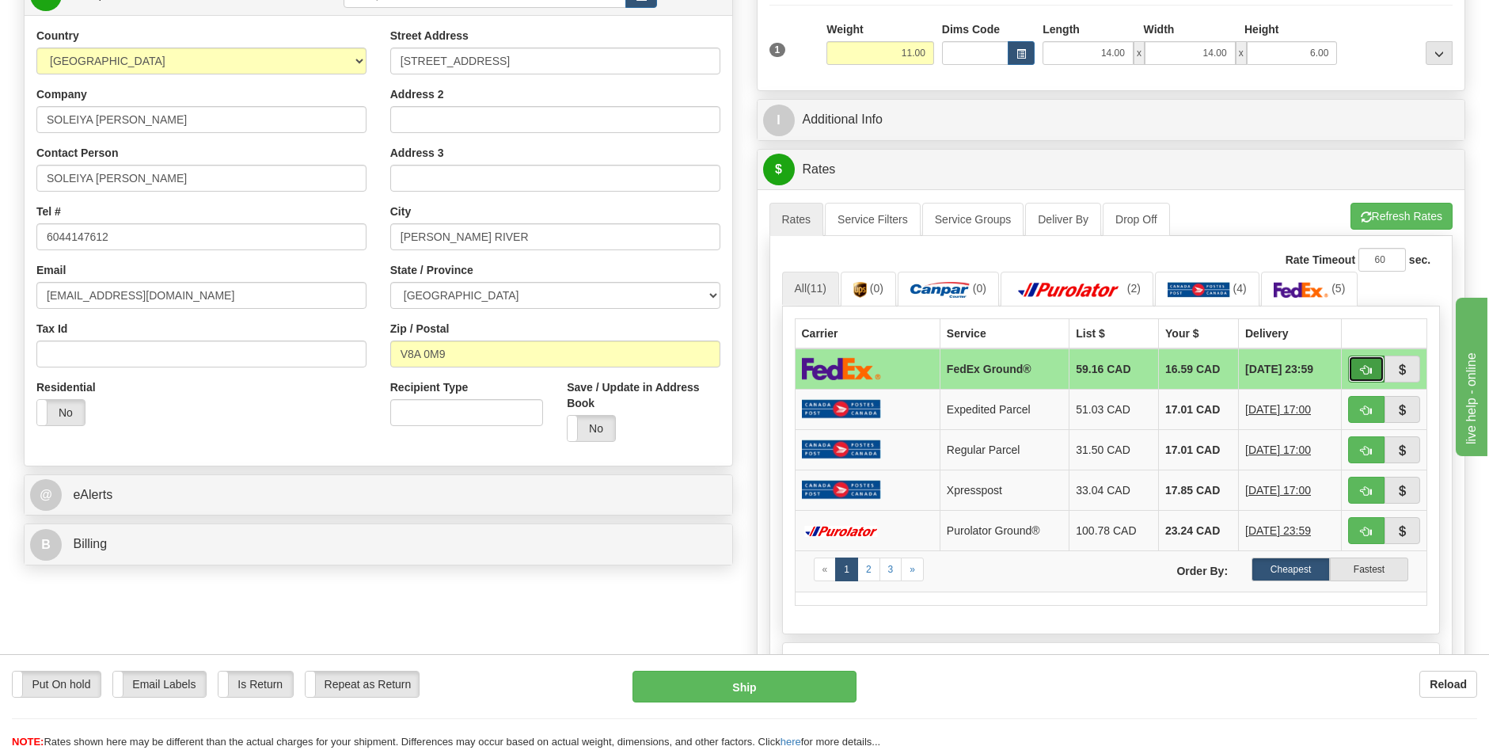
click at [1367, 368] on span "button" at bounding box center [1366, 370] width 11 height 10
type input "92"
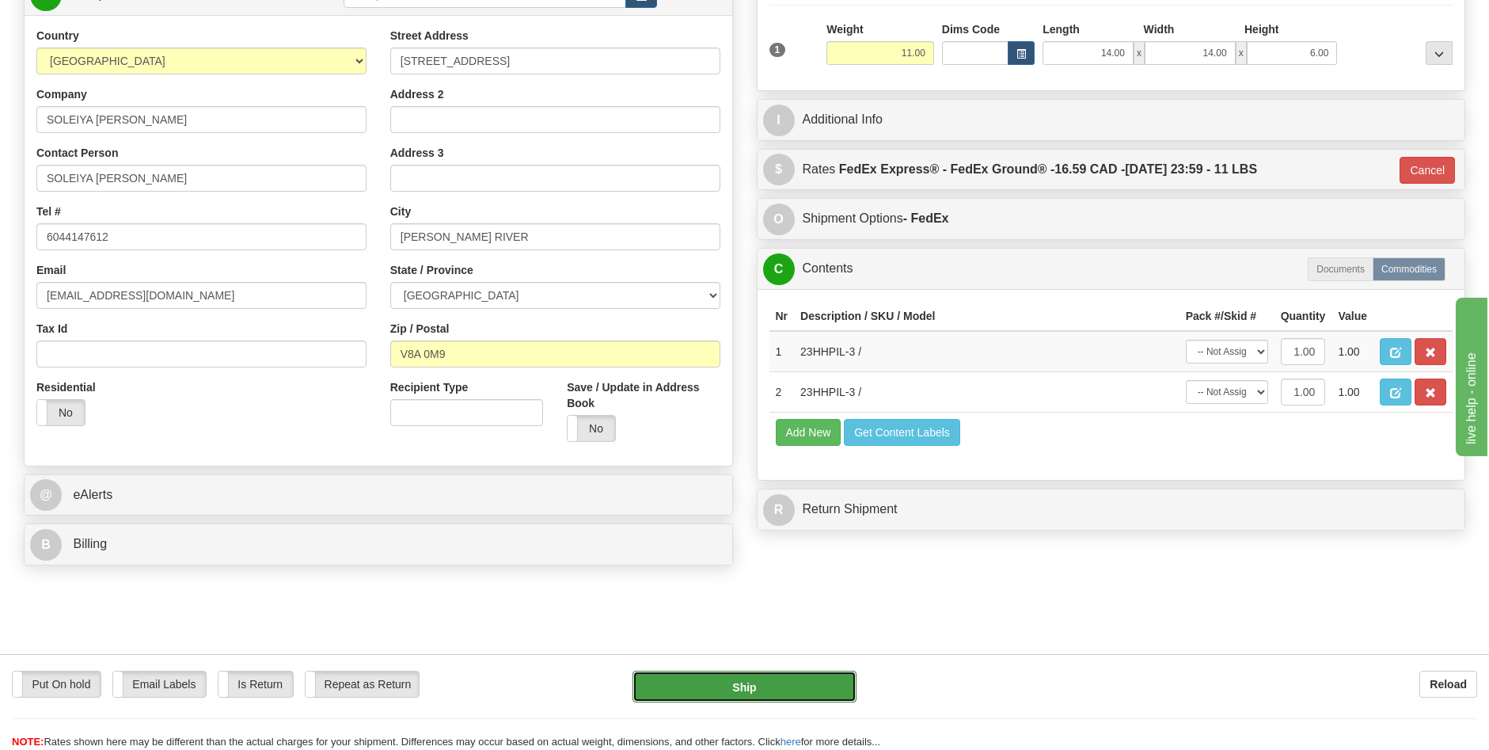
click at [758, 679] on button "Ship" at bounding box center [744, 686] width 224 height 32
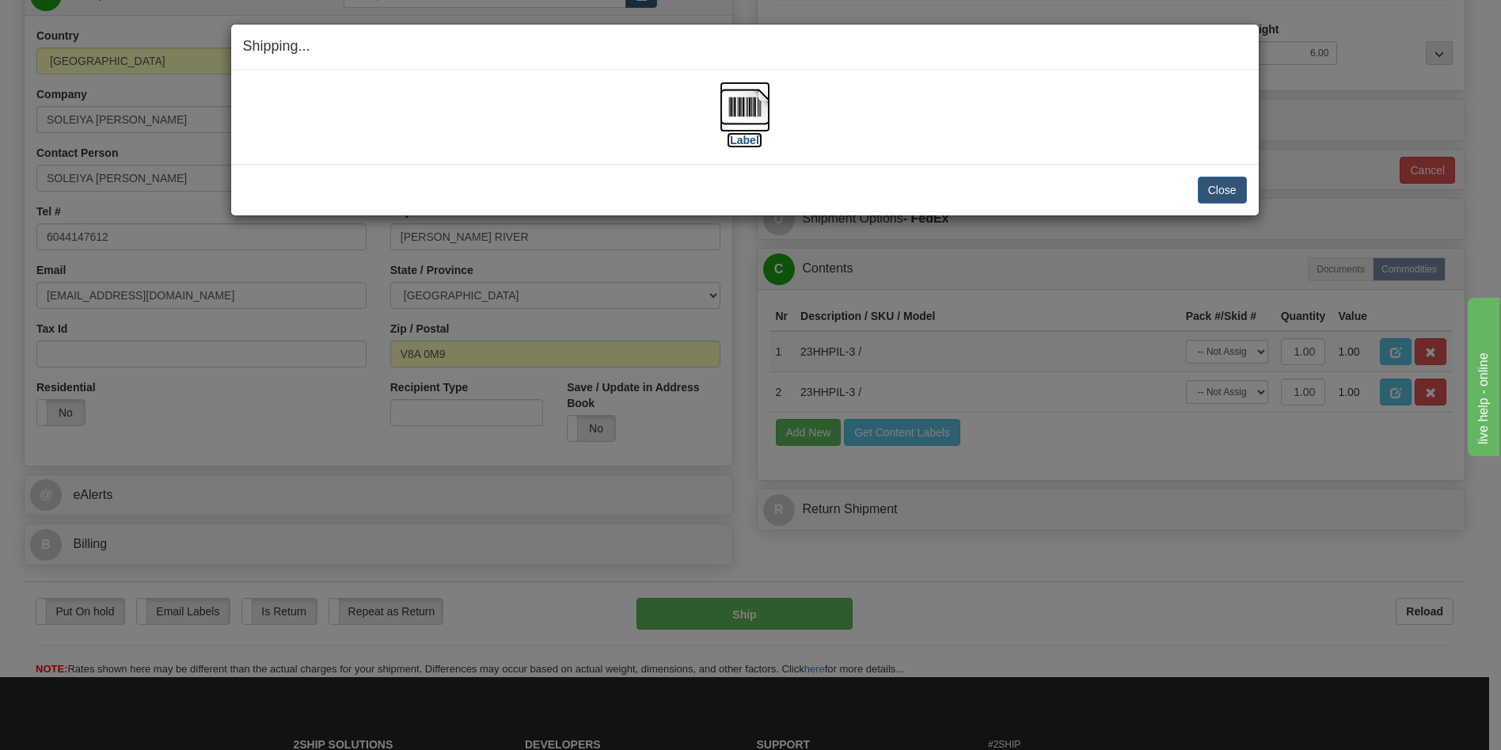
click at [749, 144] on label "[Label]" at bounding box center [745, 140] width 36 height 16
drag, startPoint x: 966, startPoint y: 198, endPoint x: 917, endPoint y: 193, distance: 49.3
click at [966, 198] on div "Close Cancel" at bounding box center [745, 190] width 1004 height 27
click at [1221, 199] on button "Close" at bounding box center [1222, 190] width 49 height 27
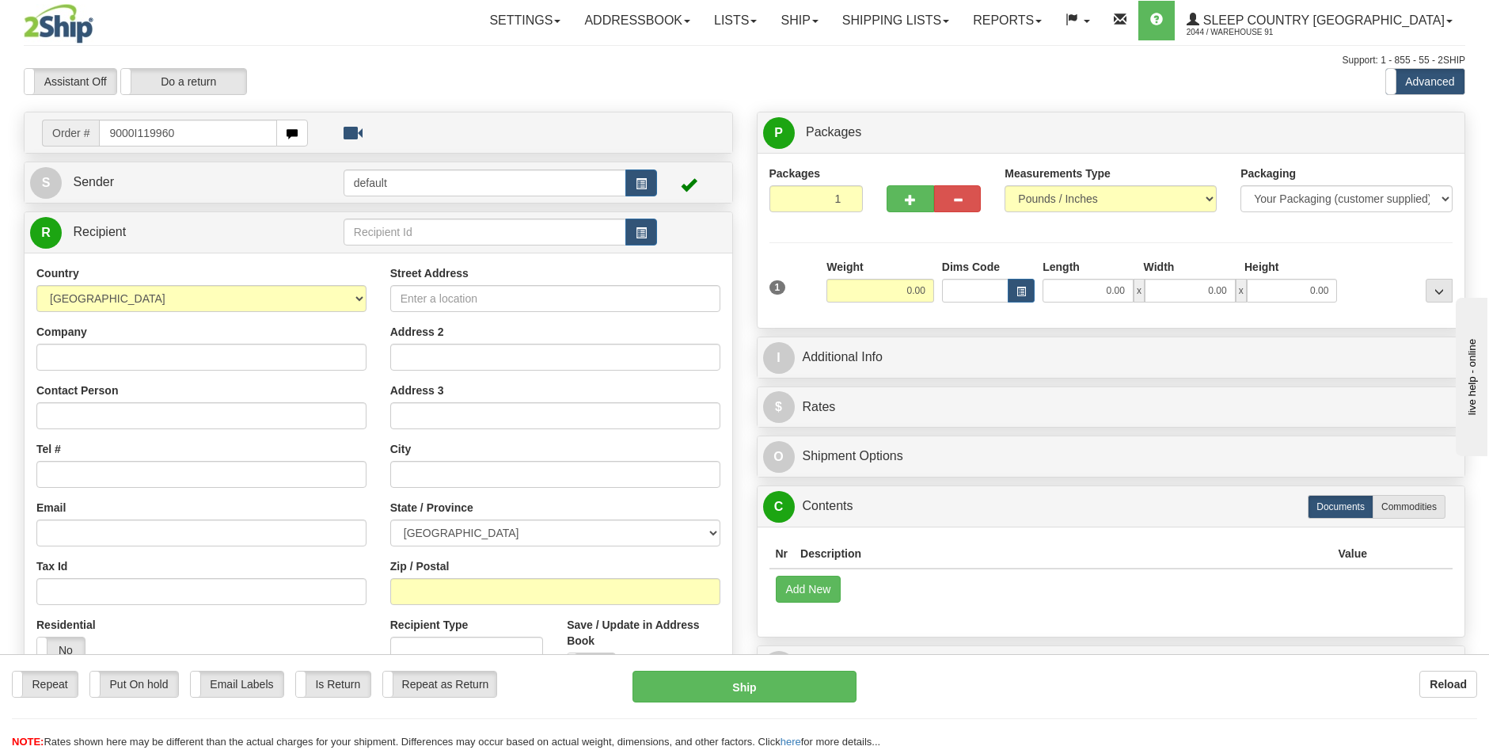
type input "9000I119960"
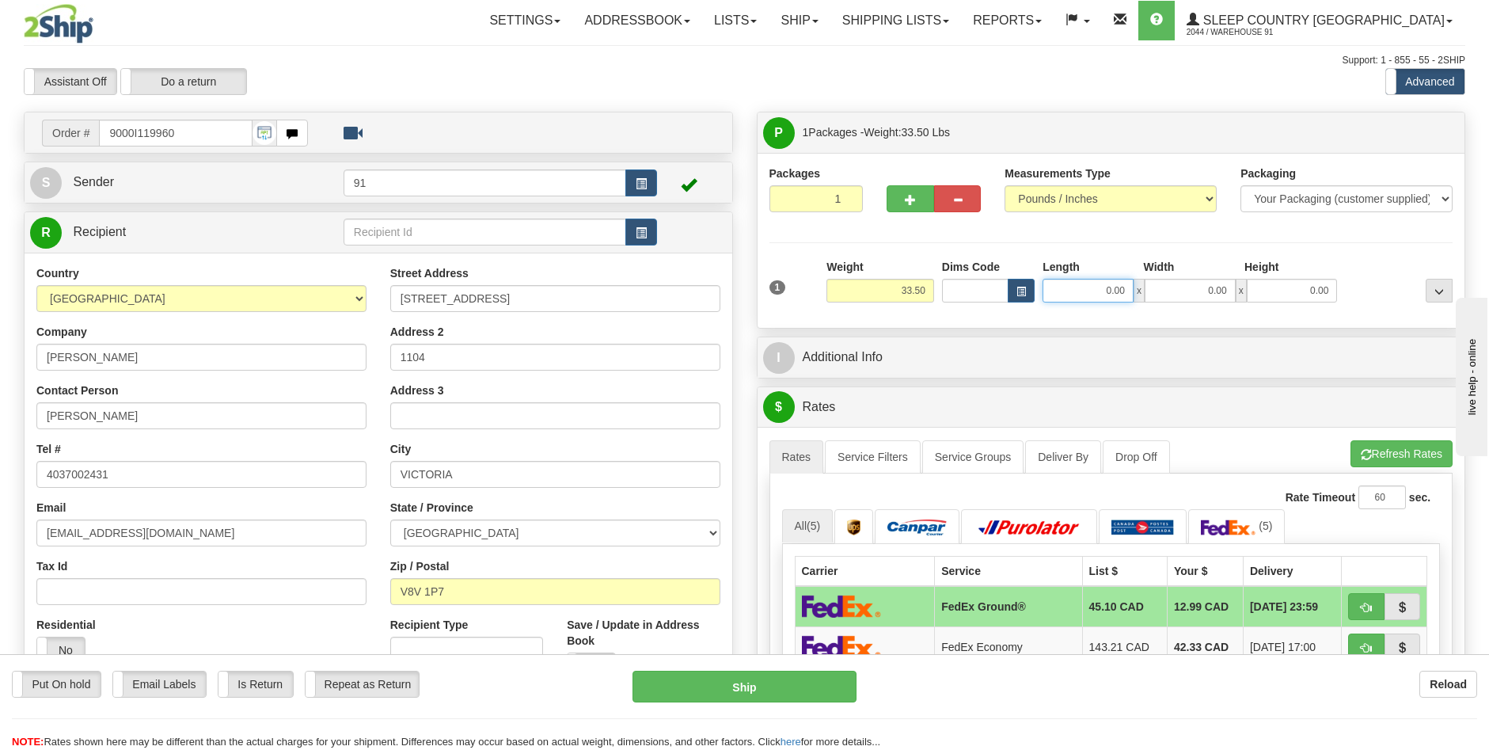
click at [1111, 291] on input "0.00" at bounding box center [1088, 291] width 91 height 24
type input "44.00"
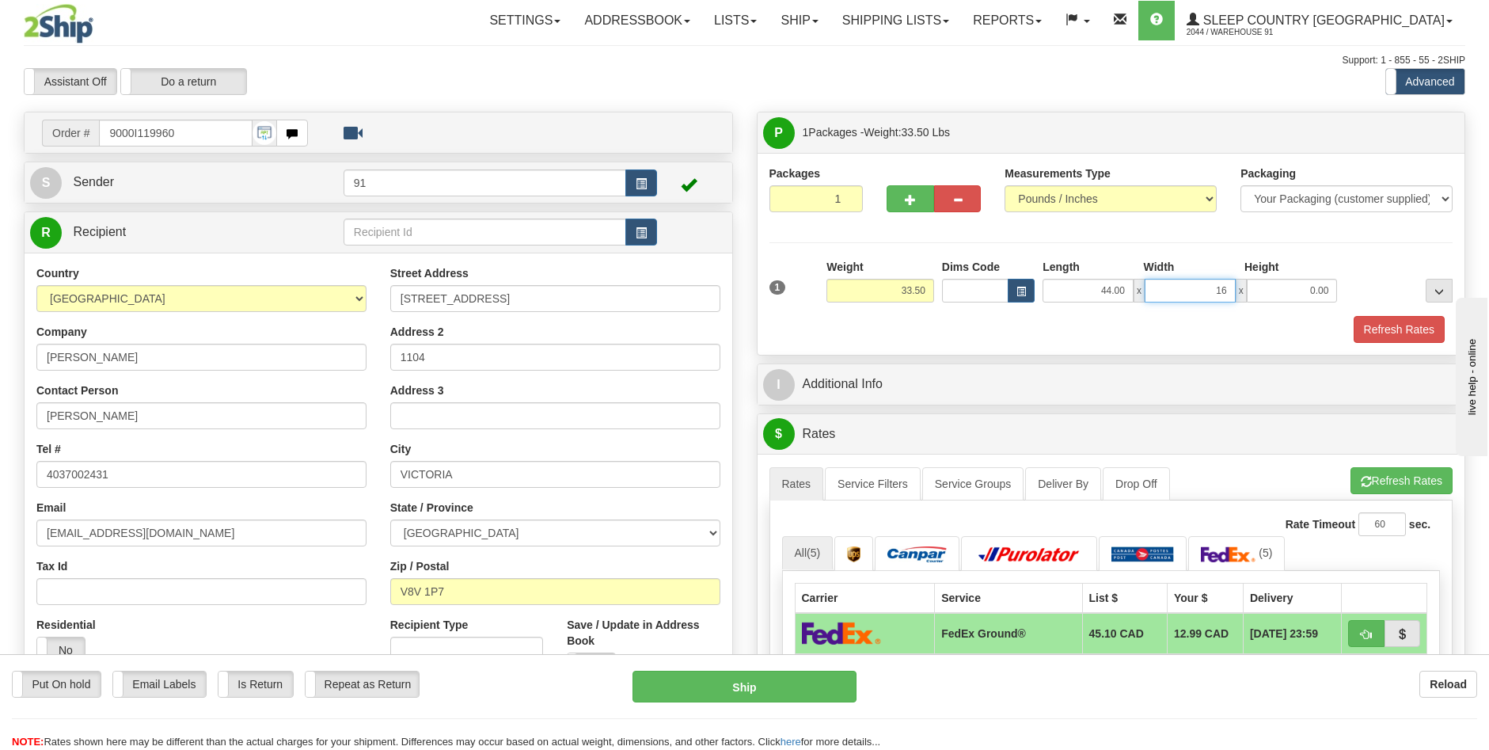
type input "16.00"
click at [1392, 329] on button "Refresh Rates" at bounding box center [1399, 329] width 91 height 27
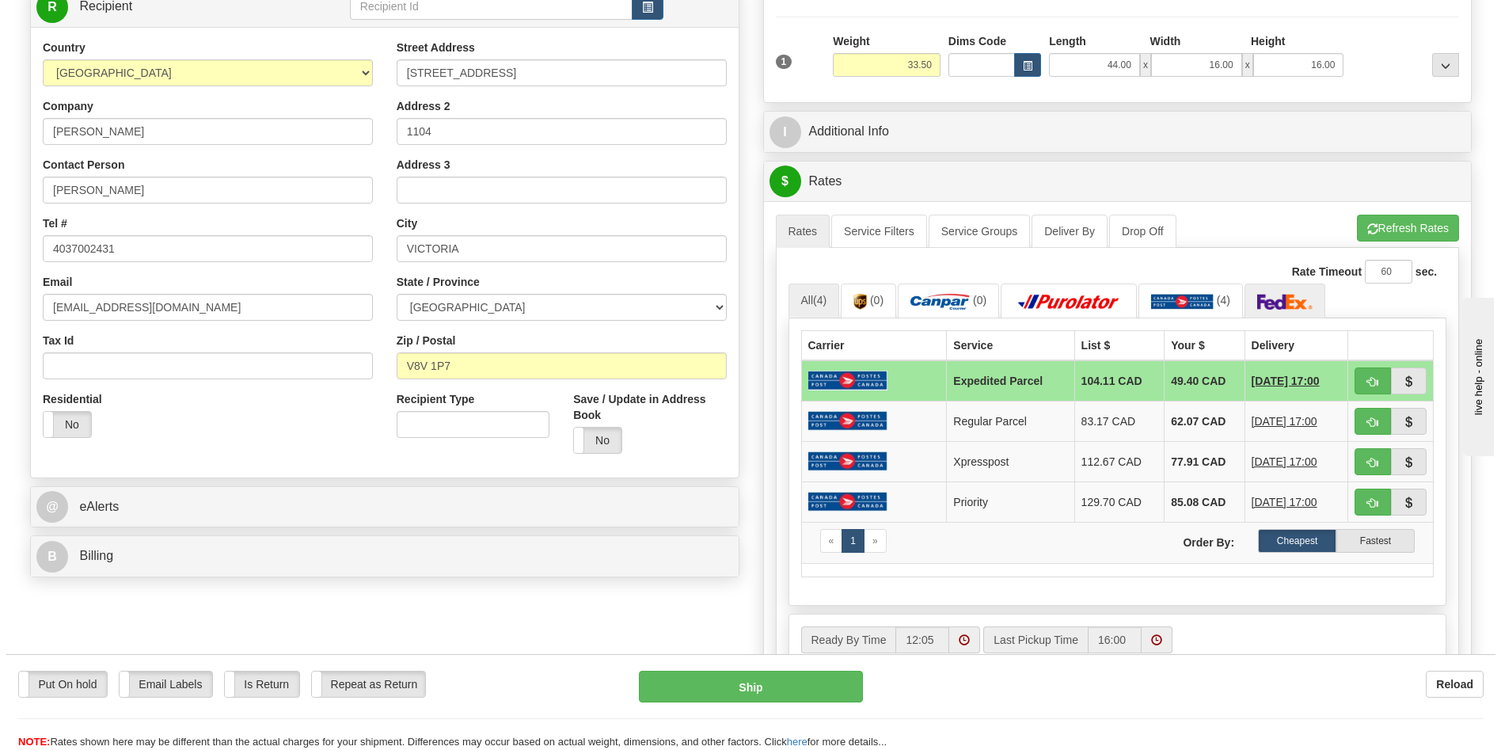
scroll to position [237, 0]
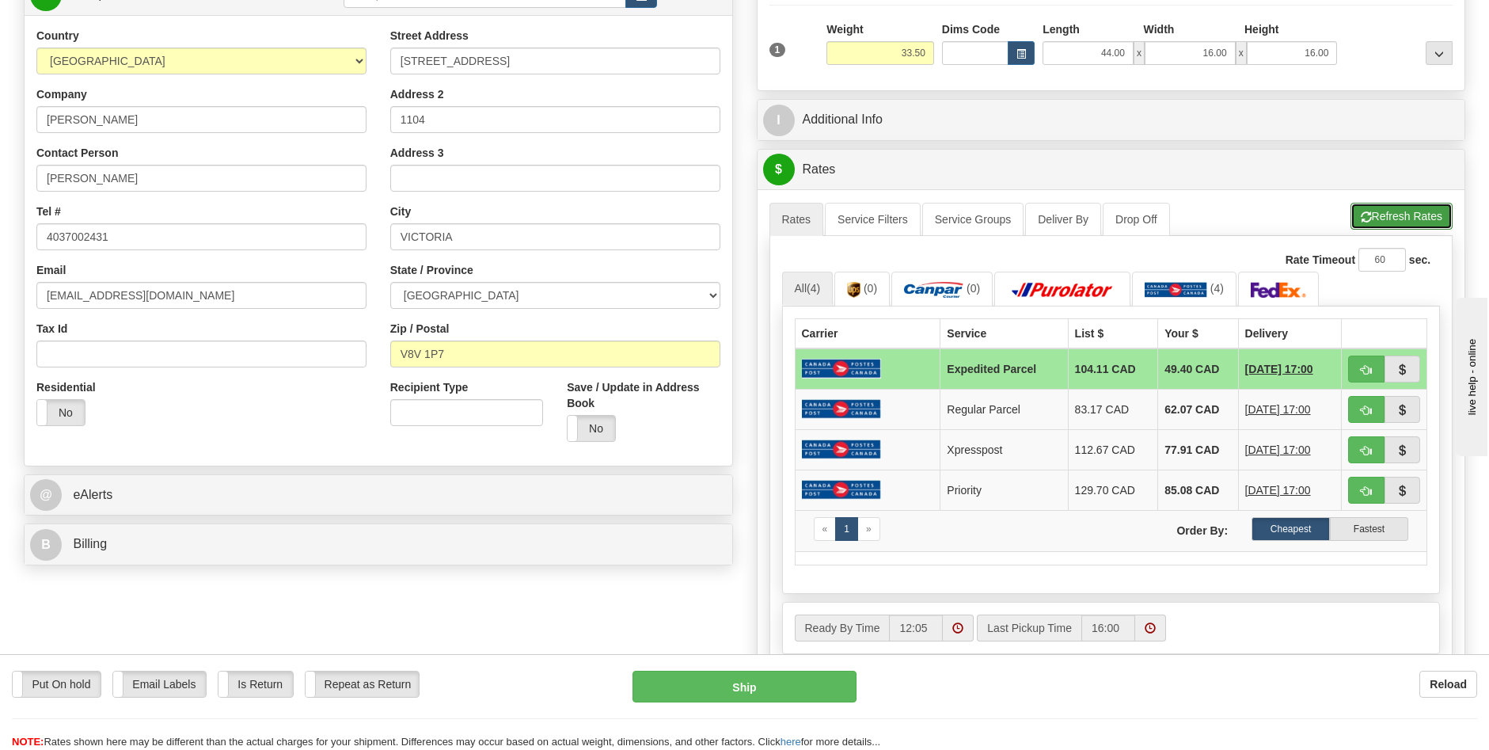
click at [1383, 210] on button "Refresh Rates" at bounding box center [1401, 216] width 102 height 27
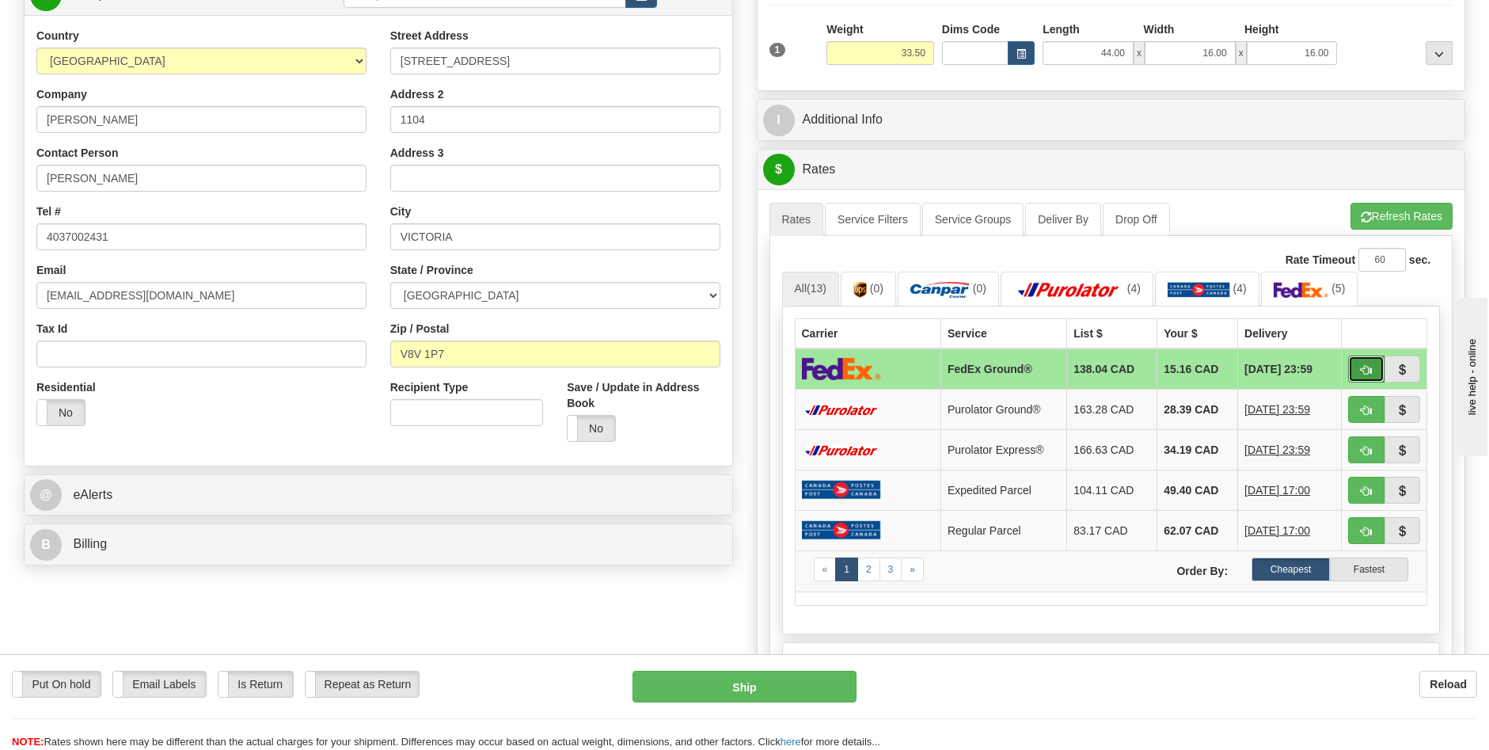
click at [1365, 366] on span "button" at bounding box center [1366, 370] width 11 height 10
type input "92"
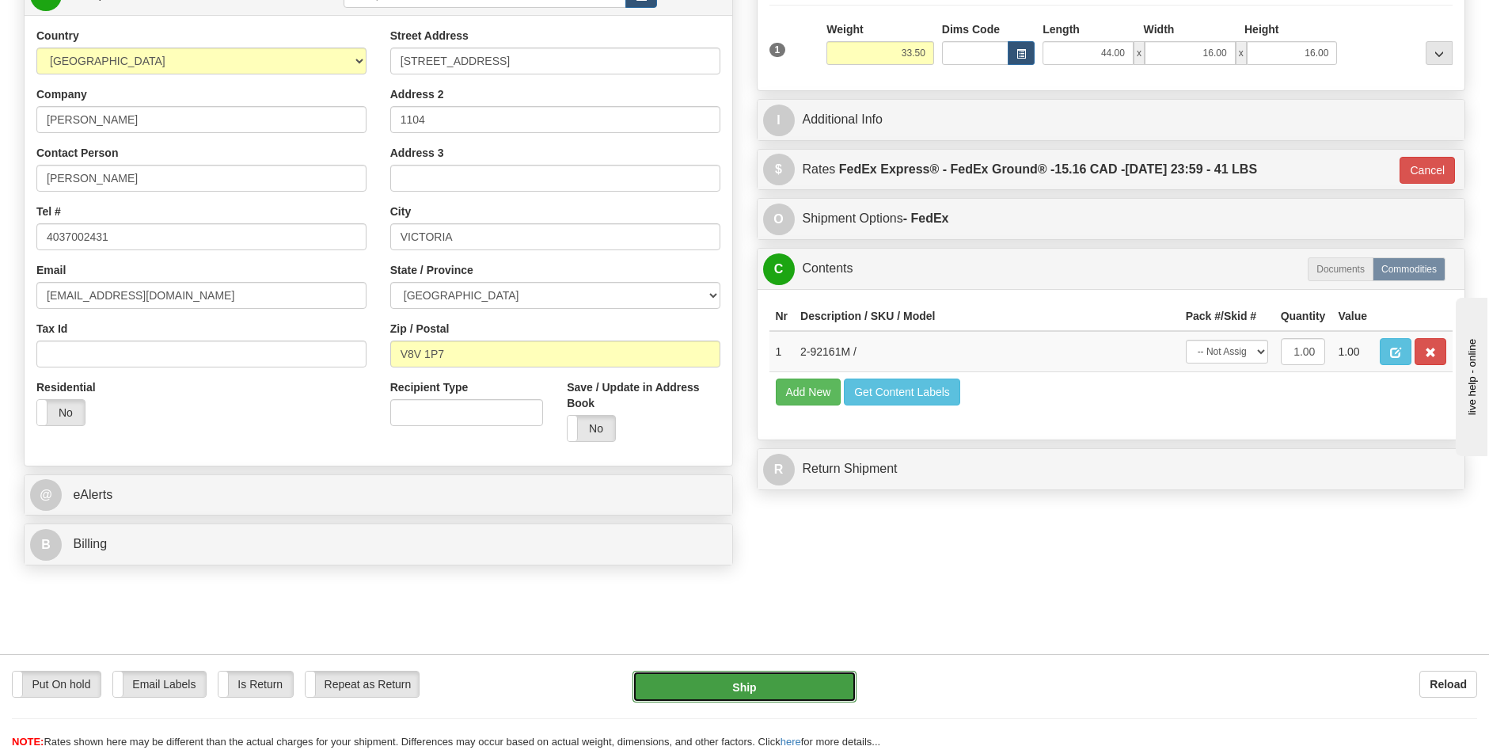
click at [796, 675] on button "Ship" at bounding box center [744, 686] width 224 height 32
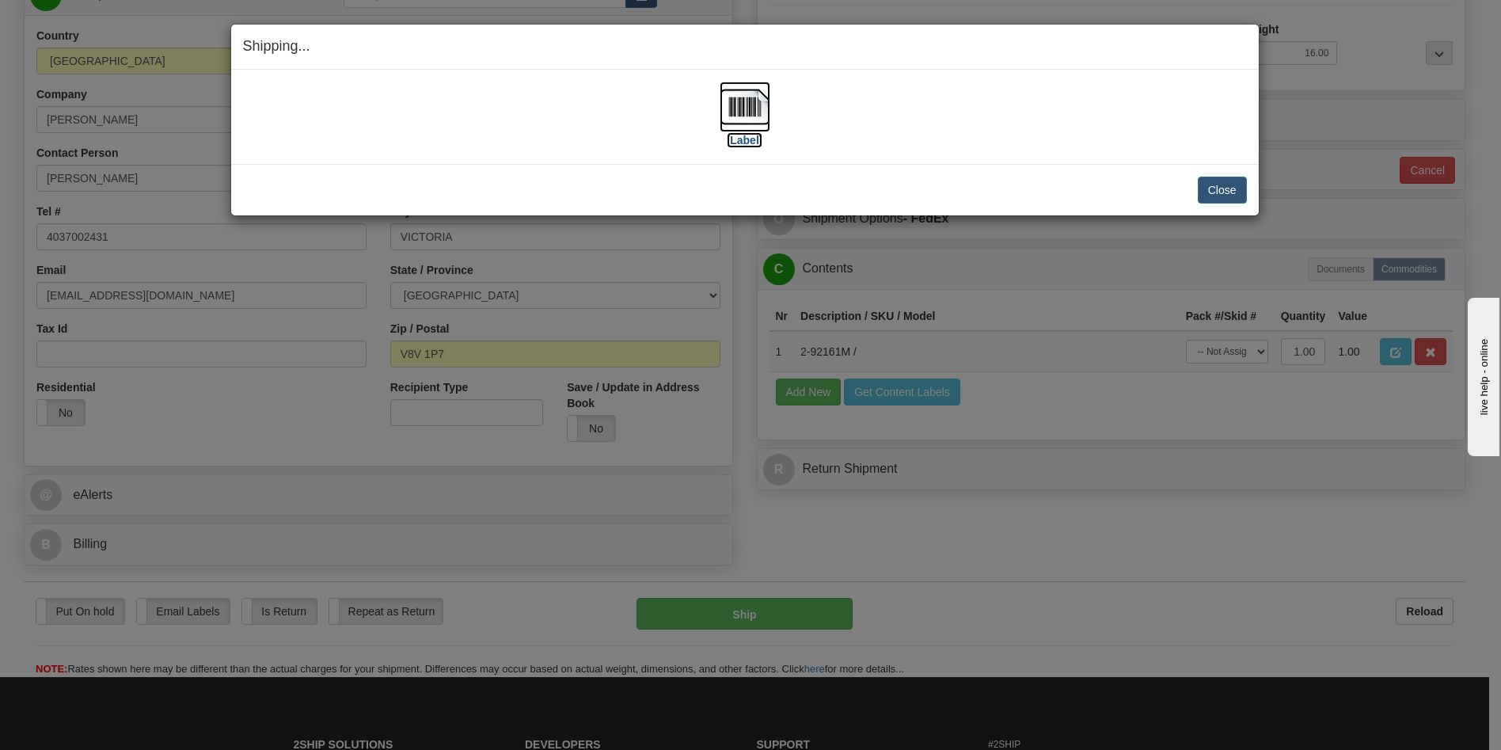
click at [743, 145] on label "[Label]" at bounding box center [745, 140] width 36 height 16
click at [999, 177] on div "Close Cancel" at bounding box center [745, 190] width 1004 height 27
click at [1220, 193] on button "Close" at bounding box center [1222, 190] width 49 height 27
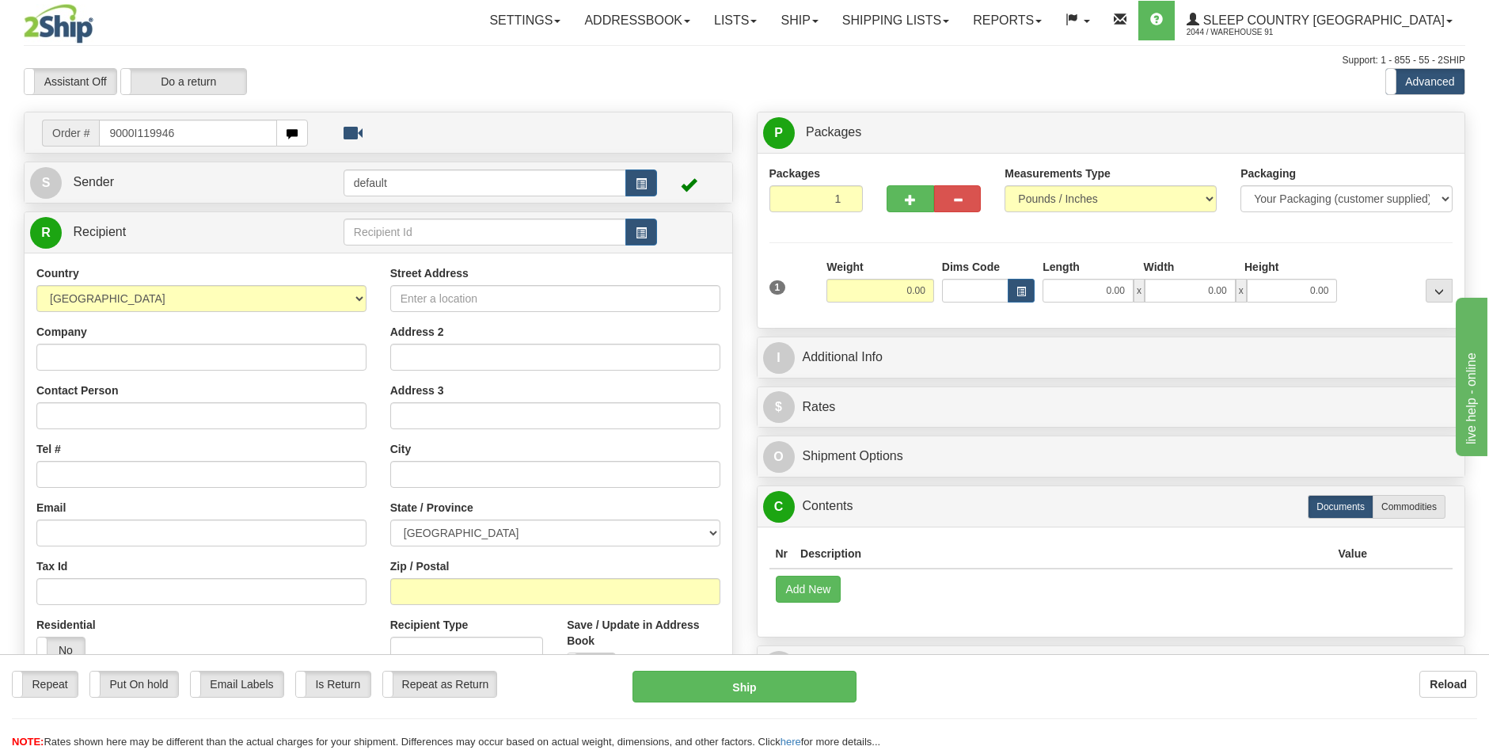
type input "9000I119946"
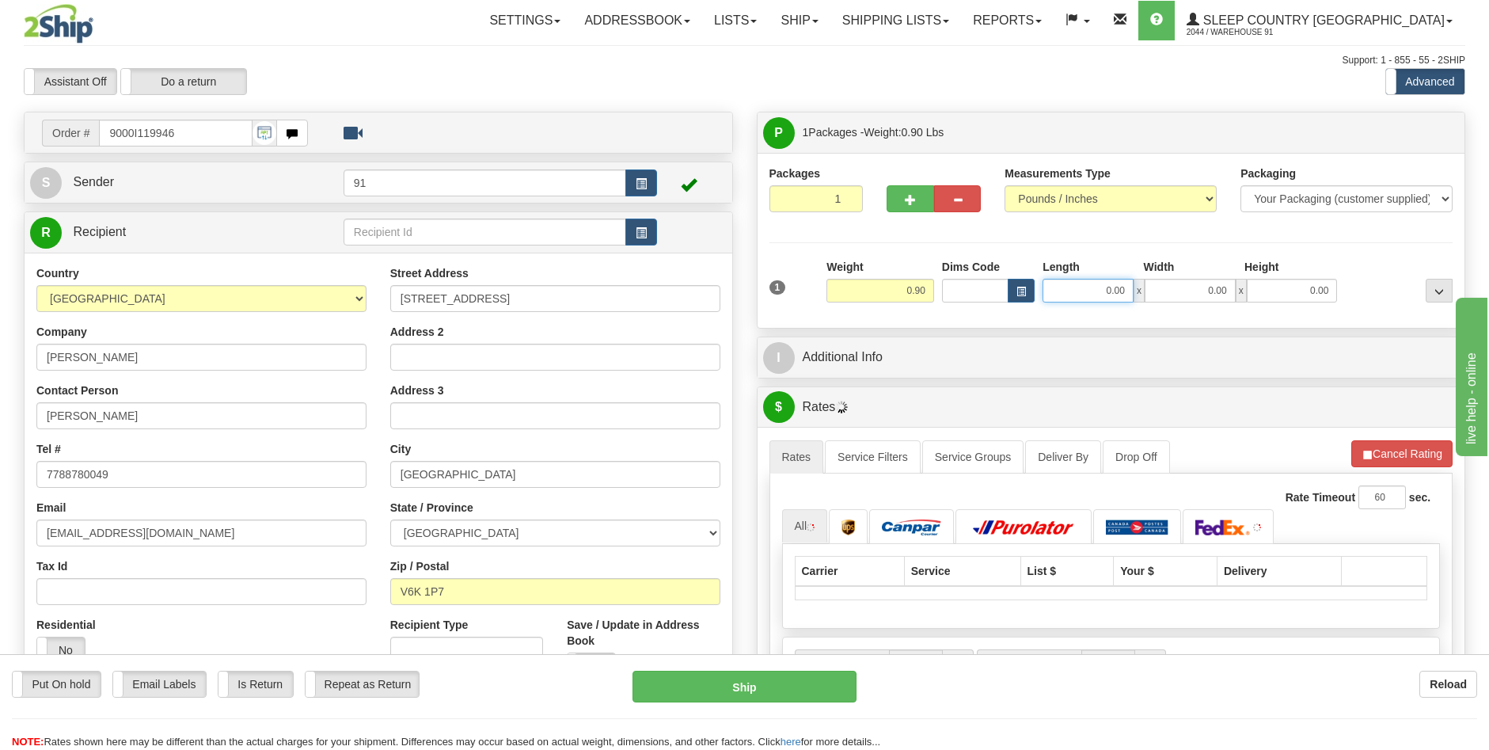
click at [1115, 289] on input "0.00" at bounding box center [1088, 291] width 91 height 24
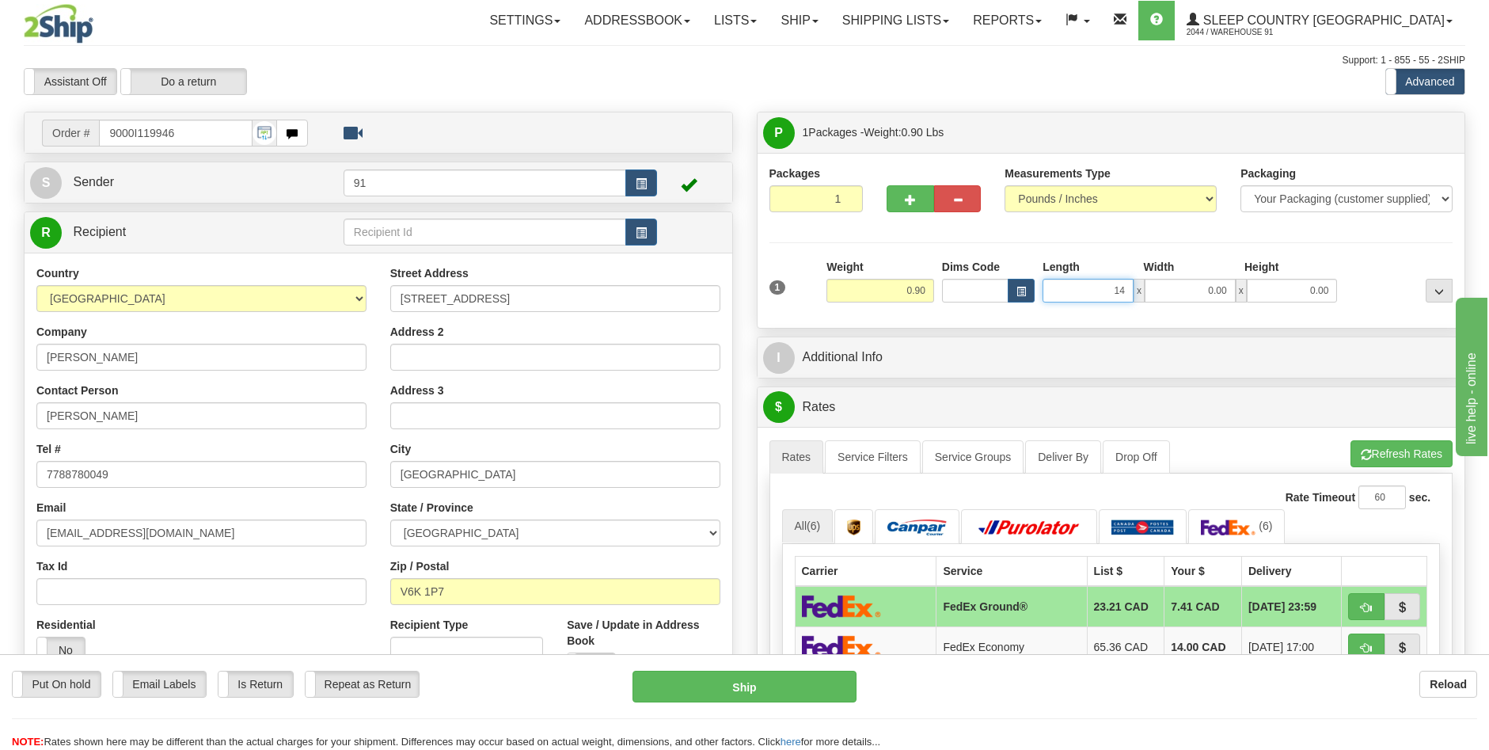
type input "14.00"
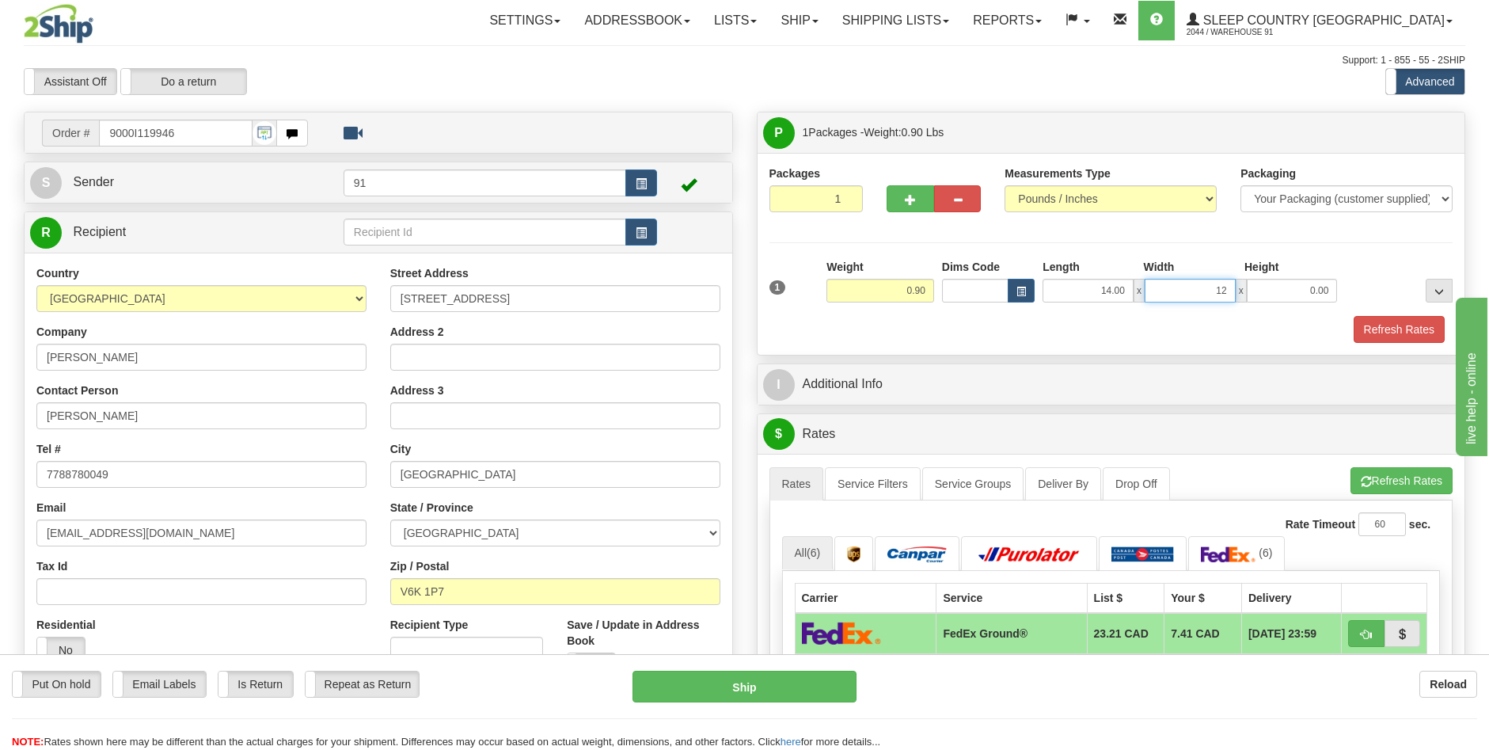
type input "12.00"
type input "5.00"
click at [1392, 323] on button "Refresh Rates" at bounding box center [1399, 329] width 91 height 27
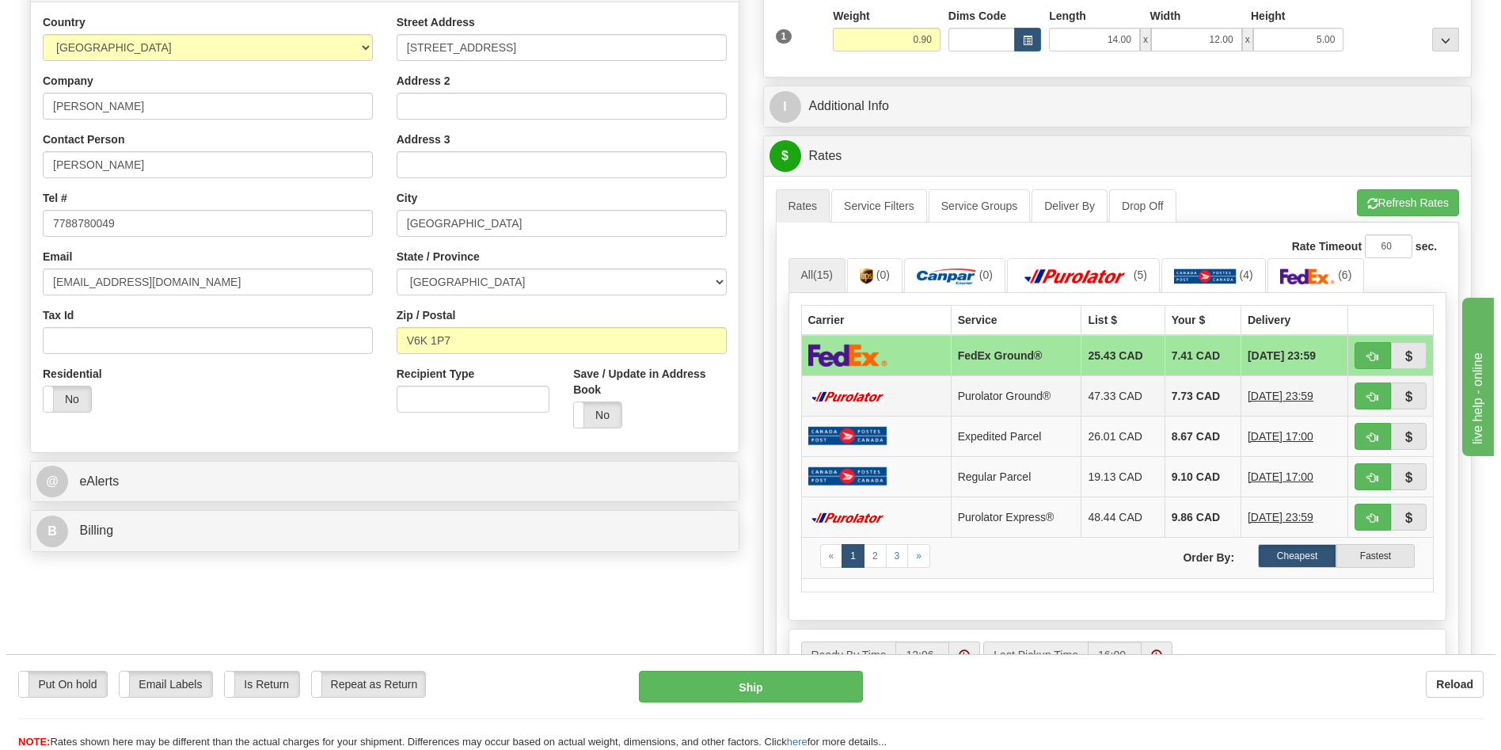
scroll to position [317, 0]
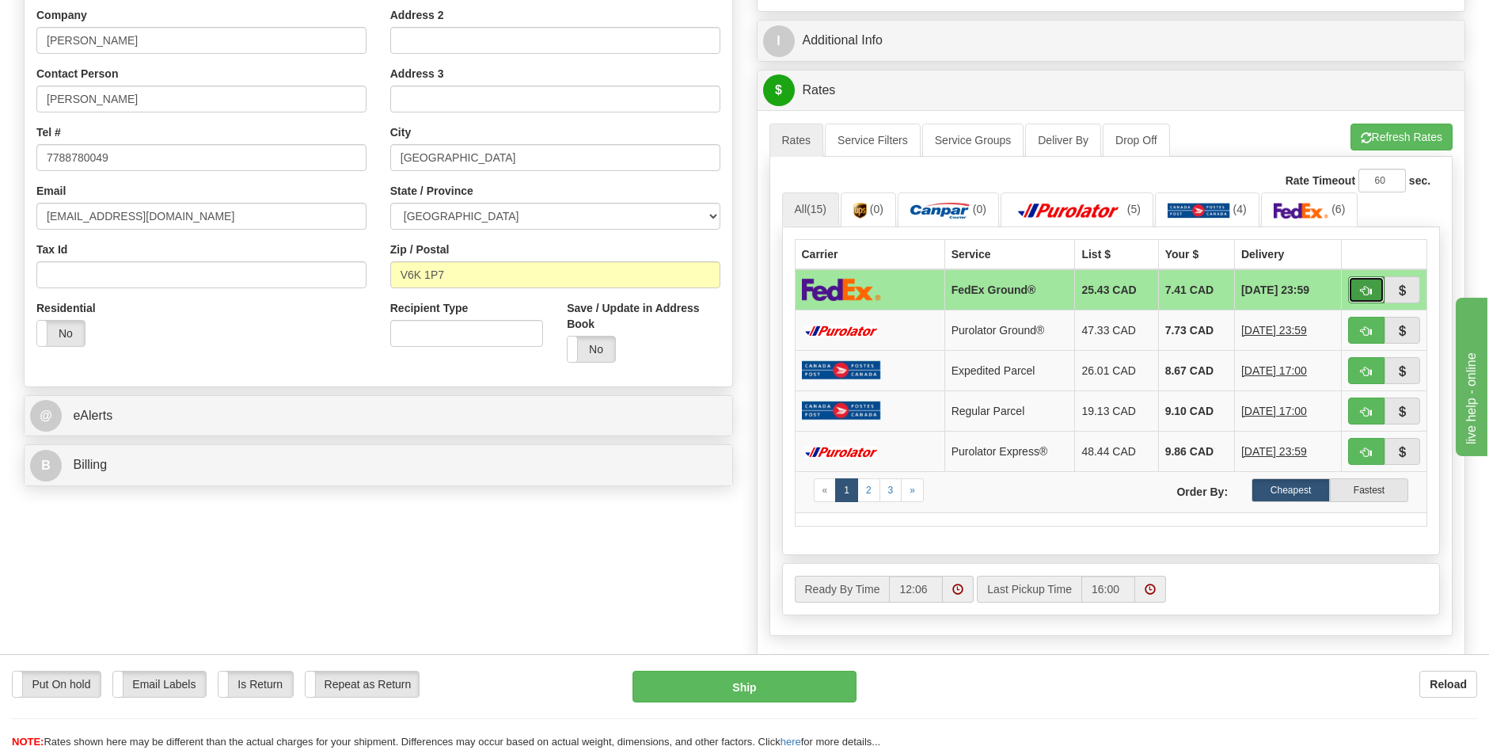
click at [1359, 287] on button "button" at bounding box center [1366, 289] width 36 height 27
type input "92"
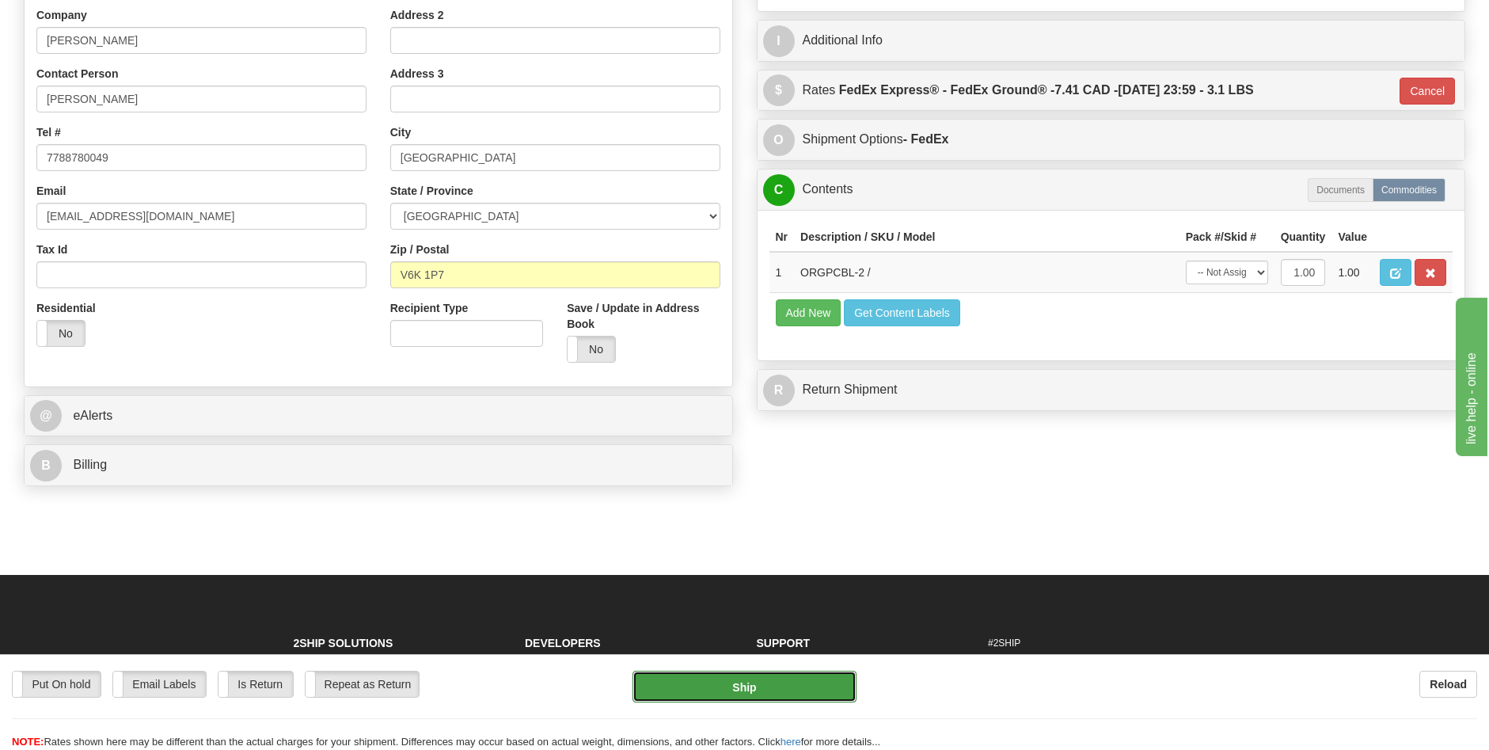
click at [796, 688] on button "Ship" at bounding box center [744, 686] width 224 height 32
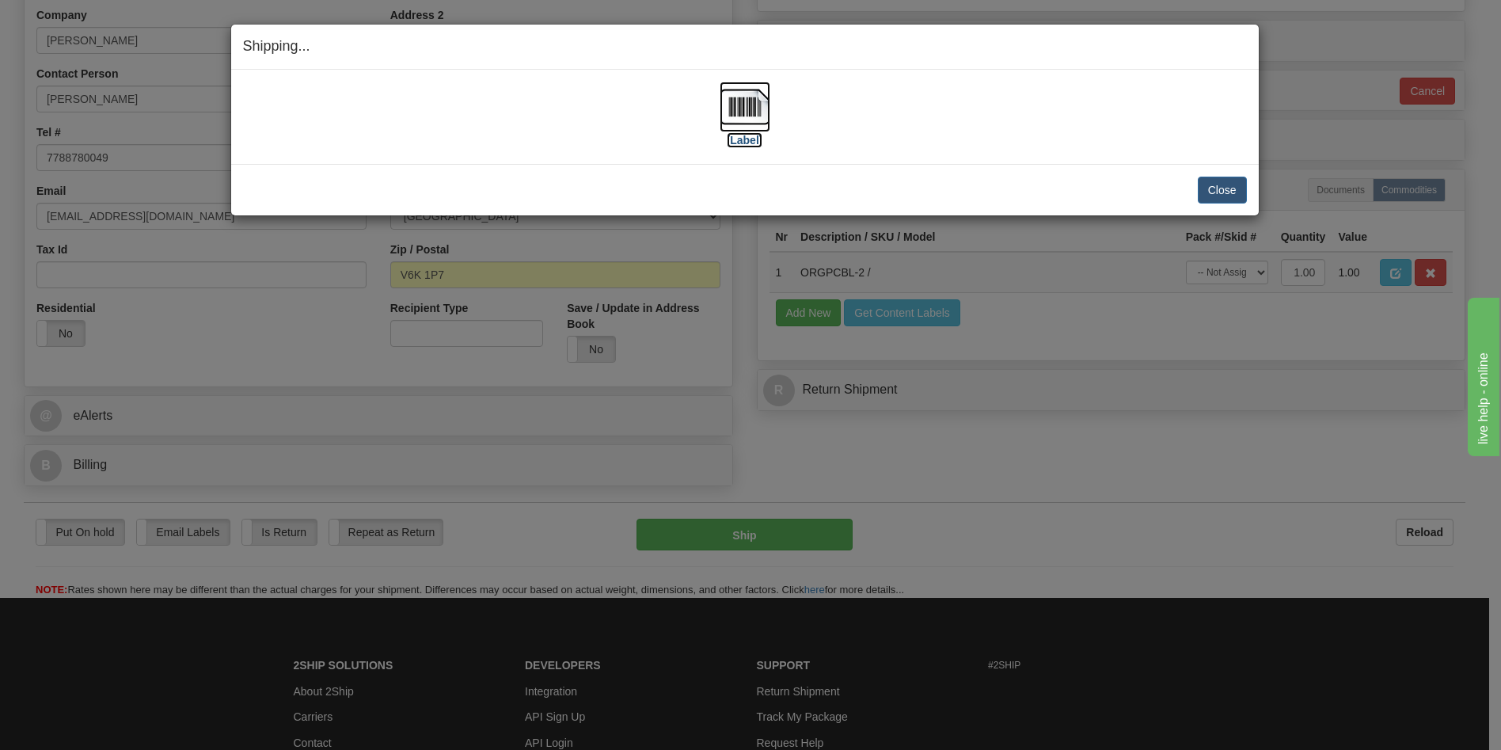
click at [747, 143] on label "[Label]" at bounding box center [745, 140] width 36 height 16
click at [1222, 189] on button "Close" at bounding box center [1222, 190] width 49 height 27
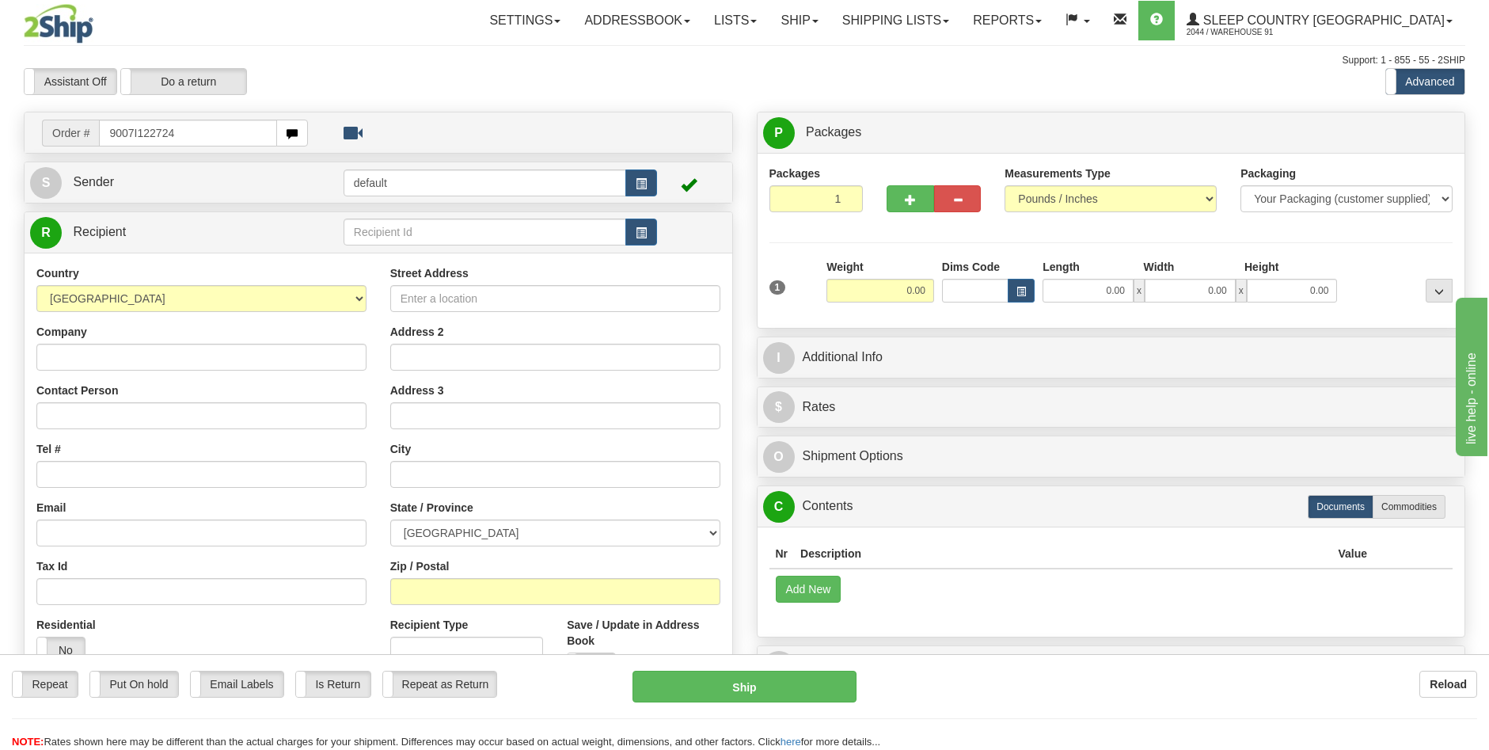
type input "9007I122724"
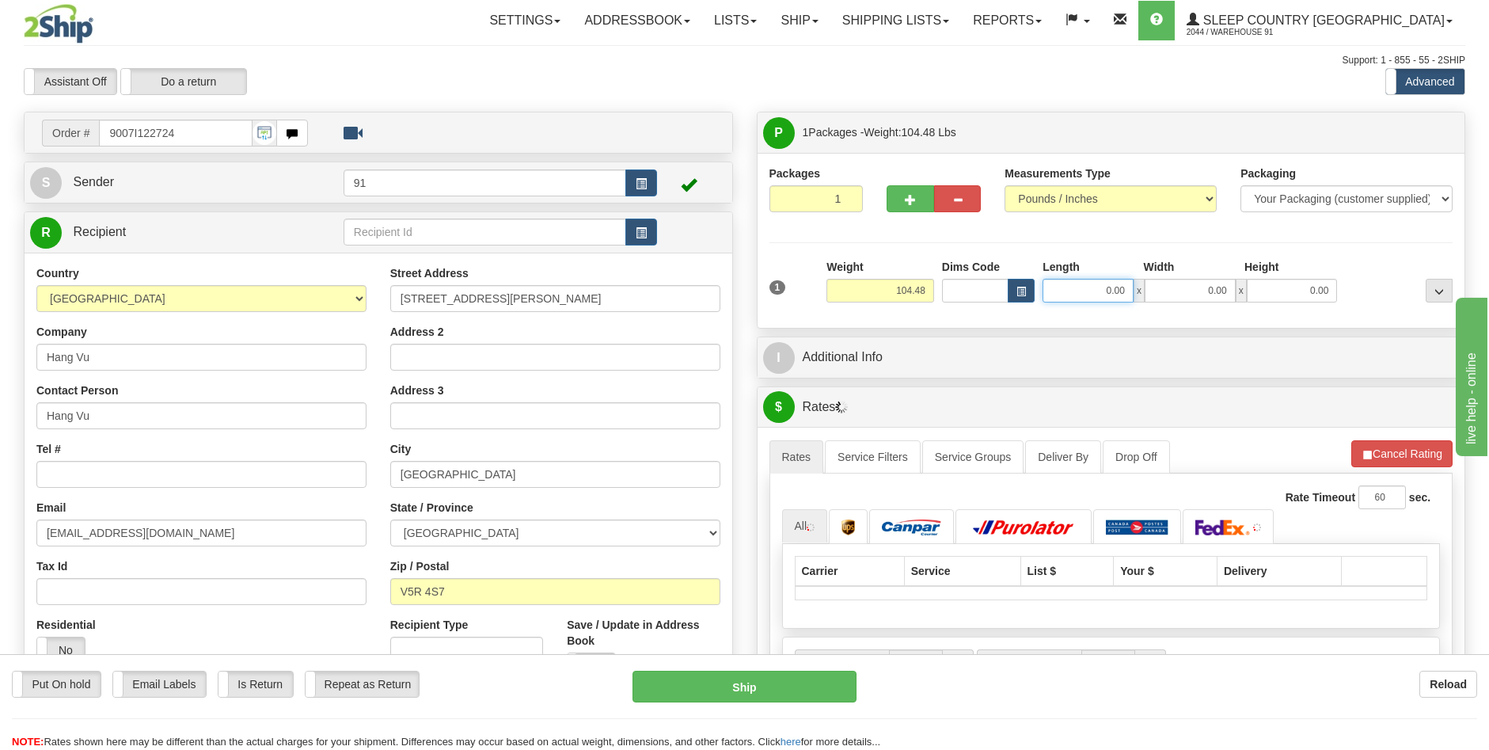
click at [1111, 291] on input "0.00" at bounding box center [1088, 291] width 91 height 24
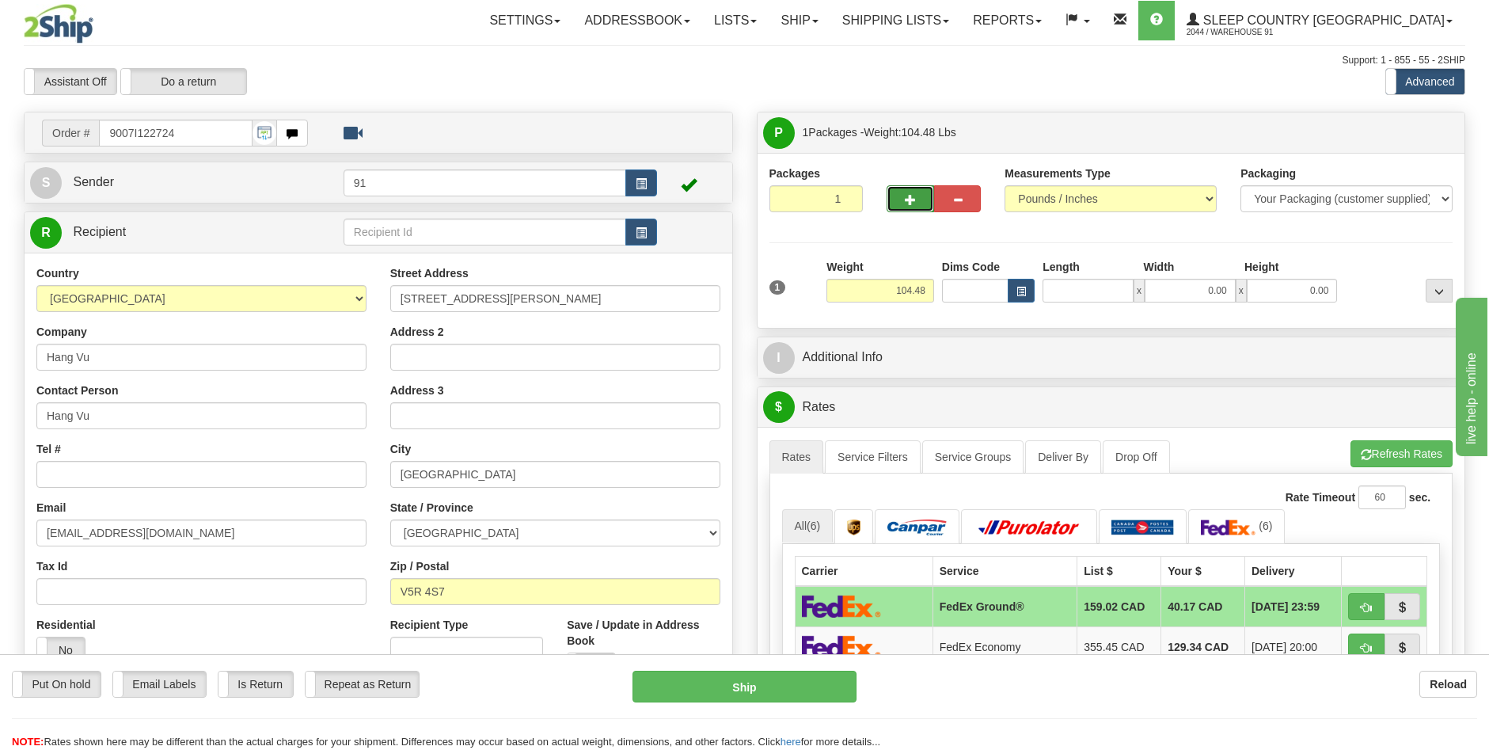
type input "0.00"
click at [912, 192] on button "button" at bounding box center [910, 198] width 47 height 27
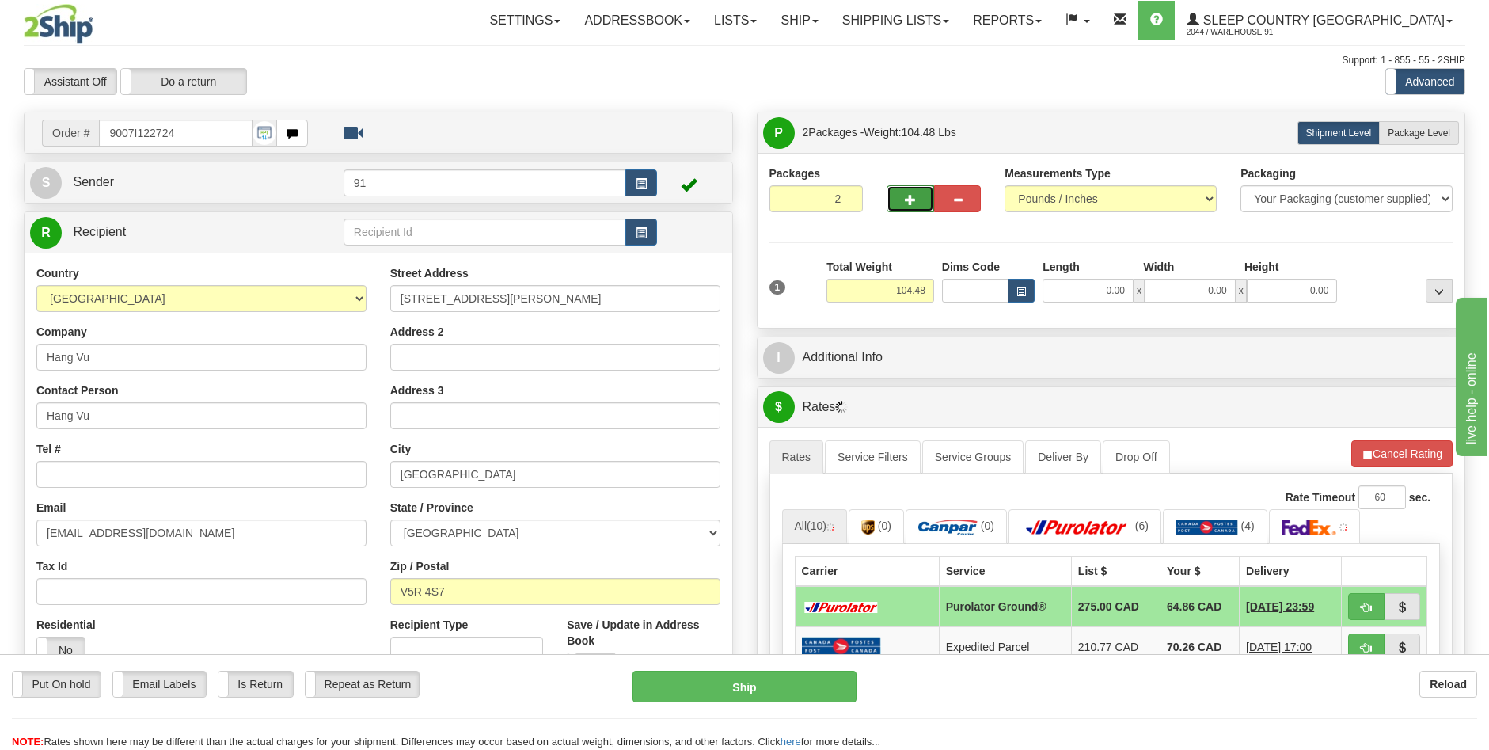
click at [909, 198] on span "button" at bounding box center [910, 200] width 11 height 10
type input "3"
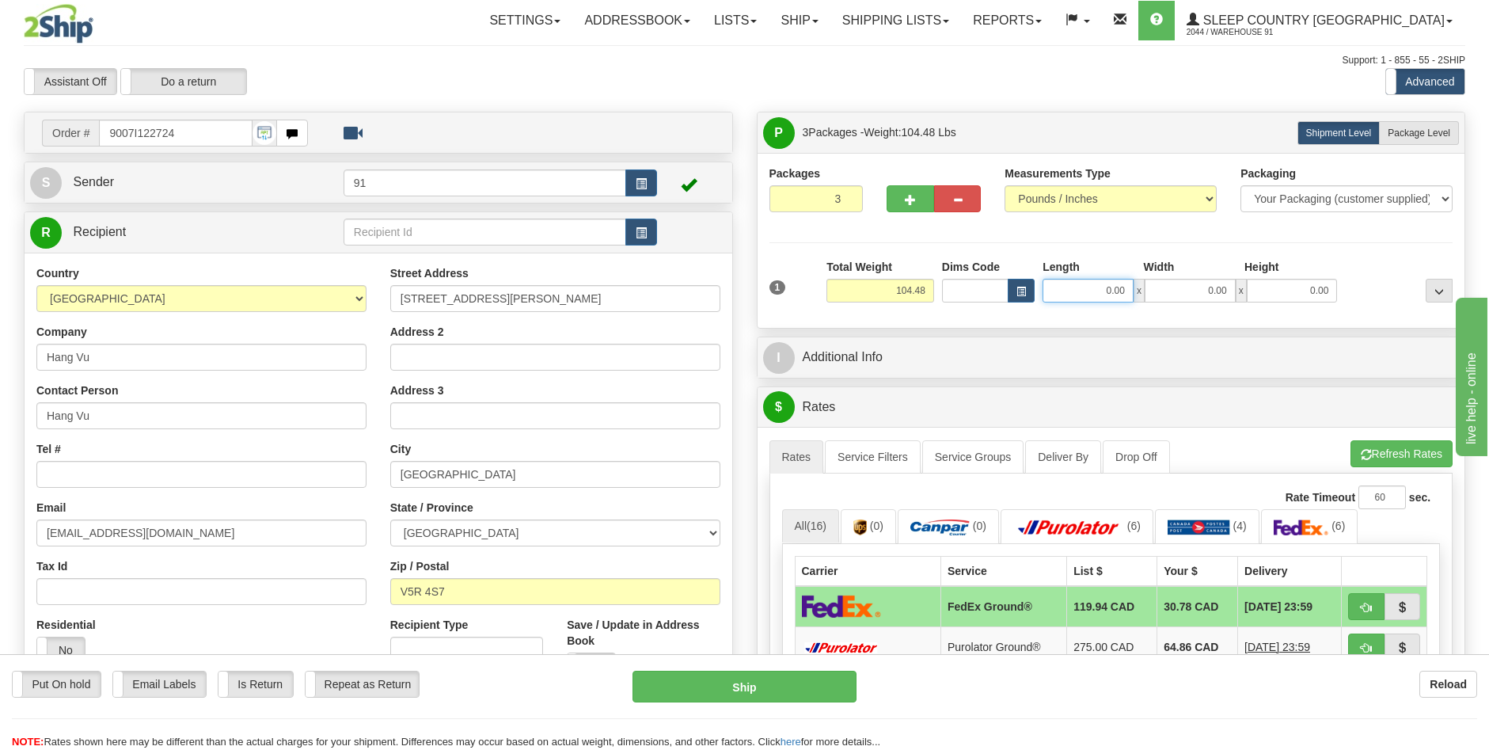
click at [1113, 291] on input "0.00" at bounding box center [1088, 291] width 91 height 24
click at [1092, 294] on input "Length" at bounding box center [1088, 291] width 91 height 24
drag, startPoint x: 1115, startPoint y: 287, endPoint x: 1120, endPoint y: 276, distance: 11.3
click at [1115, 287] on input "Length" at bounding box center [1088, 291] width 91 height 24
click at [1118, 289] on input "Length" at bounding box center [1088, 291] width 91 height 24
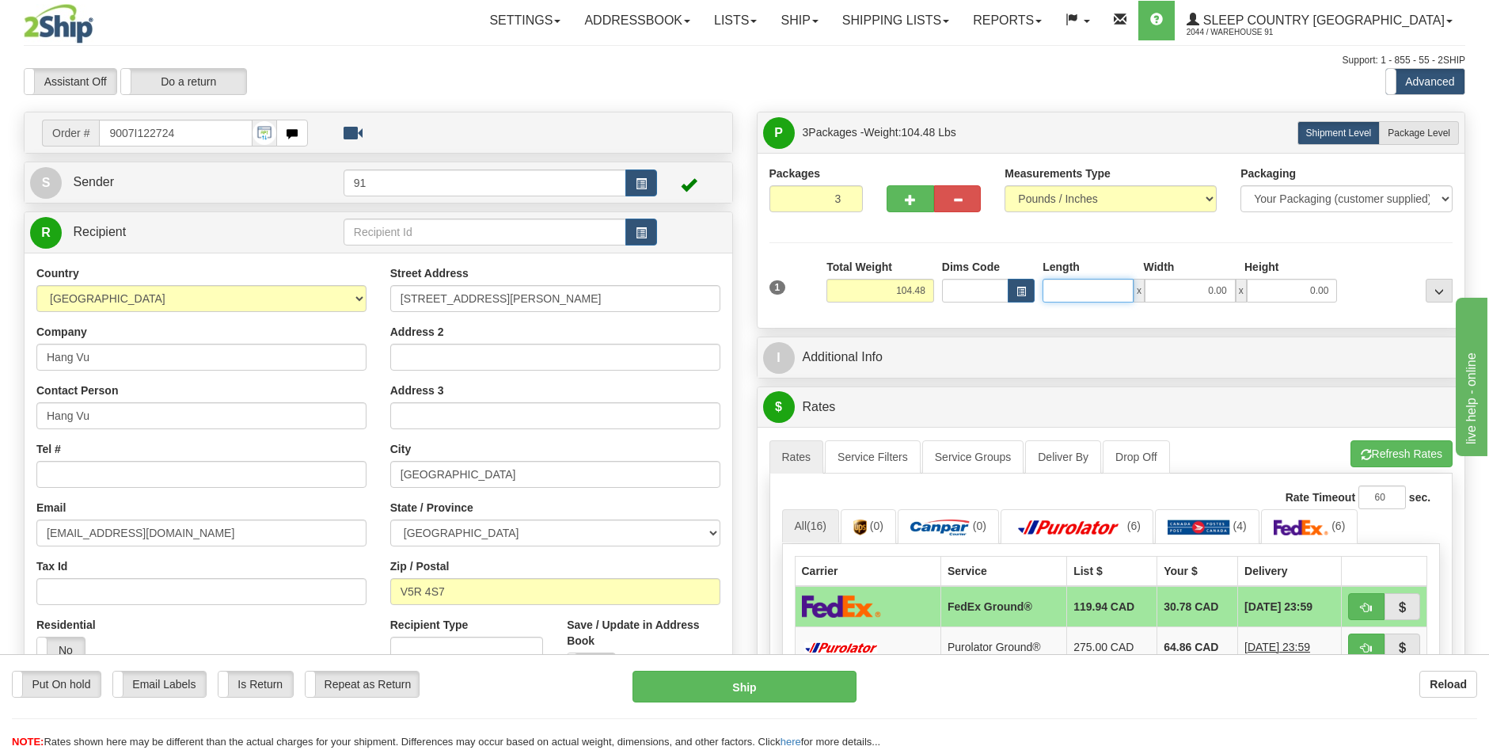
click at [1109, 282] on input "Length" at bounding box center [1088, 291] width 91 height 24
click at [1111, 289] on input "Length" at bounding box center [1088, 291] width 91 height 24
click at [1114, 283] on input "Length" at bounding box center [1088, 291] width 91 height 24
click at [1115, 288] on input "Length" at bounding box center [1088, 291] width 91 height 24
click at [1119, 291] on input "Length" at bounding box center [1088, 291] width 91 height 24
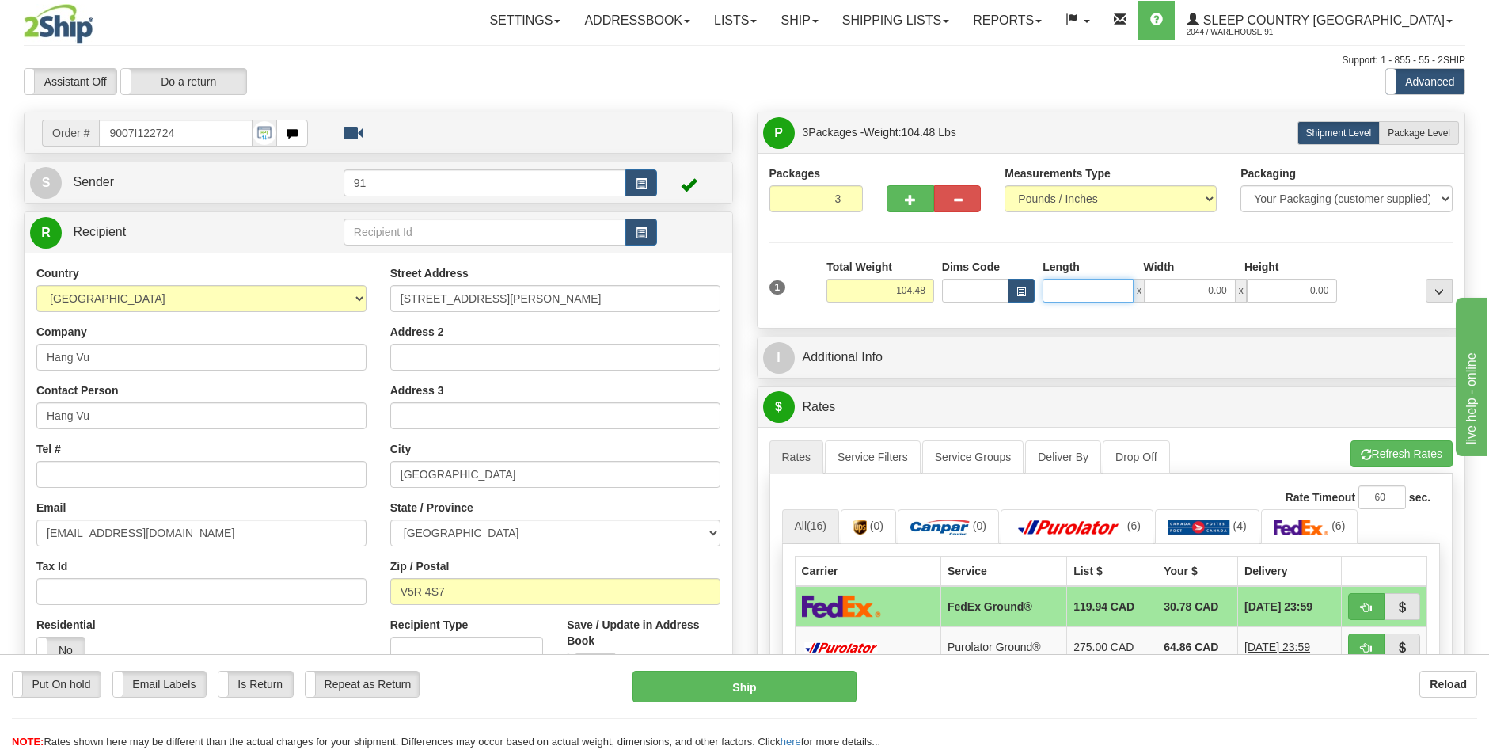
click at [1106, 288] on input "Length" at bounding box center [1088, 291] width 91 height 24
click at [1103, 293] on input "Length" at bounding box center [1088, 291] width 91 height 24
type input "0.00"
click at [1160, 238] on div "Packages 3 1 Measurements Type" at bounding box center [1111, 240] width 684 height 150
click at [1107, 291] on input "0.00" at bounding box center [1088, 291] width 91 height 24
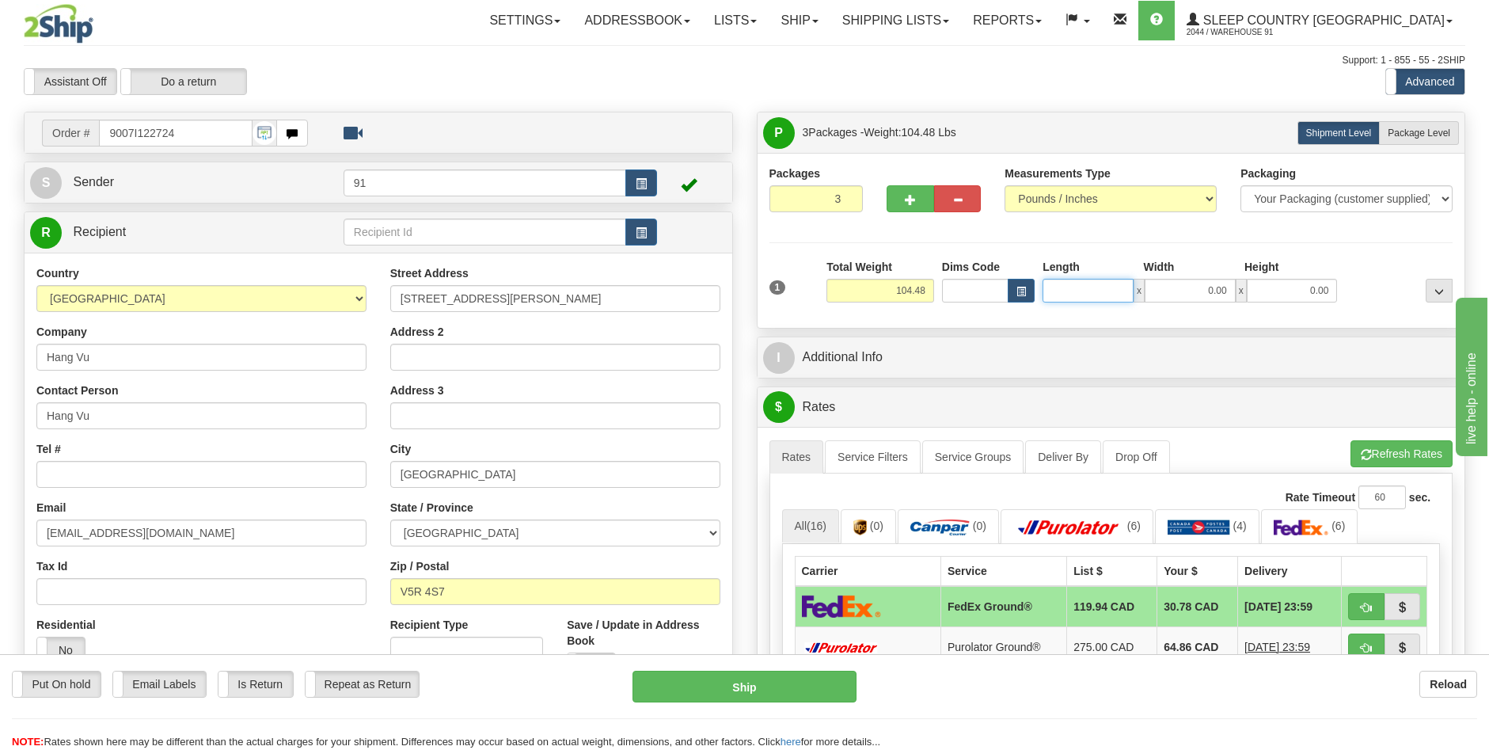
click at [1093, 294] on input "Length" at bounding box center [1088, 291] width 91 height 24
type input "0.00"
click at [1020, 249] on div "Packages 3 1 Measurements Type" at bounding box center [1111, 240] width 684 height 150
drag, startPoint x: 1445, startPoint y: 127, endPoint x: 1305, endPoint y: 205, distance: 160.5
click at [1445, 127] on span "Package Level" at bounding box center [1419, 132] width 63 height 11
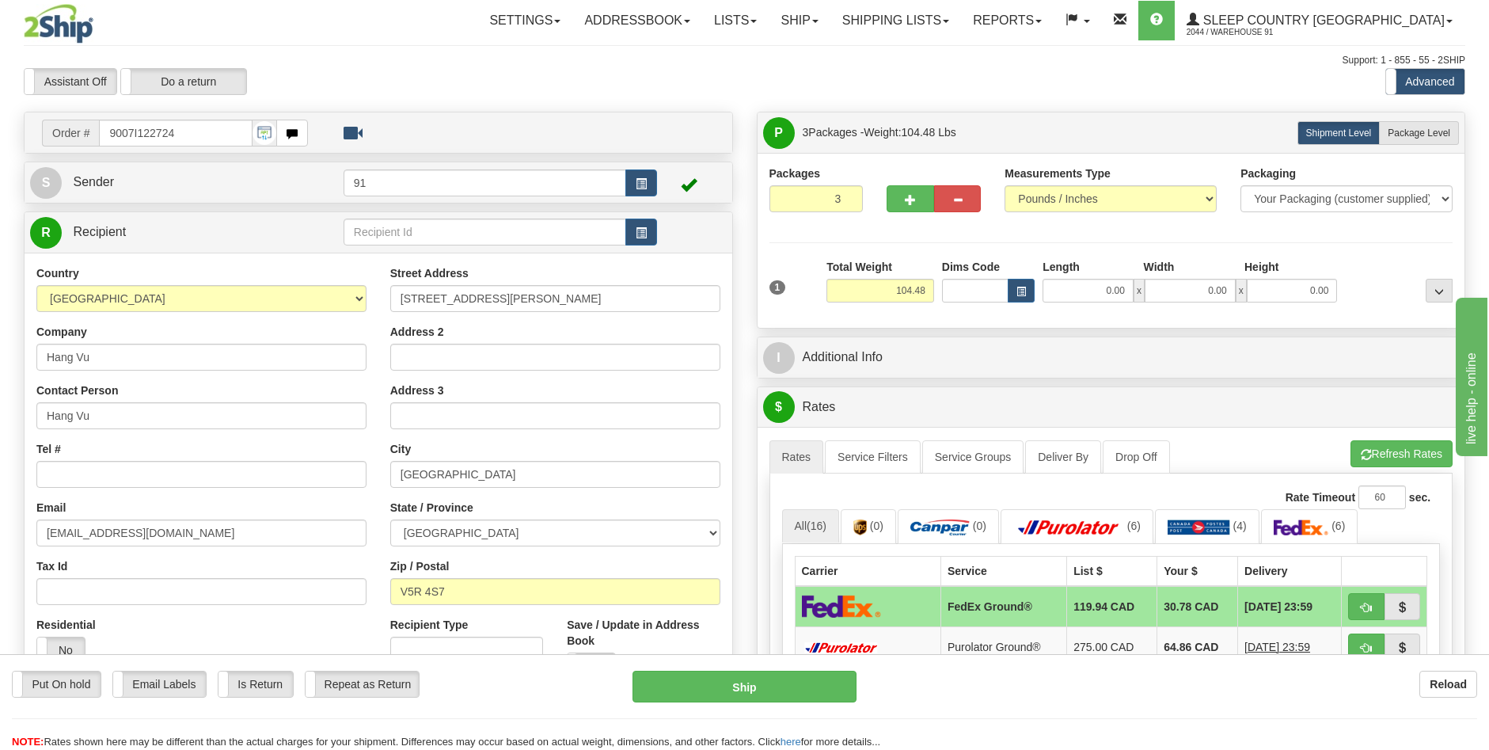
radio input "true"
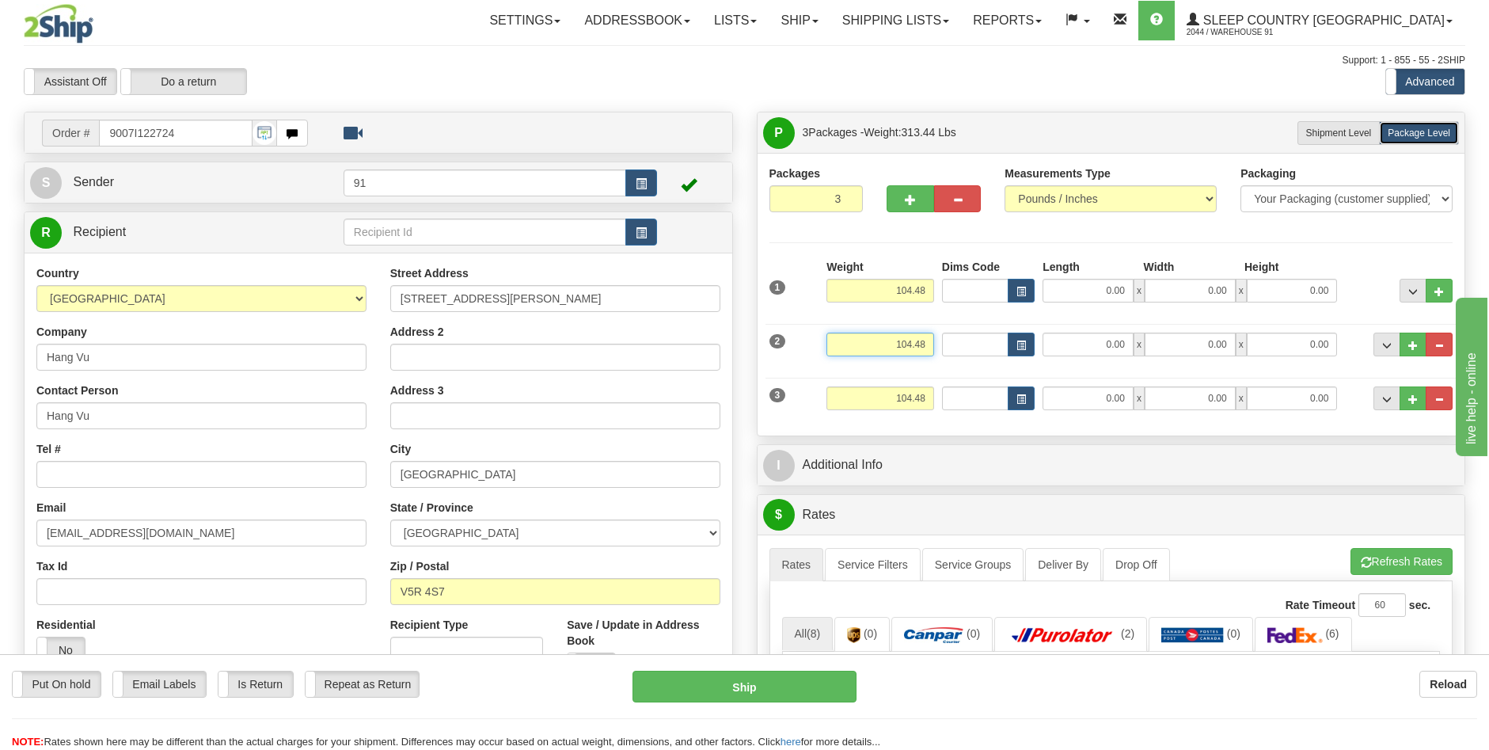
drag, startPoint x: 912, startPoint y: 348, endPoint x: 1044, endPoint y: 341, distance: 132.4
click at [912, 347] on input "104.48" at bounding box center [880, 344] width 108 height 24
type input "40.48"
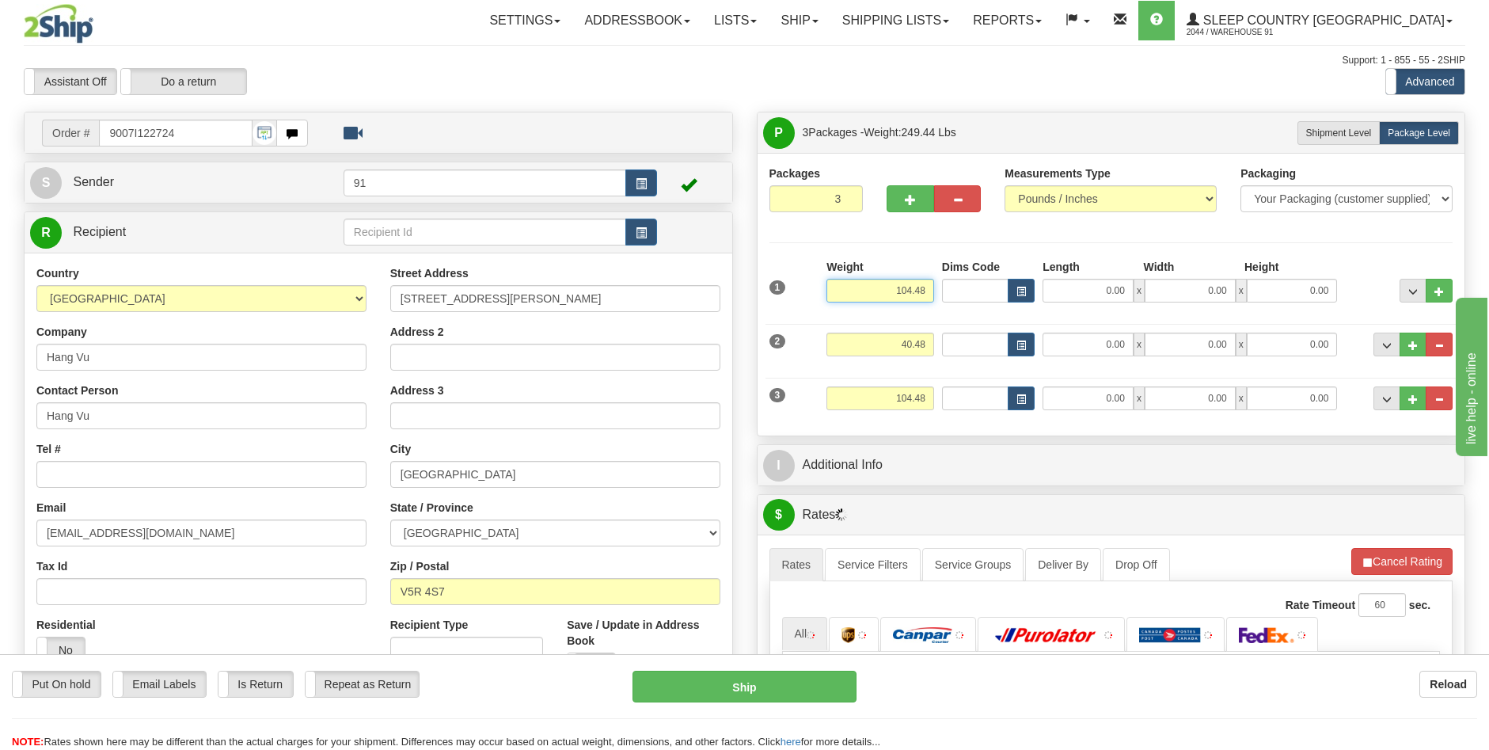
click at [910, 291] on input "104.48" at bounding box center [880, 291] width 108 height 24
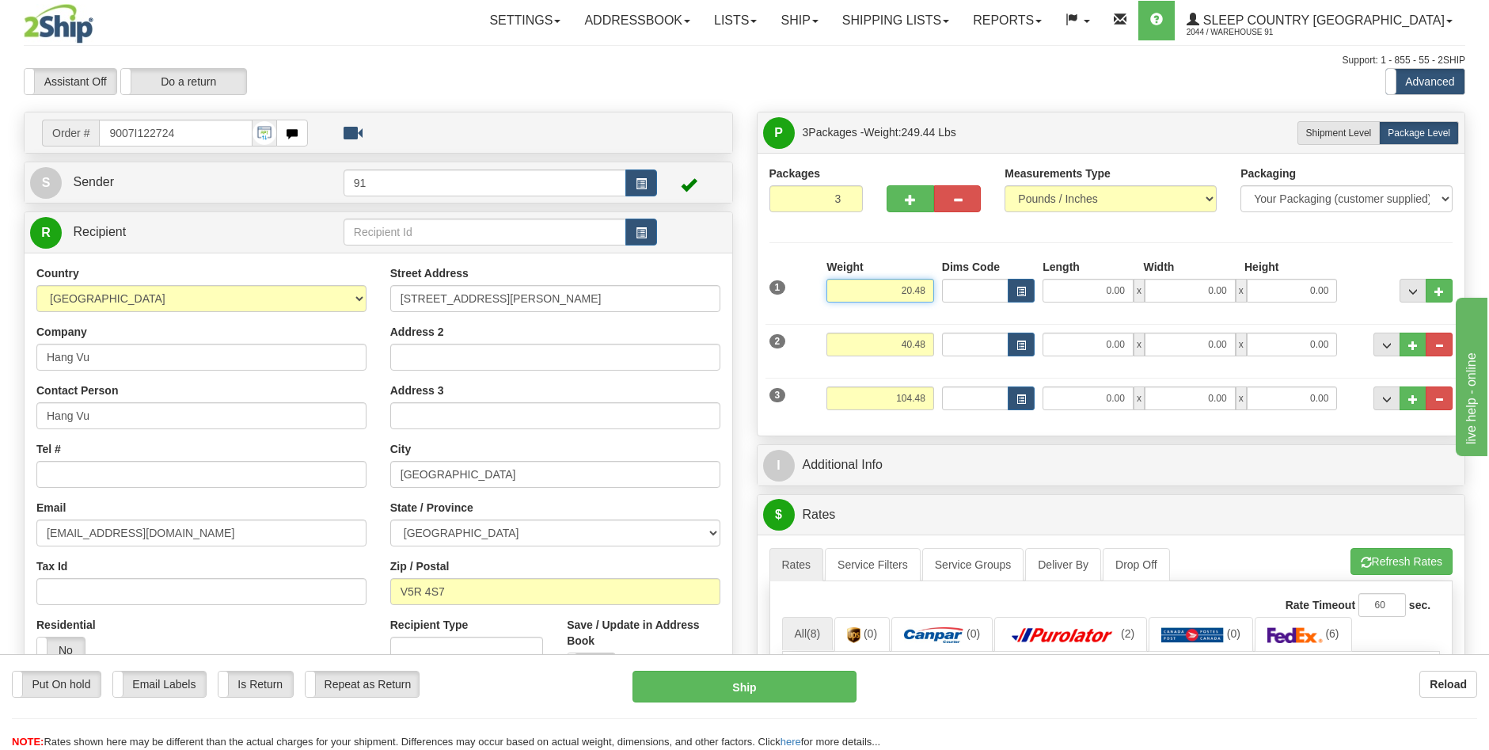
type input "20.48"
click at [914, 393] on input "104.48" at bounding box center [880, 398] width 108 height 24
type input "40.48"
click at [1113, 291] on input "0.00" at bounding box center [1088, 291] width 91 height 24
type input "42.00"
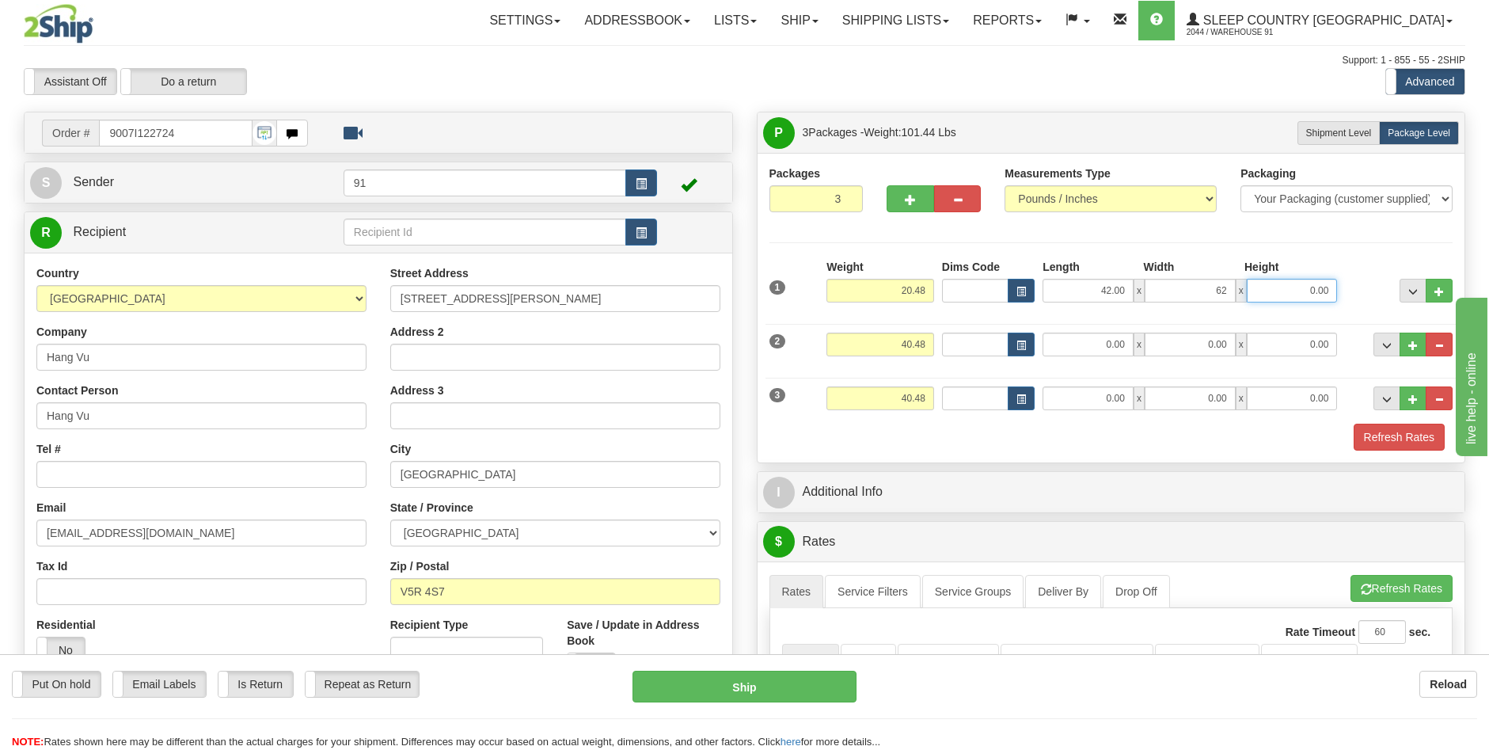
type input "62.00"
type input "4.00"
drag, startPoint x: 981, startPoint y: 449, endPoint x: 1013, endPoint y: 420, distance: 43.2
click at [981, 449] on div "Refresh Rates" at bounding box center [1111, 437] width 692 height 27
click at [1116, 341] on input "0.00" at bounding box center [1088, 344] width 91 height 24
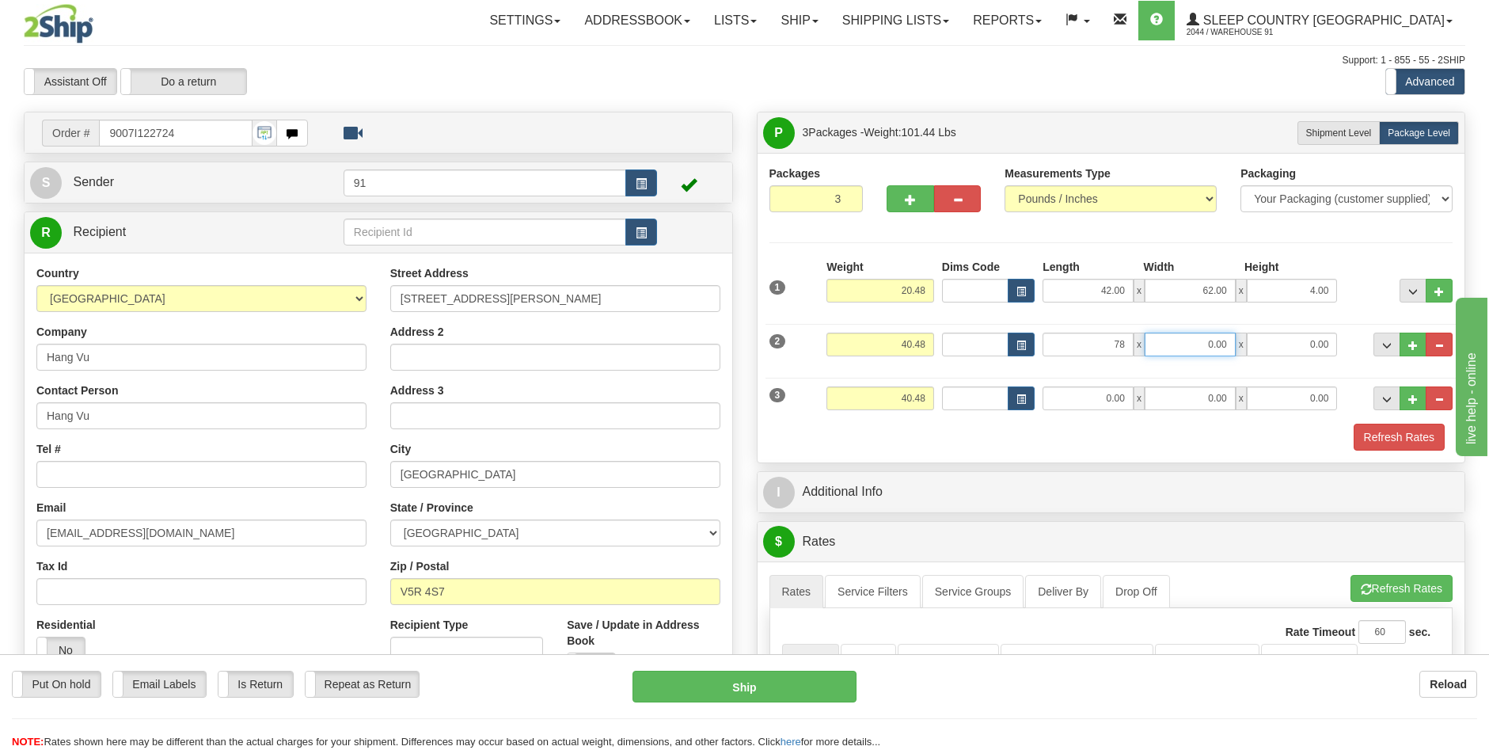
type input "78.00"
type input "6.00"
click at [1109, 398] on input "0.00" at bounding box center [1088, 398] width 91 height 24
type input "57.00"
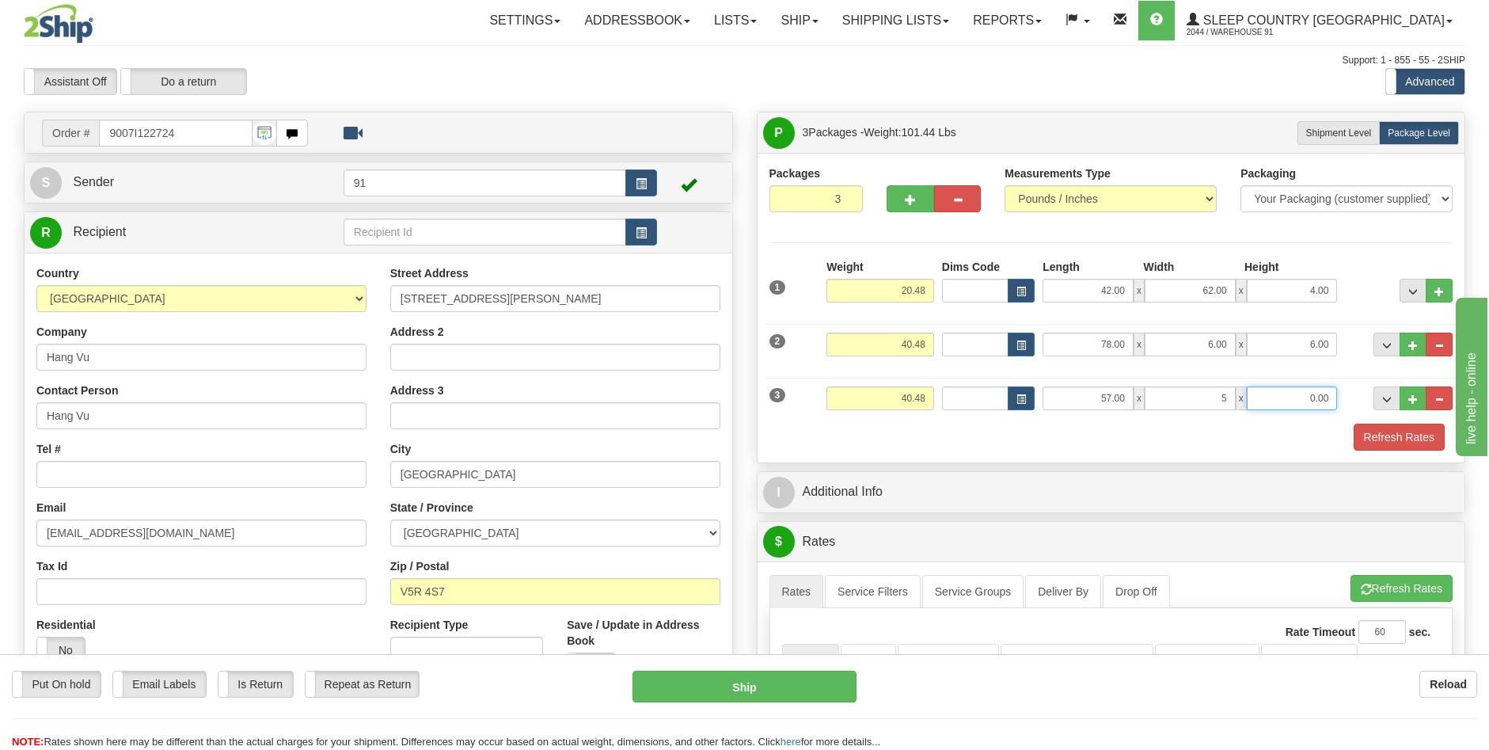
type input "5.00"
click at [1383, 435] on button "Refresh Rates" at bounding box center [1399, 437] width 91 height 27
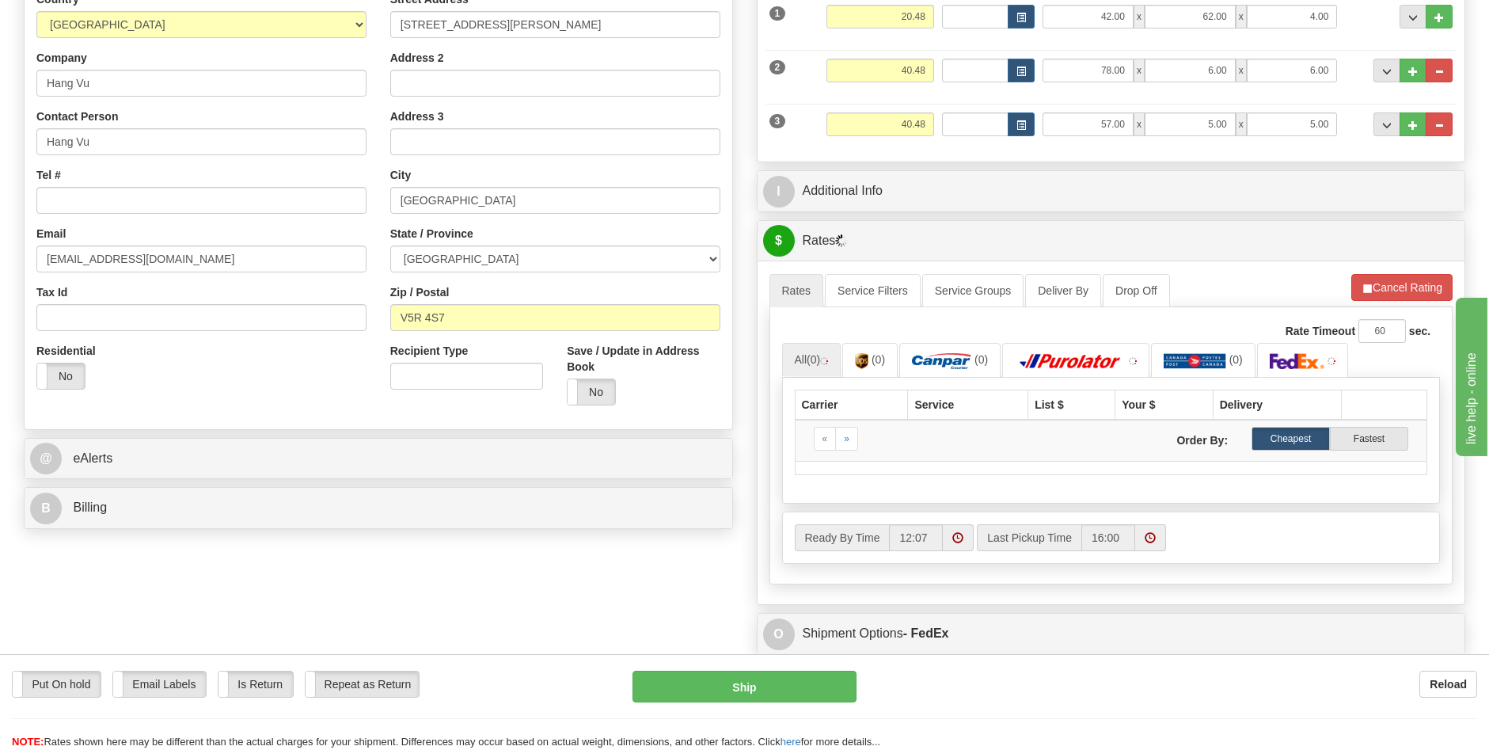
scroll to position [317, 0]
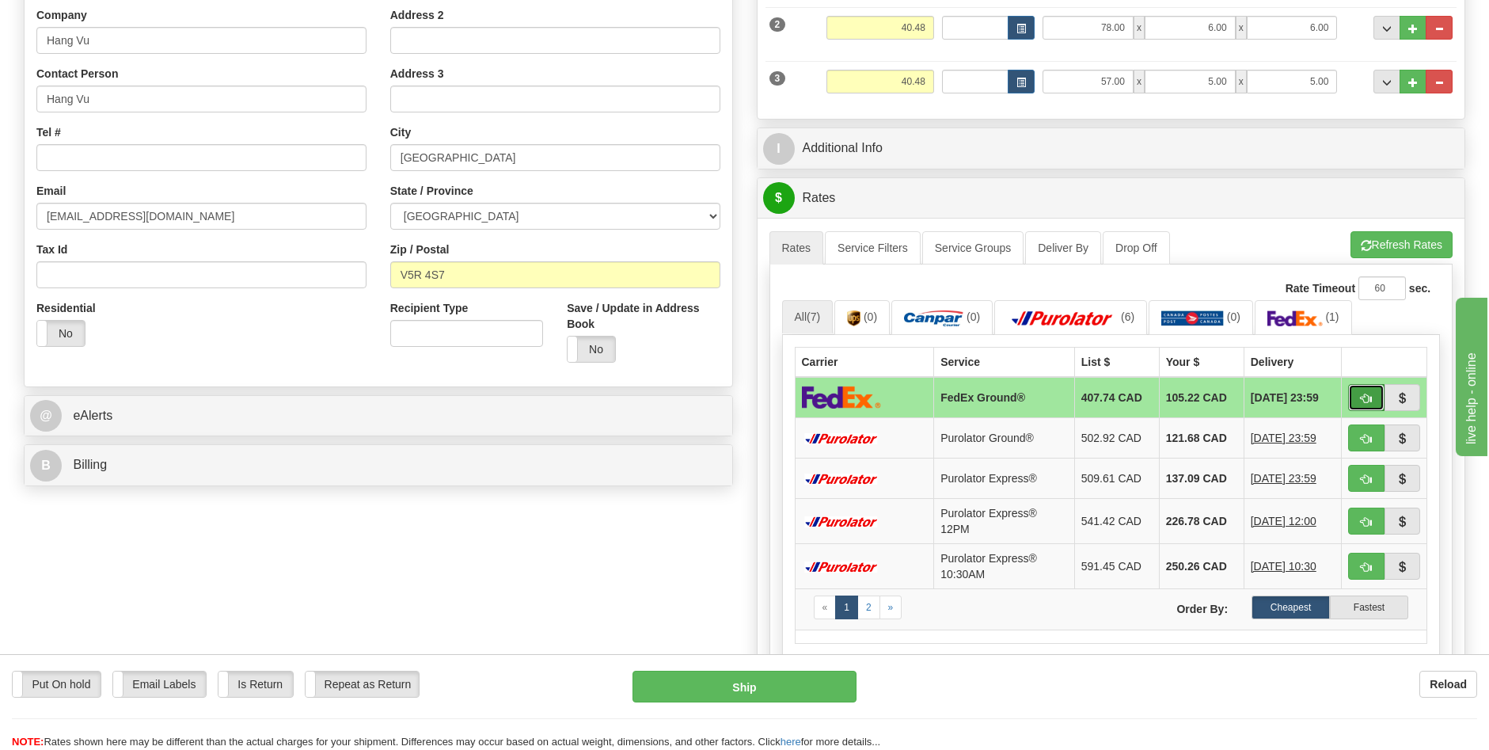
click at [1363, 397] on span "button" at bounding box center [1366, 398] width 11 height 10
type input "92"
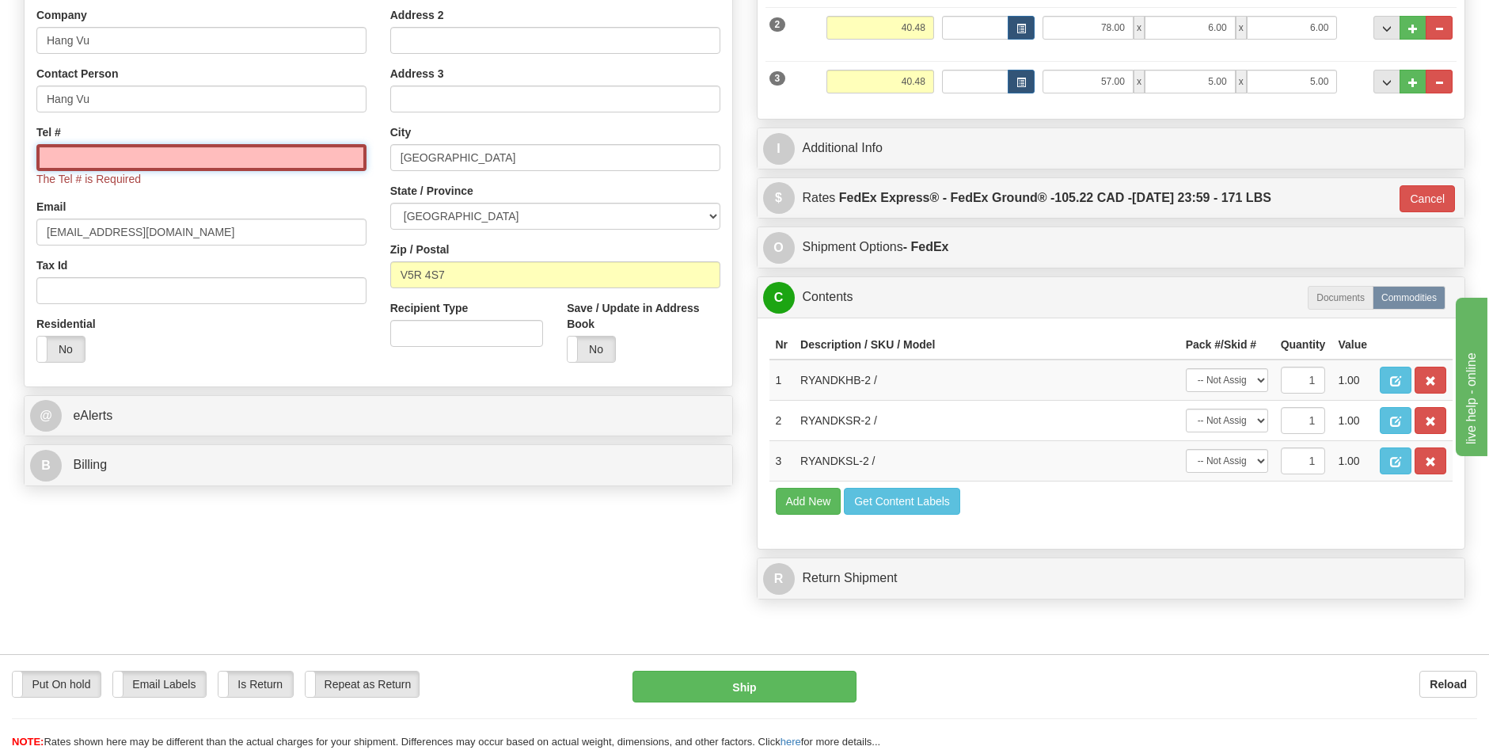
click at [177, 159] on input "Tel #" at bounding box center [201, 157] width 330 height 27
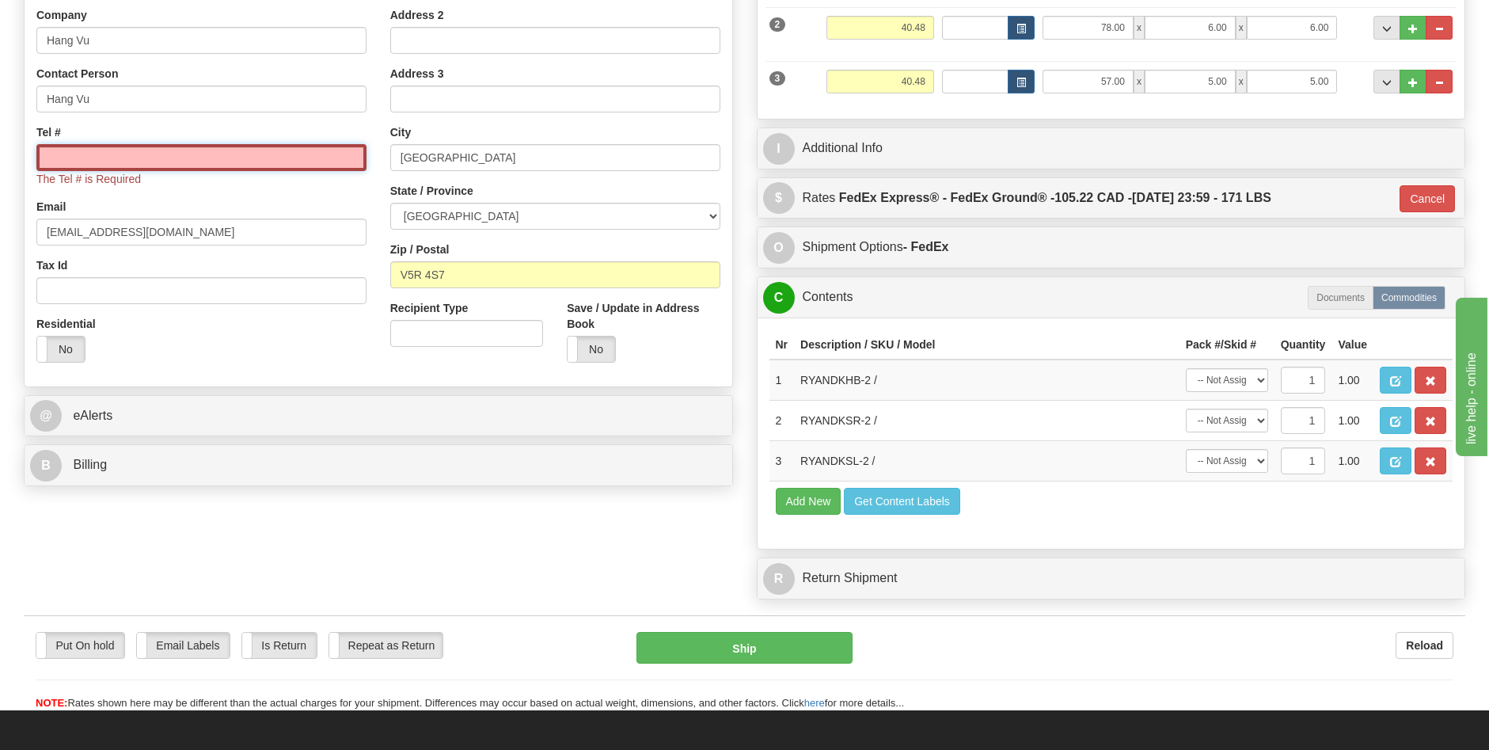
click at [96, 155] on input "Tel #" at bounding box center [201, 157] width 330 height 27
paste input "604 704-2203"
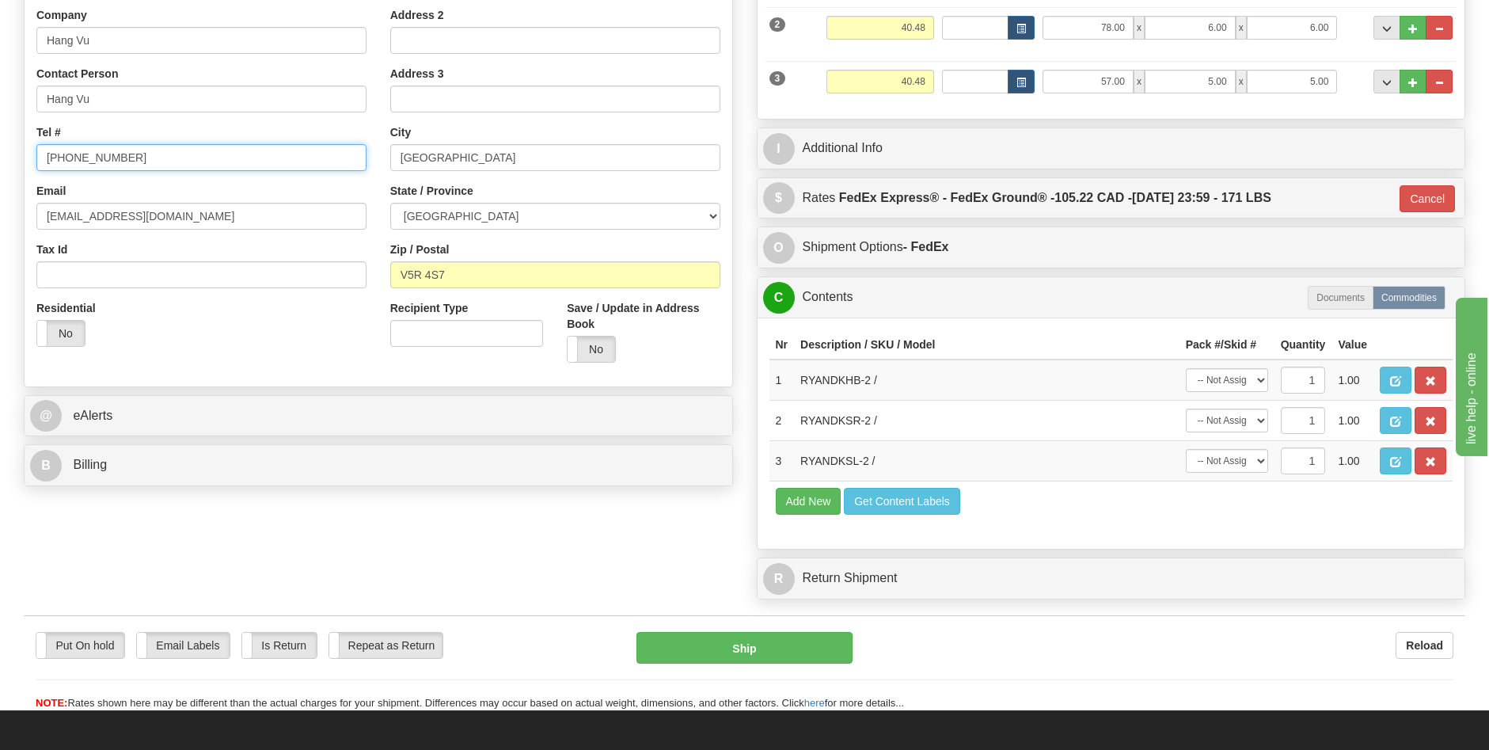
type input "604 704-2203"
click at [1258, 382] on select "-- Not Assigned -- Package 1 Package 2 Package 3" at bounding box center [1227, 380] width 82 height 24
select select "0"
click at [1186, 368] on select "-- Not Assigned -- Package 1 Package 2 Package 3" at bounding box center [1227, 380] width 82 height 24
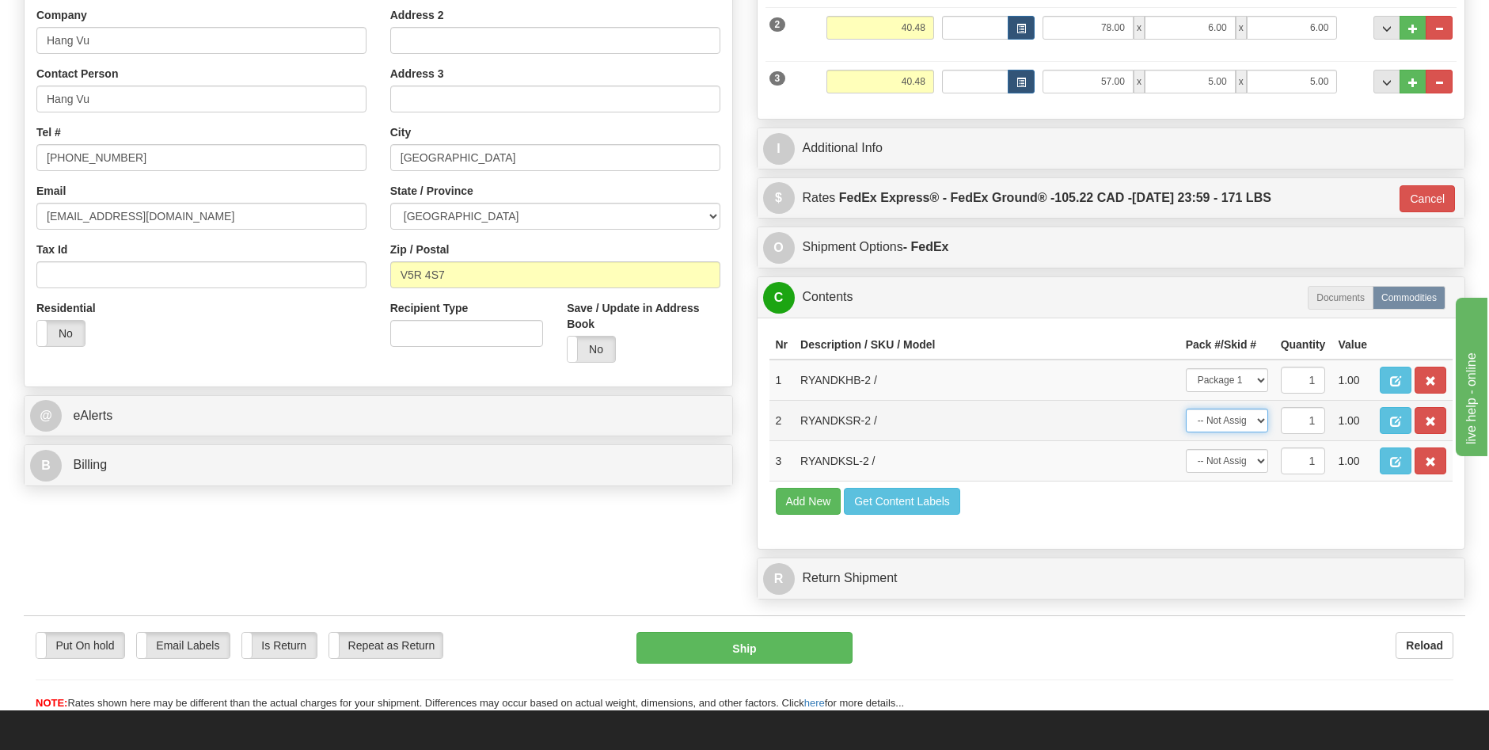
click at [1258, 415] on select "-- Not Assigned -- Package 1 Package 2 Package 3" at bounding box center [1227, 420] width 82 height 24
select select "1"
click at [1186, 408] on select "-- Not Assigned -- Package 1 Package 2 Package 3" at bounding box center [1227, 420] width 82 height 24
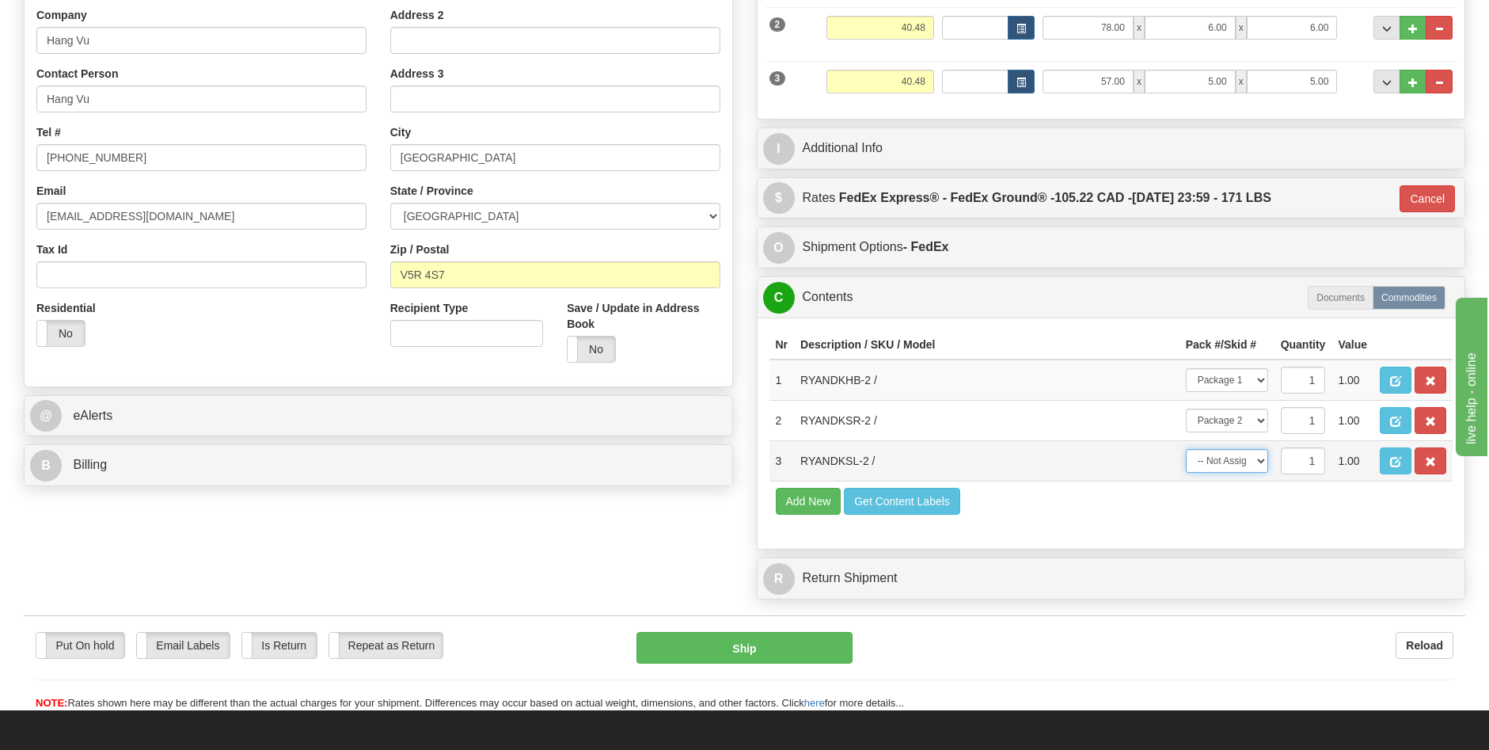
click at [1258, 457] on select "-- Not Assigned -- Package 1 Package 2 Package 3" at bounding box center [1227, 461] width 82 height 24
select select "2"
click at [1186, 449] on select "-- Not Assigned -- Package 1 Package 2 Package 3" at bounding box center [1227, 461] width 82 height 24
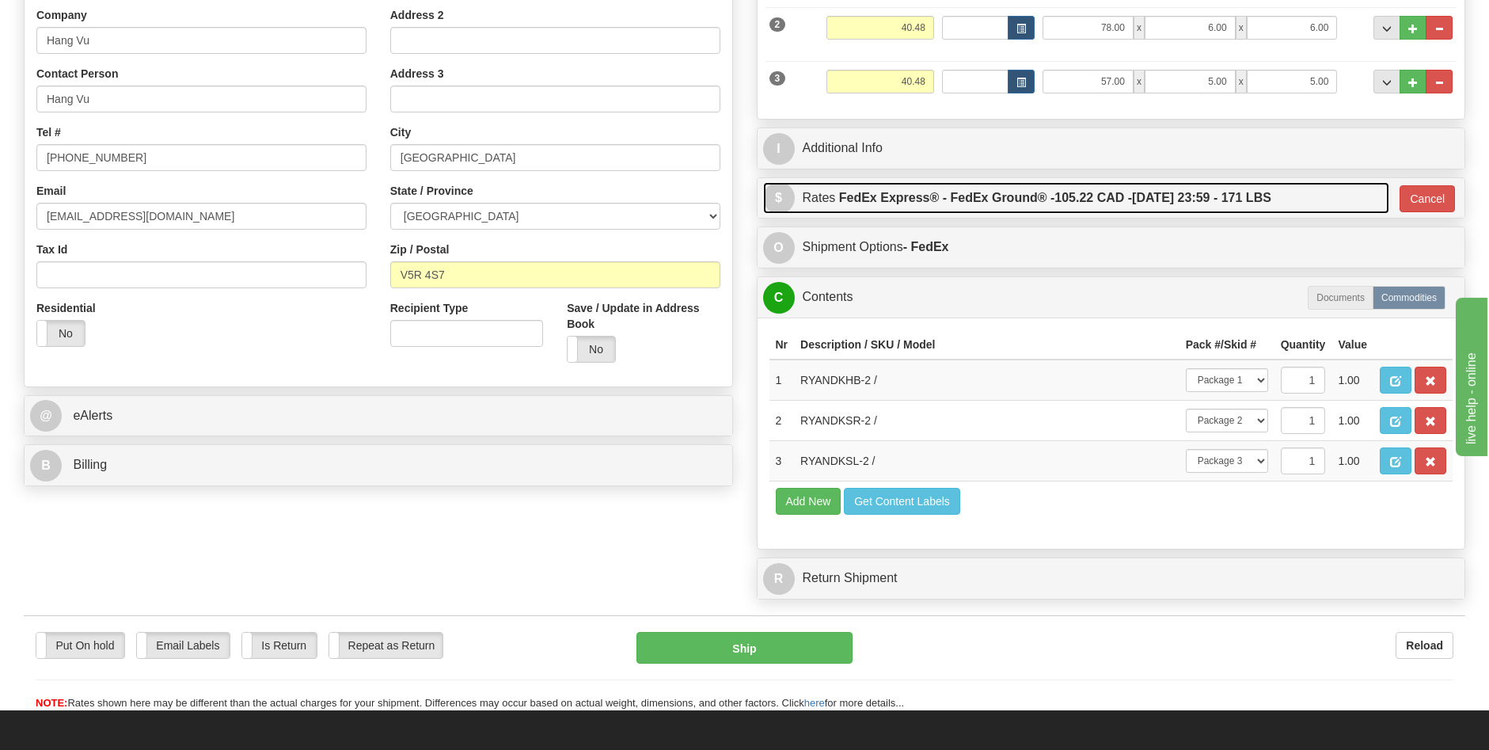
click at [1149, 201] on label "FedEx Express® - FedEx Ground® - 105.22 CAD - 09/29/2025 23:59 - 171 LBS" at bounding box center [1055, 198] width 432 height 32
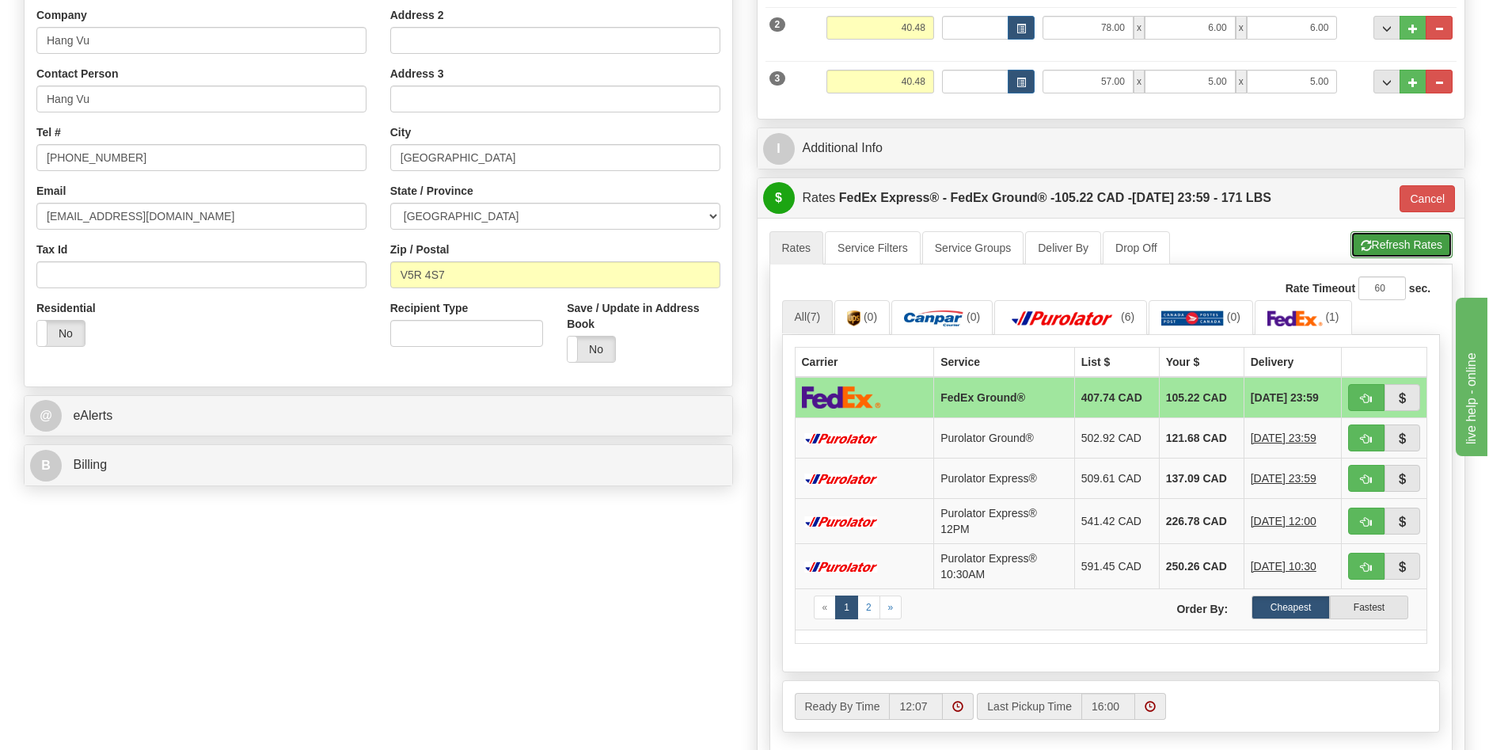
click at [1376, 241] on button "Refresh Rates" at bounding box center [1401, 244] width 102 height 27
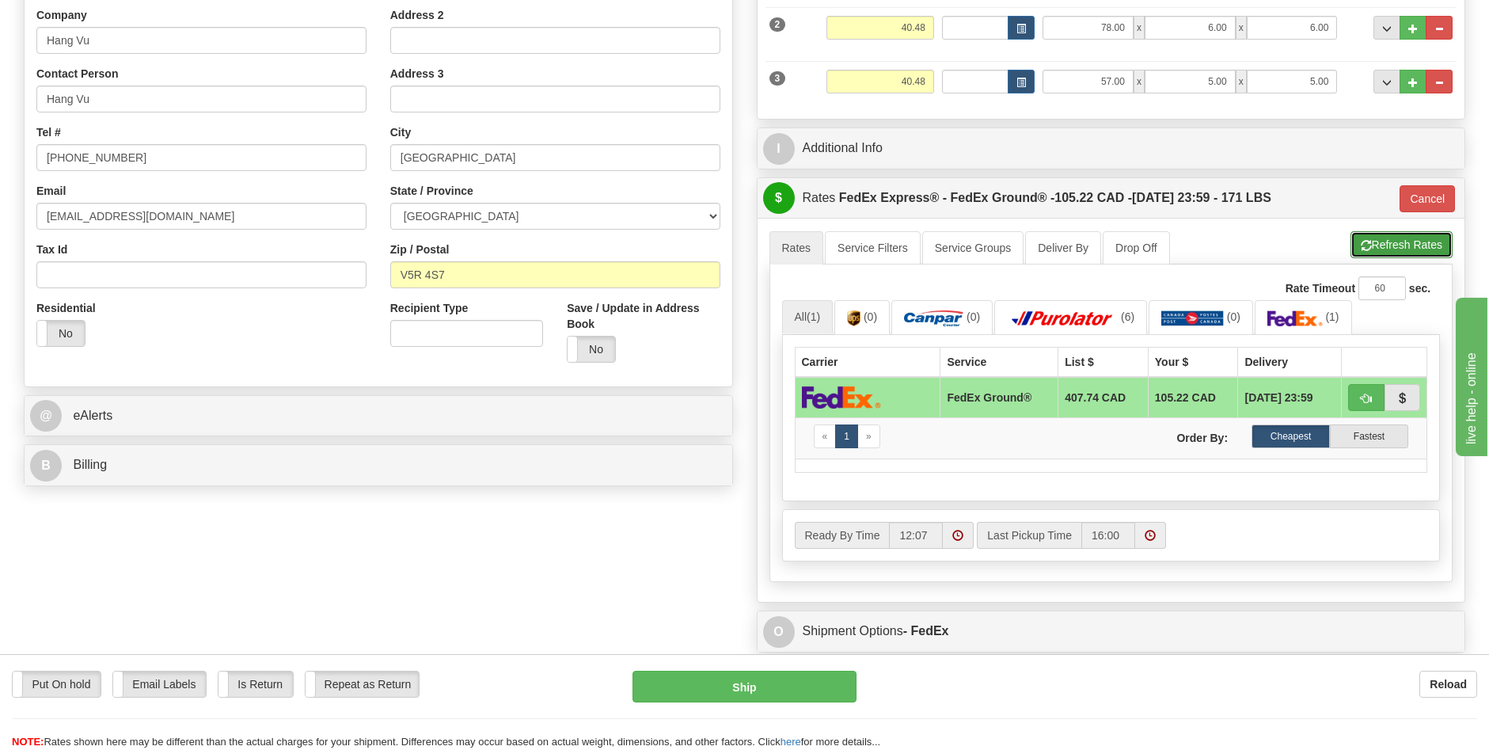
click at [1382, 241] on button "Refresh Rates" at bounding box center [1401, 244] width 102 height 27
type input "92"
click at [1350, 397] on button "button" at bounding box center [1366, 397] width 36 height 27
click at [1359, 396] on button "button" at bounding box center [1366, 397] width 36 height 27
click at [807, 675] on button "Ship" at bounding box center [744, 686] width 224 height 32
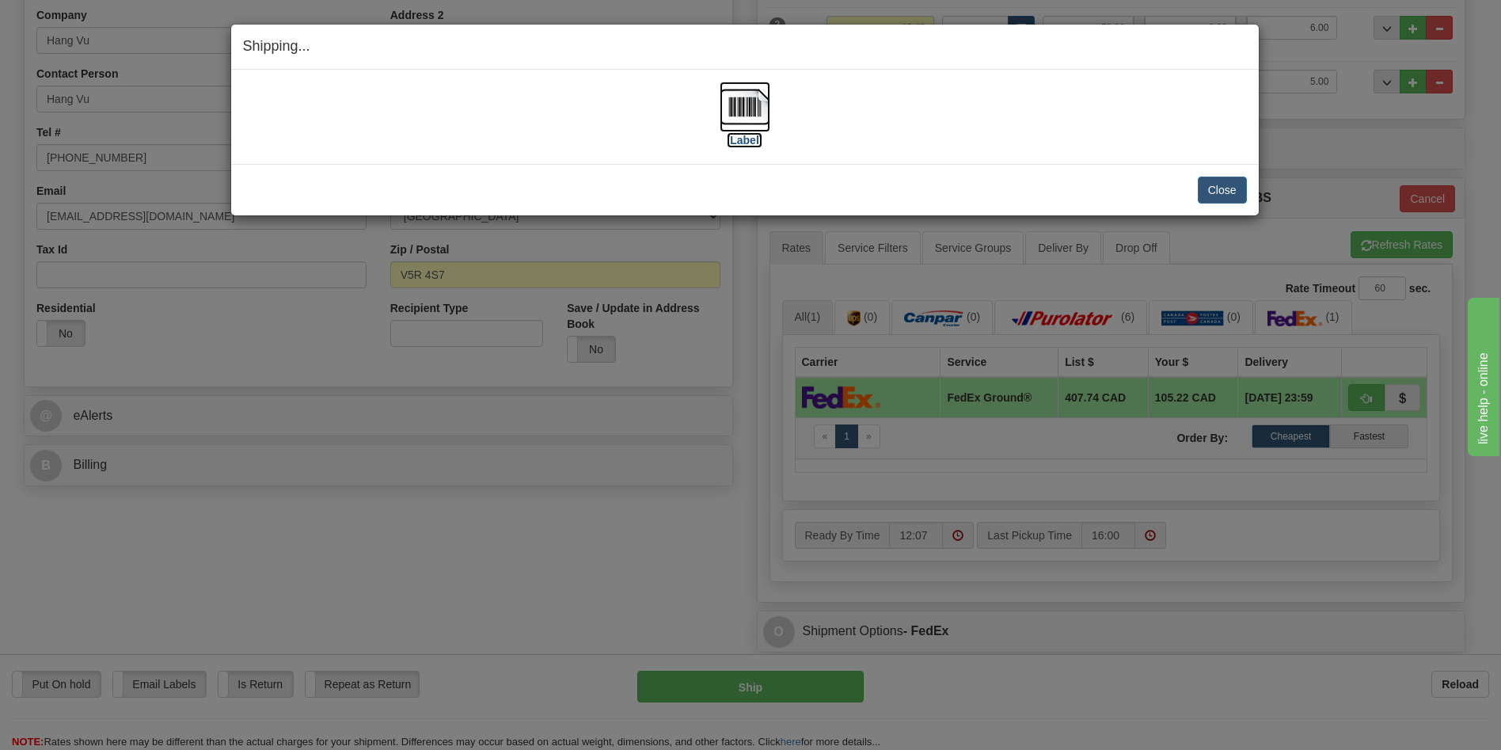
click at [754, 140] on label "[Label]" at bounding box center [745, 140] width 36 height 16
click at [1217, 196] on button "Close" at bounding box center [1222, 190] width 49 height 27
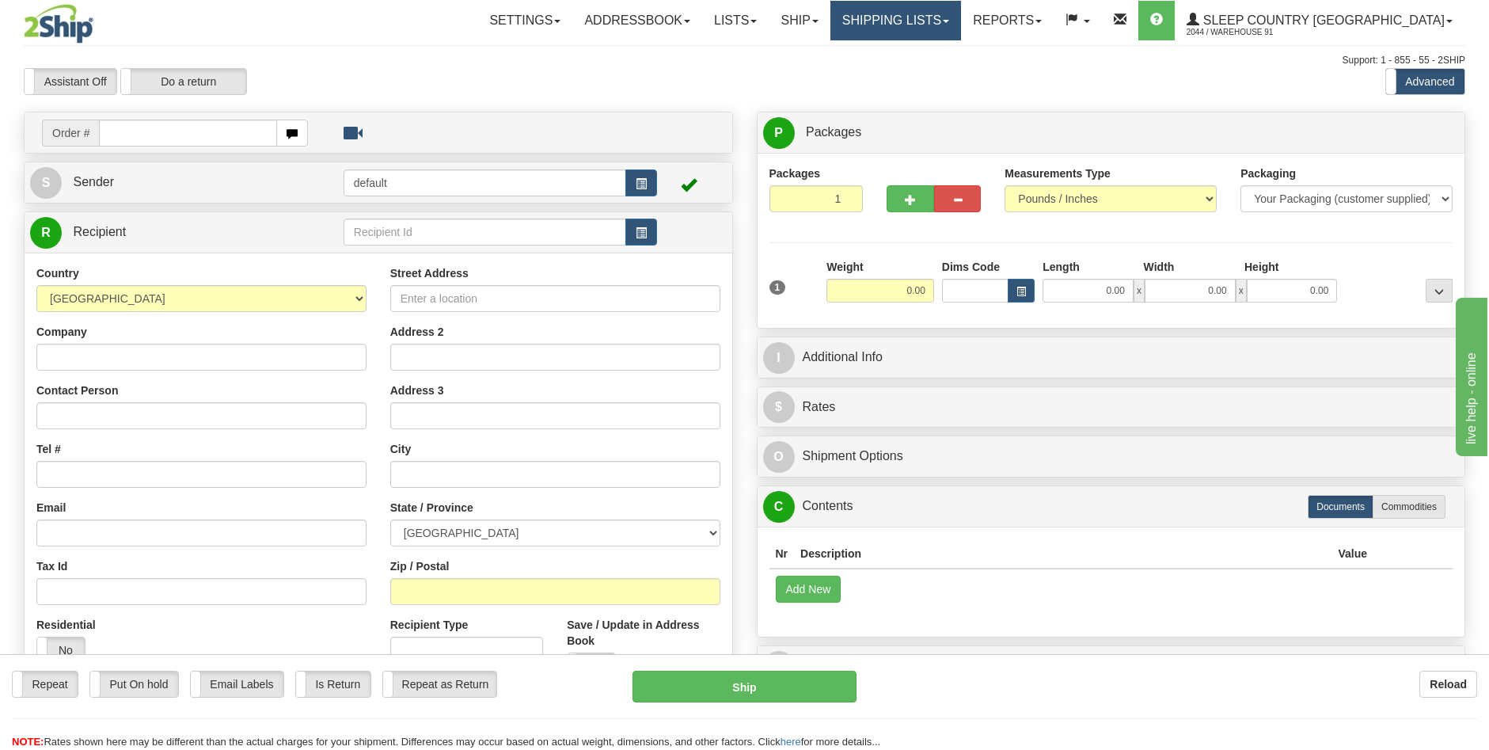
click at [961, 25] on link "Shipping lists" at bounding box center [895, 21] width 131 height 40
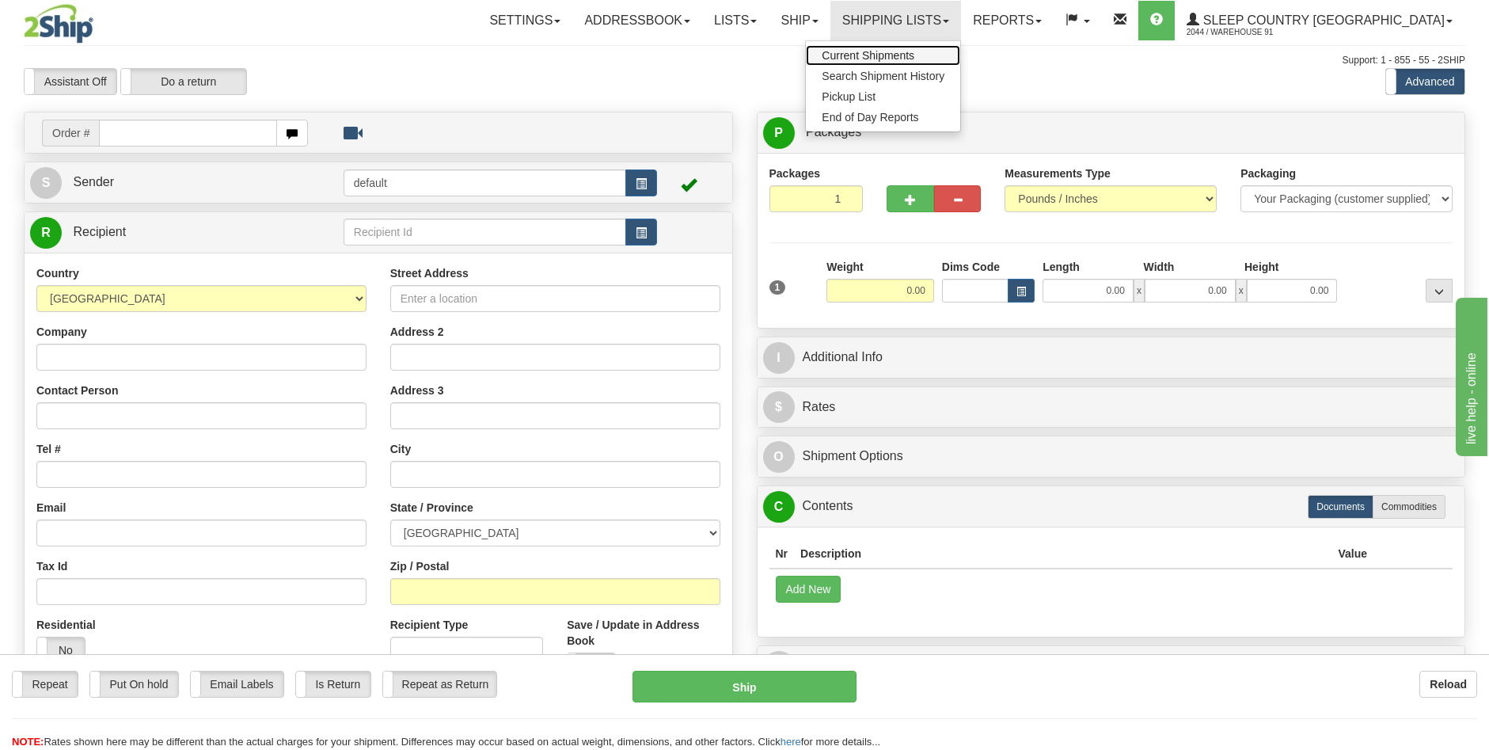
click at [914, 55] on span "Current Shipments" at bounding box center [868, 55] width 93 height 13
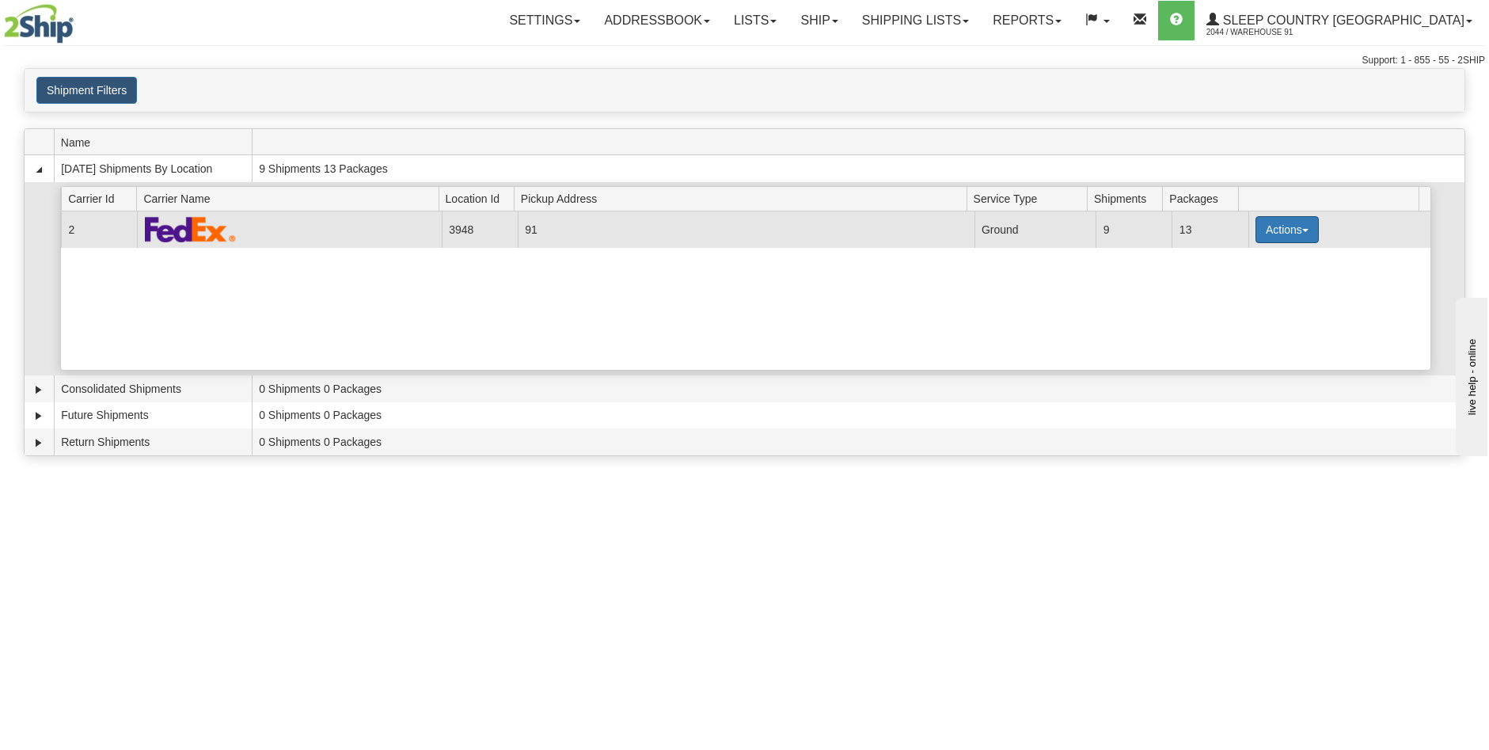
click at [1302, 231] on span "button" at bounding box center [1305, 230] width 6 height 3
click at [1244, 280] on span "Close" at bounding box center [1225, 279] width 36 height 11
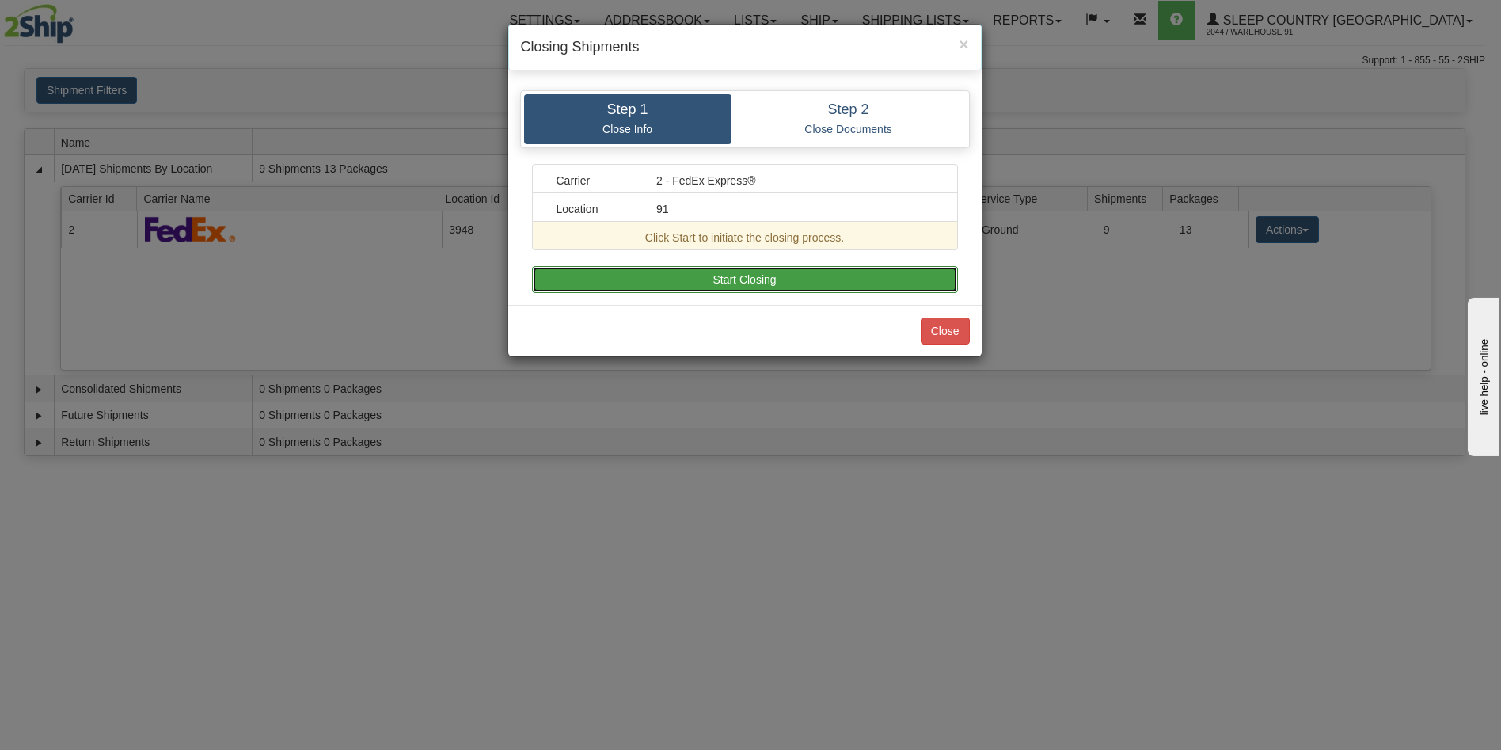
click at [806, 268] on button "Start Closing" at bounding box center [745, 279] width 426 height 27
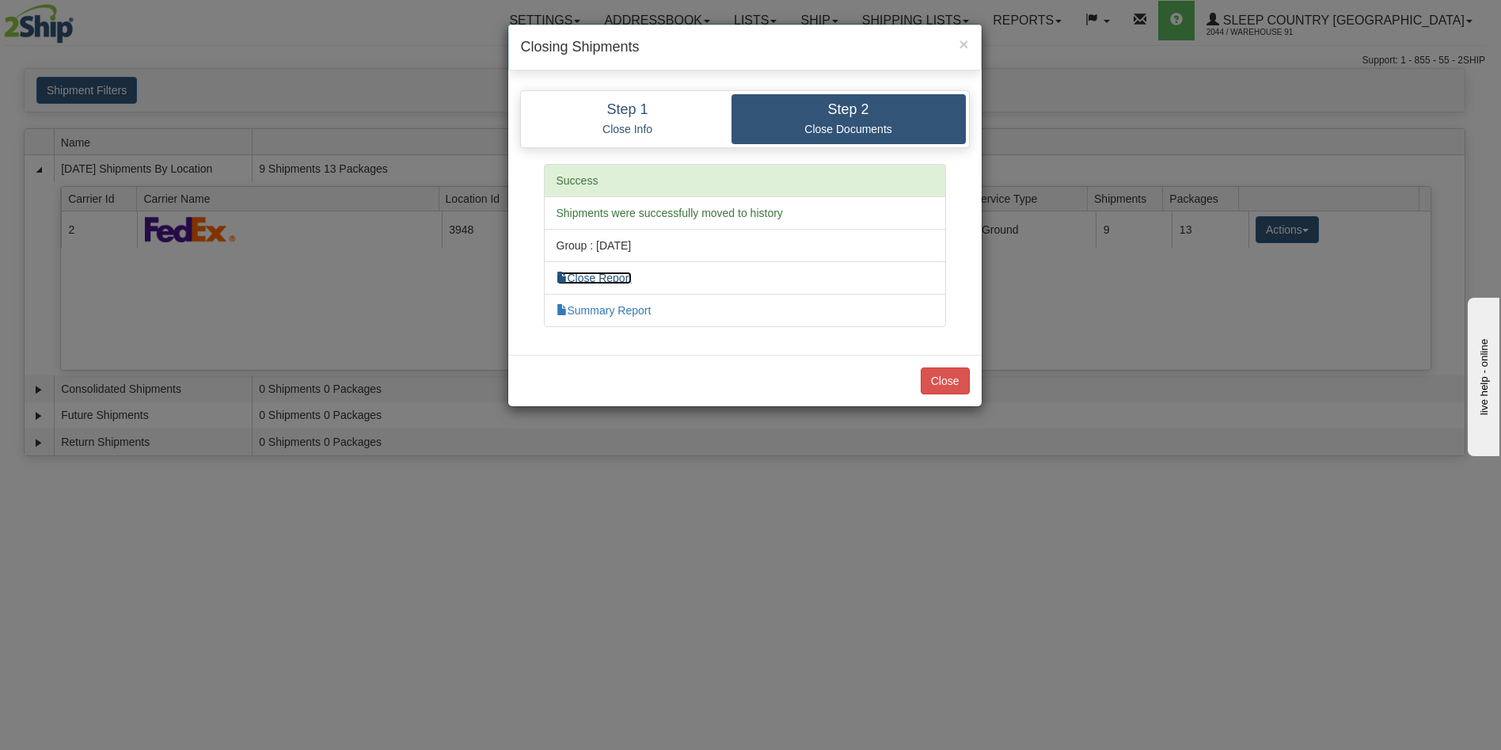
click at [622, 274] on link "Close Report" at bounding box center [595, 278] width 76 height 13
click at [635, 312] on link "Summary Report" at bounding box center [604, 310] width 95 height 13
drag, startPoint x: 944, startPoint y: 386, endPoint x: 956, endPoint y: 391, distance: 13.8
click at [944, 386] on button "Close" at bounding box center [945, 380] width 49 height 27
